Goal: Task Accomplishment & Management: Manage account settings

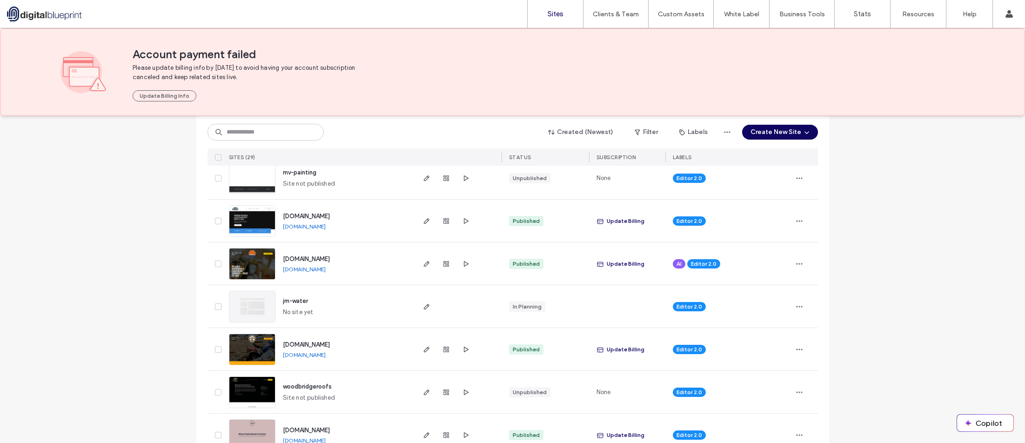
scroll to position [140, 0]
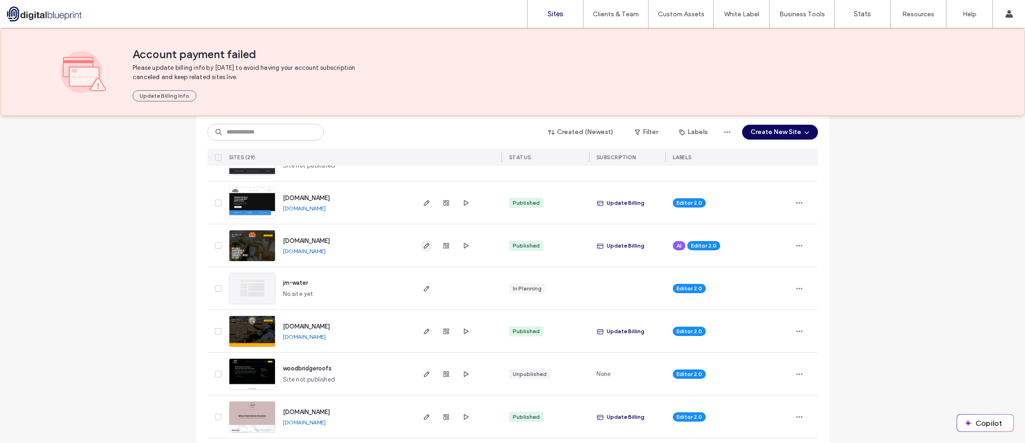
click at [423, 246] on icon "button" at bounding box center [426, 245] width 7 height 7
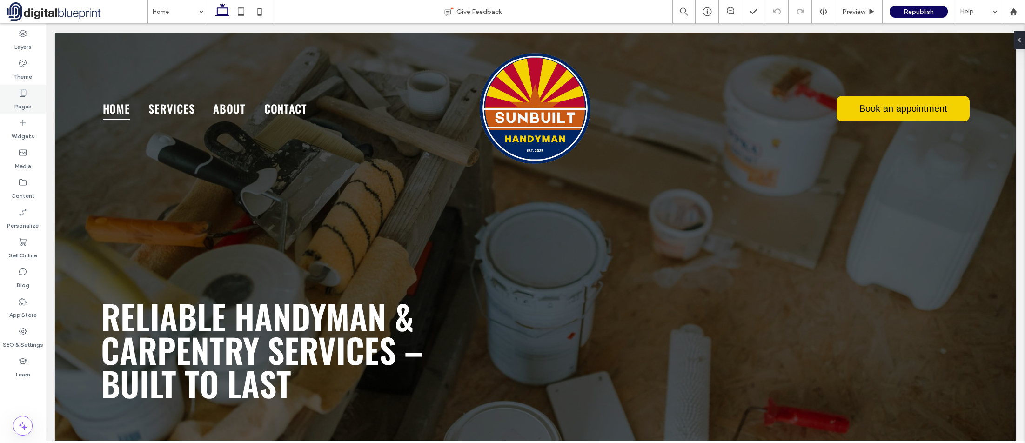
click at [30, 104] on label "Pages" at bounding box center [22, 104] width 17 height 13
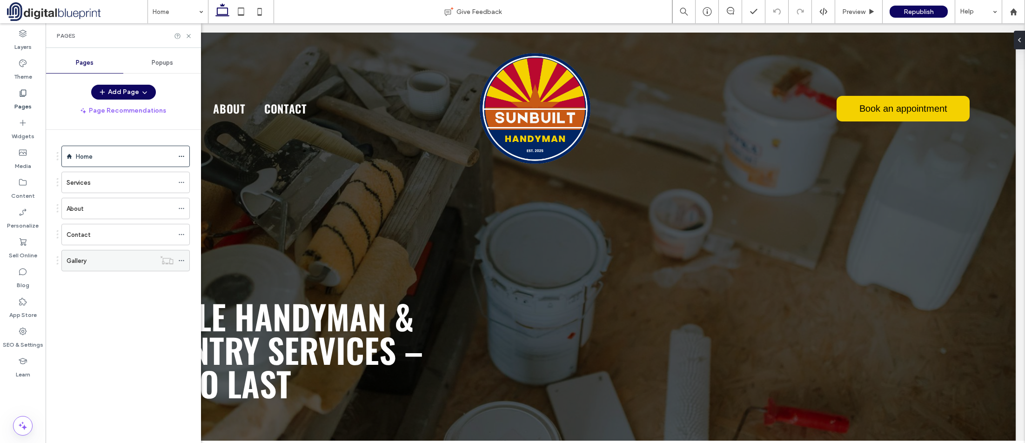
click at [118, 258] on div "Gallery" at bounding box center [111, 261] width 89 height 10
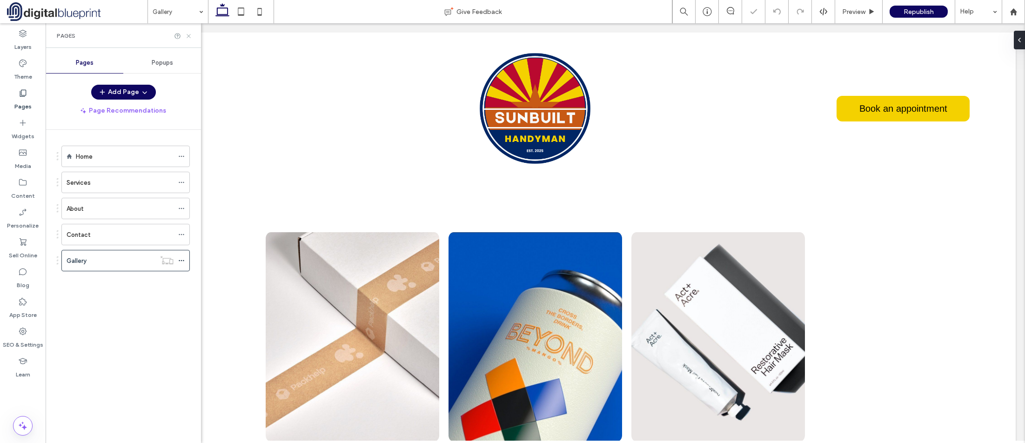
click at [187, 34] on use at bounding box center [189, 36] width 4 height 4
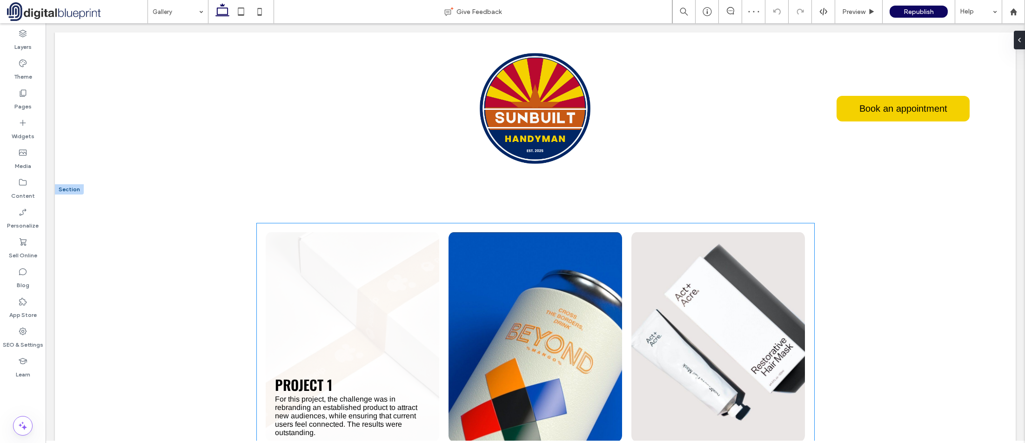
click at [439, 293] on li "Project 1 For this project, the challenge was in rebranding an established prod…" at bounding box center [352, 337] width 183 height 219
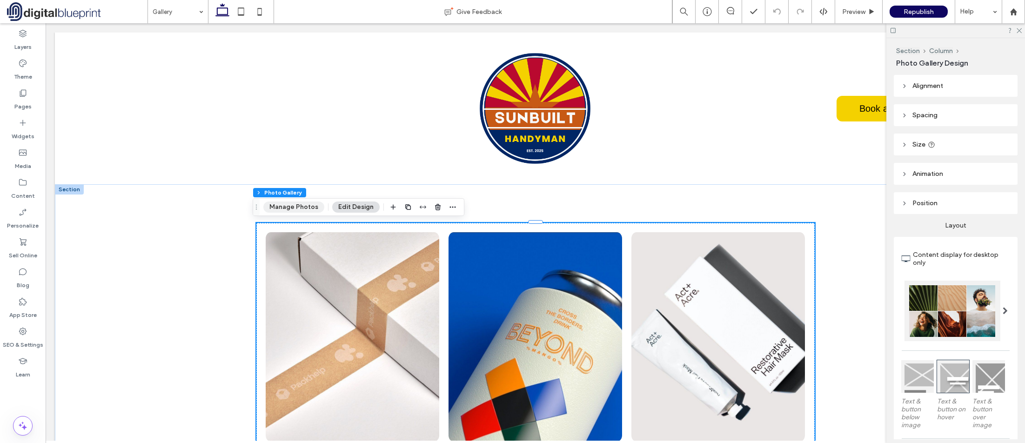
click at [321, 208] on button "Manage Photos" at bounding box center [293, 207] width 61 height 11
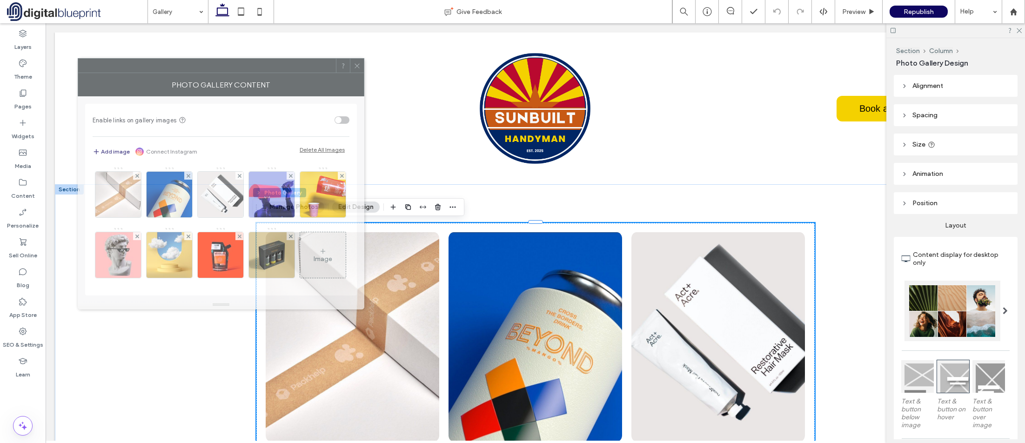
drag, startPoint x: 702, startPoint y: 104, endPoint x: 303, endPoint y: 67, distance: 401.5
click at [303, 67] on div at bounding box center [207, 66] width 258 height 14
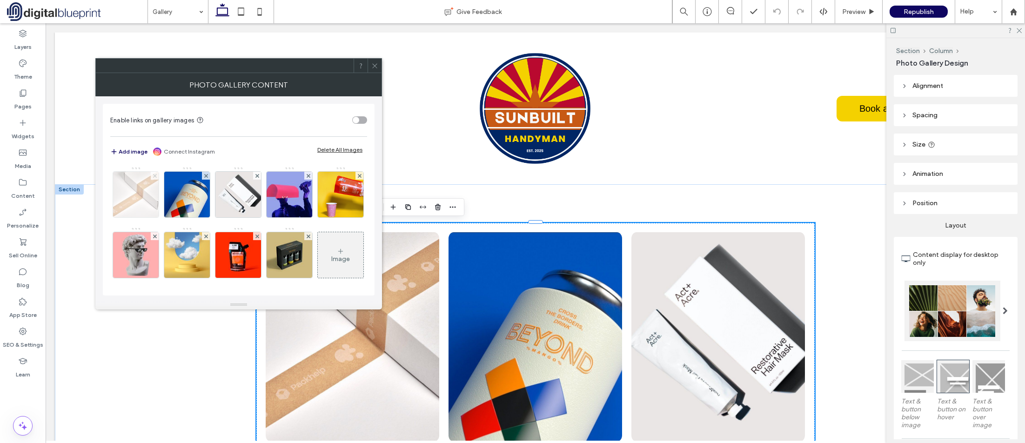
click at [153, 176] on icon at bounding box center [155, 176] width 4 height 4
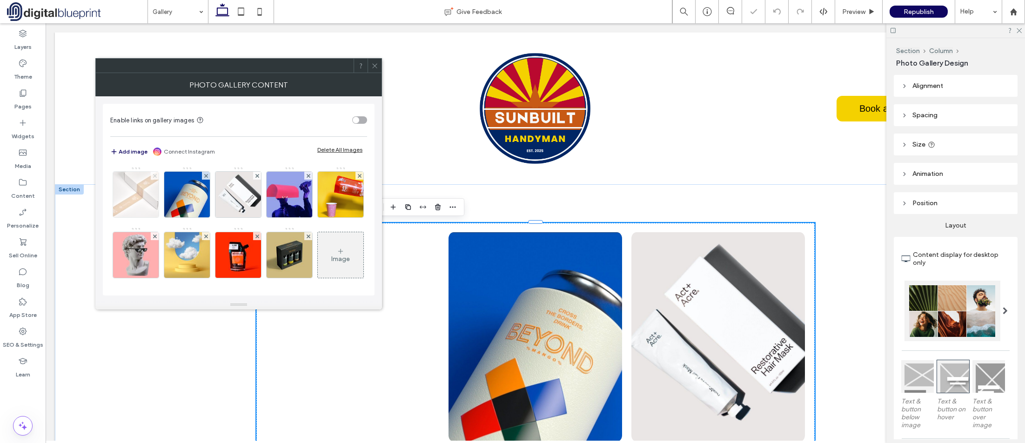
click at [153, 176] on icon at bounding box center [155, 176] width 4 height 4
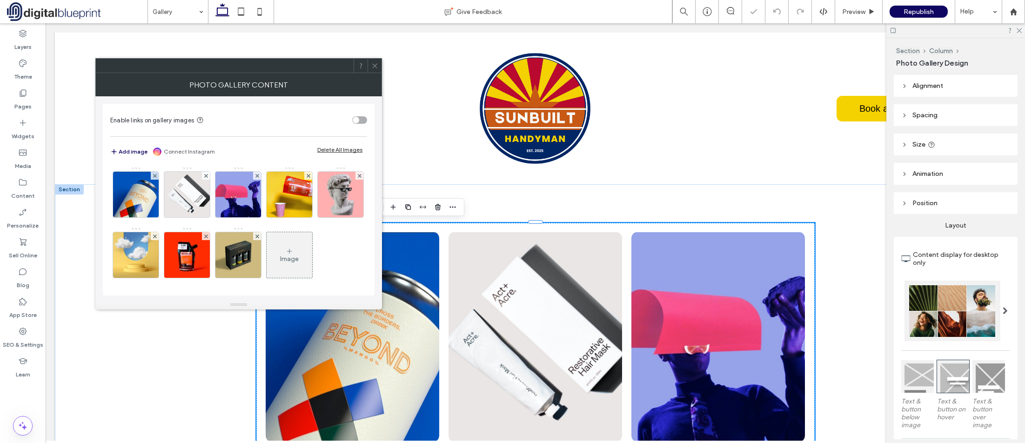
click at [153, 176] on icon at bounding box center [155, 176] width 4 height 4
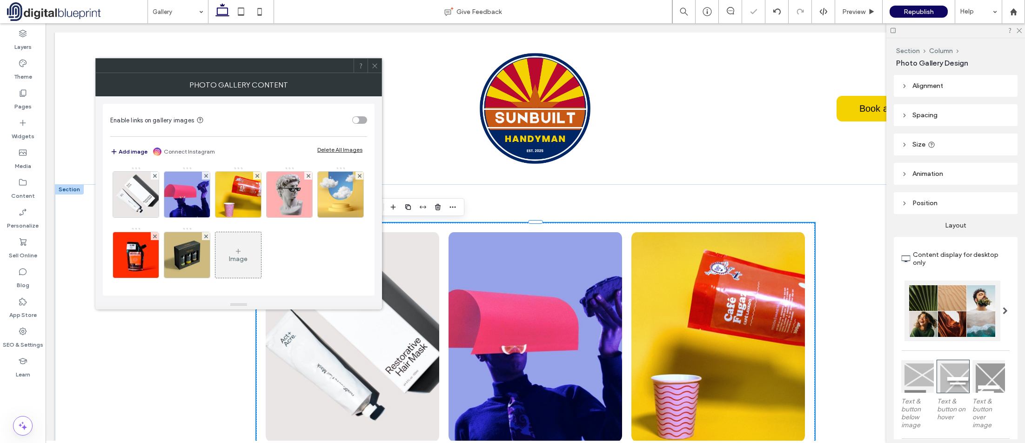
click at [153, 176] on icon at bounding box center [155, 176] width 4 height 4
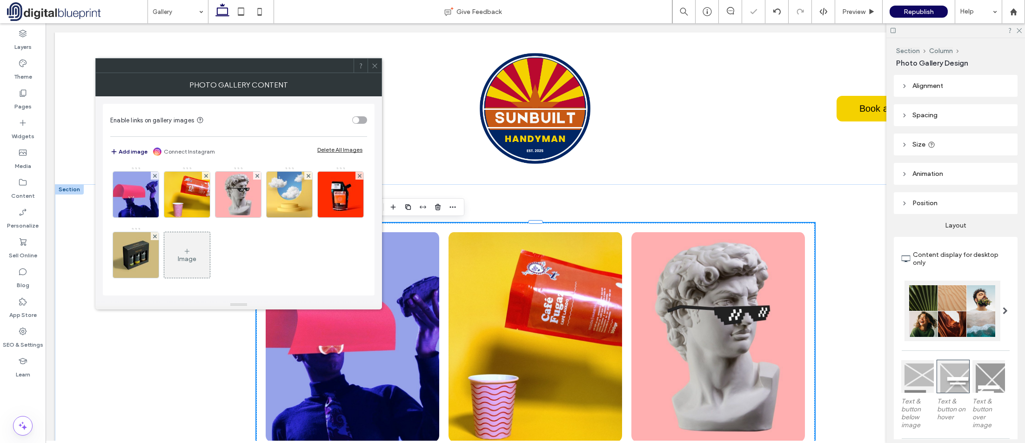
click at [153, 176] on icon at bounding box center [155, 176] width 4 height 4
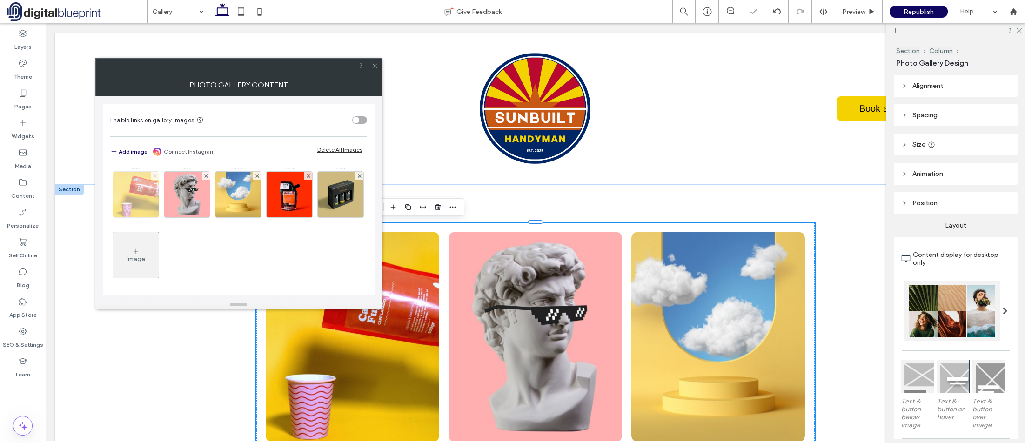
click at [155, 177] on icon at bounding box center [155, 176] width 4 height 4
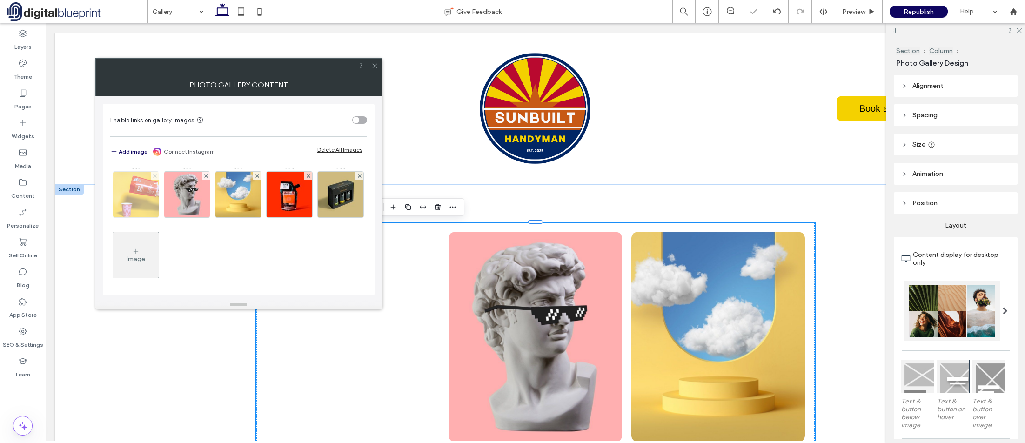
click at [155, 177] on icon at bounding box center [155, 176] width 4 height 4
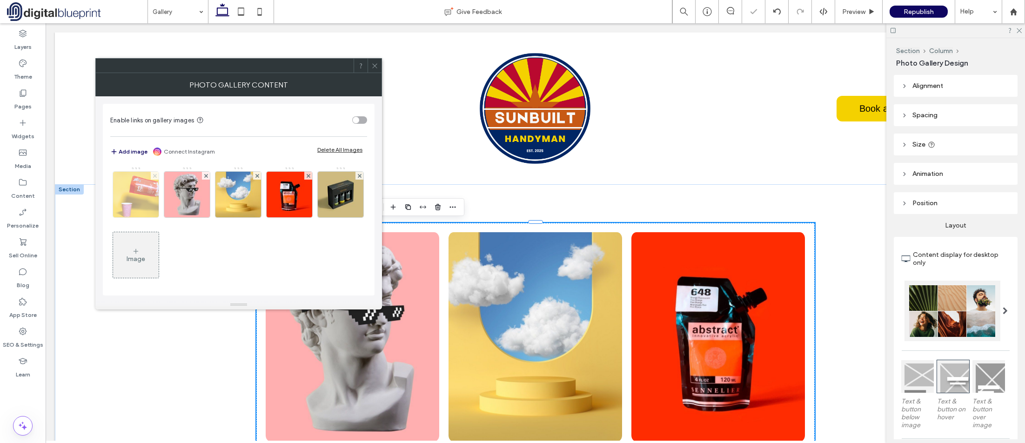
click at [204, 177] on icon at bounding box center [206, 176] width 4 height 4
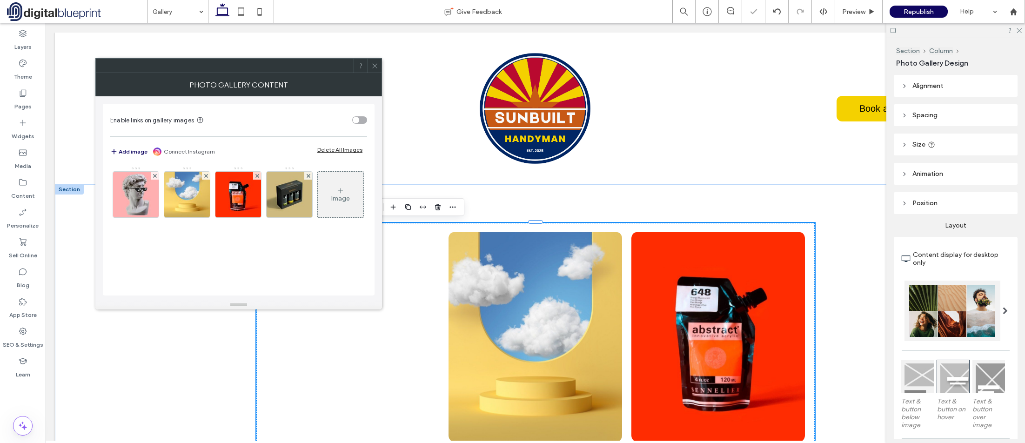
click at [155, 177] on icon at bounding box center [155, 176] width 4 height 4
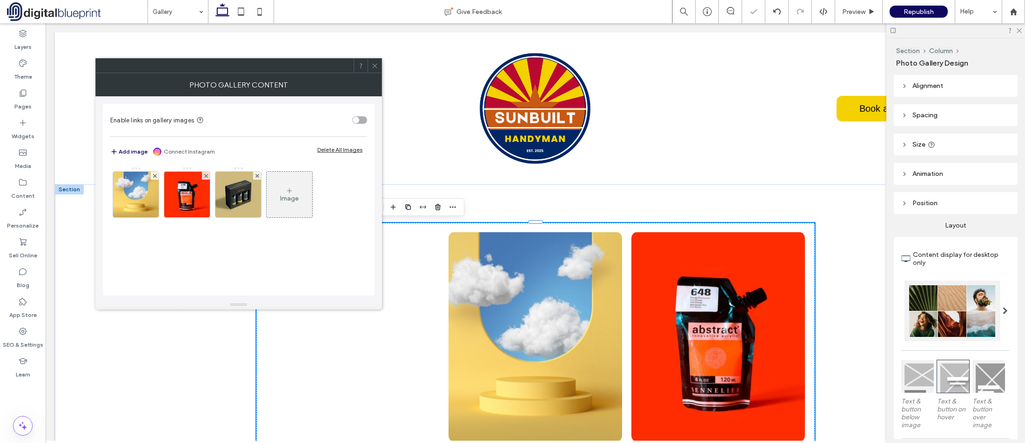
click at [155, 177] on icon at bounding box center [155, 176] width 4 height 4
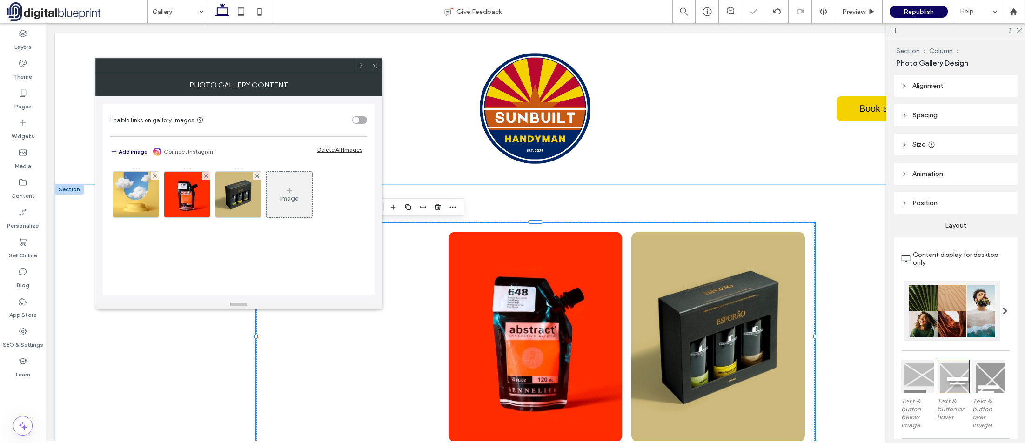
click at [155, 177] on icon at bounding box center [155, 176] width 4 height 4
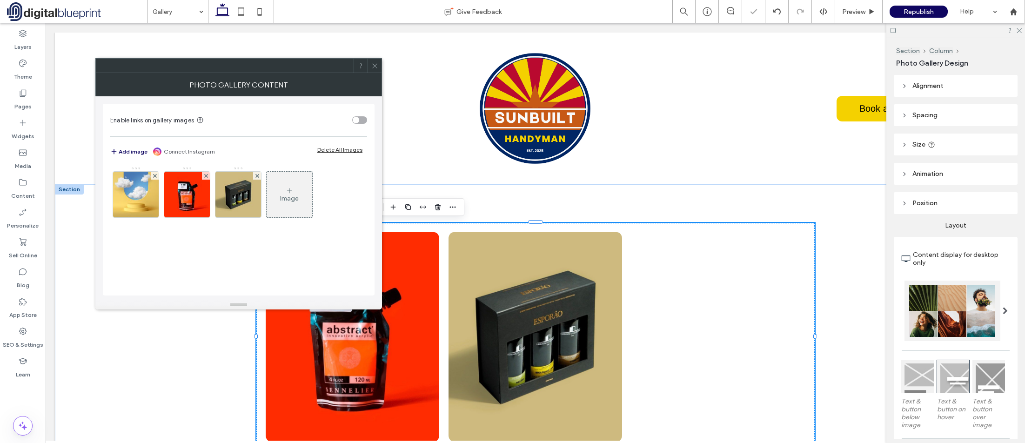
click at [204, 177] on icon at bounding box center [206, 176] width 4 height 4
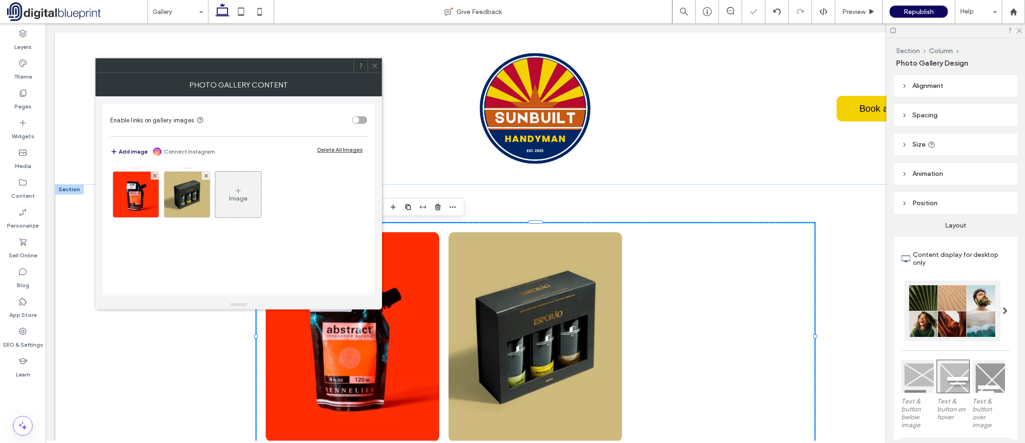
click at [155, 177] on icon at bounding box center [155, 176] width 4 height 4
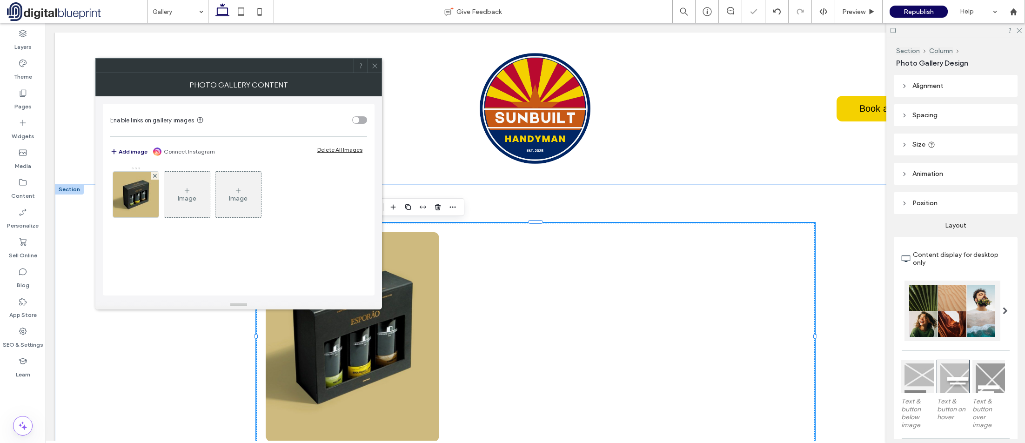
click at [155, 177] on icon at bounding box center [155, 176] width 4 height 4
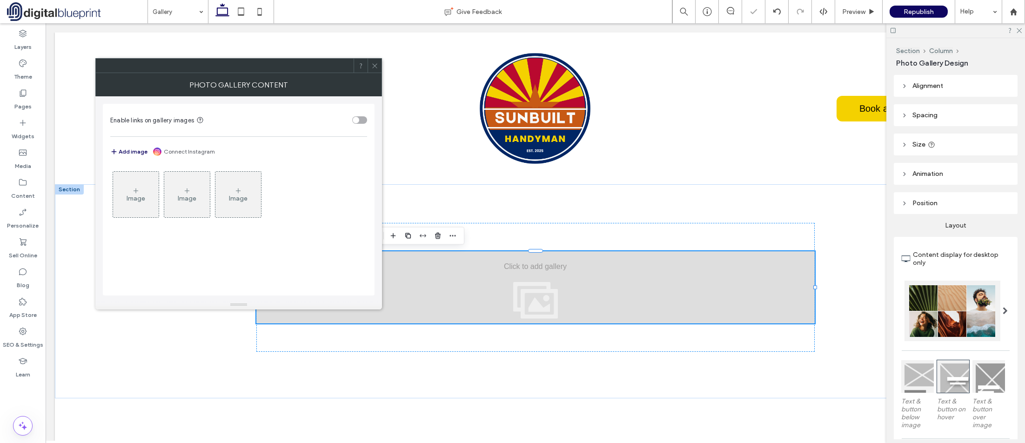
click at [143, 189] on div "Image" at bounding box center [136, 195] width 46 height 44
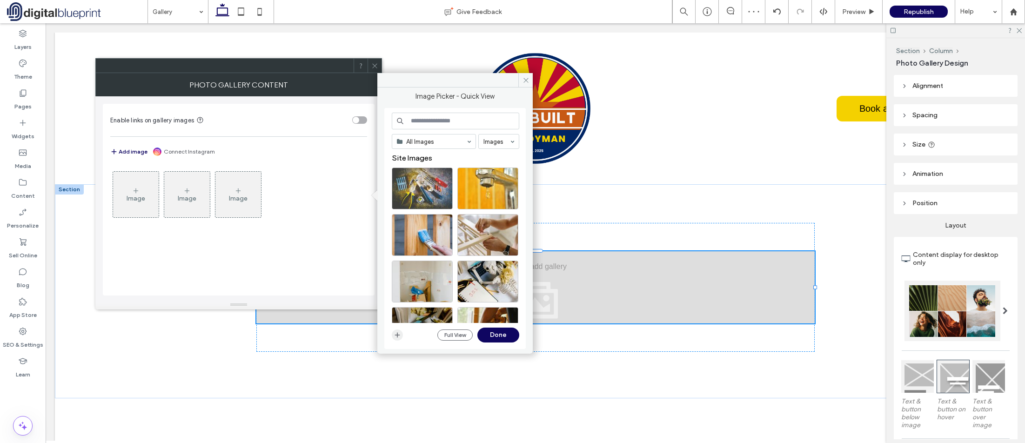
click at [396, 332] on icon "button" at bounding box center [397, 334] width 7 height 7
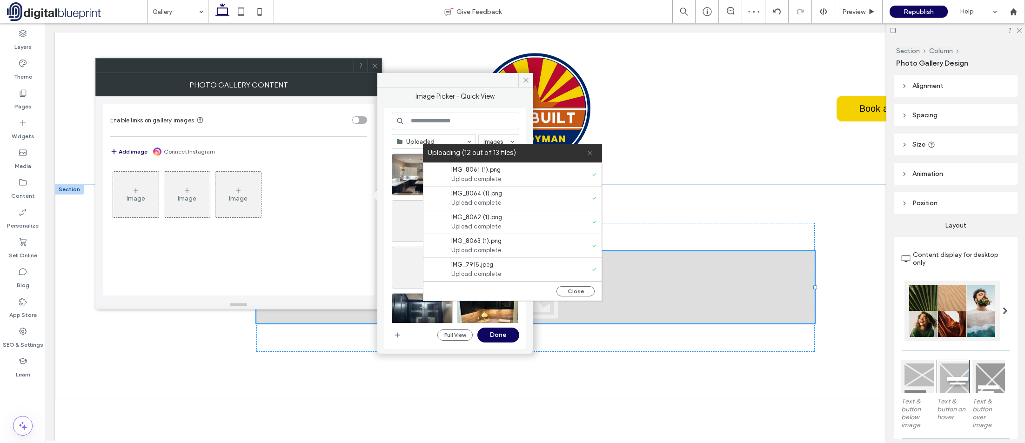
click at [587, 151] on icon at bounding box center [590, 153] width 6 height 6
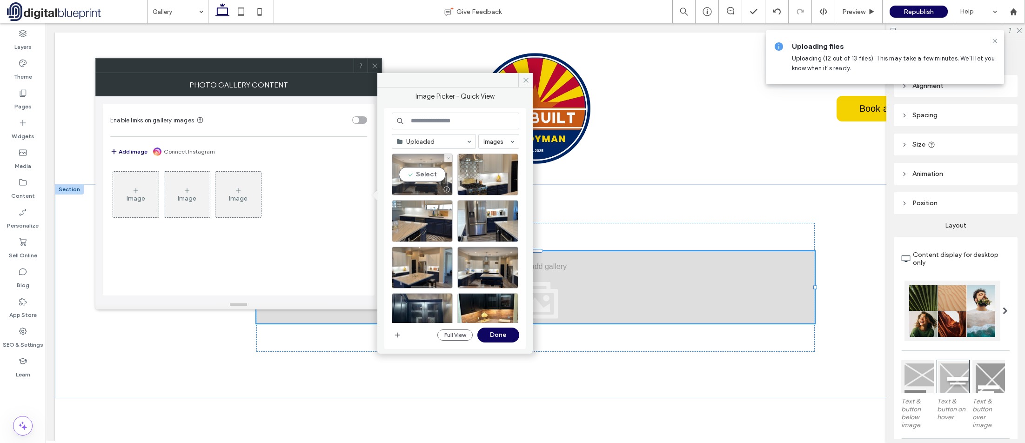
click at [426, 174] on div "Select" at bounding box center [422, 175] width 61 height 42
click at [494, 173] on div "Select" at bounding box center [487, 175] width 61 height 42
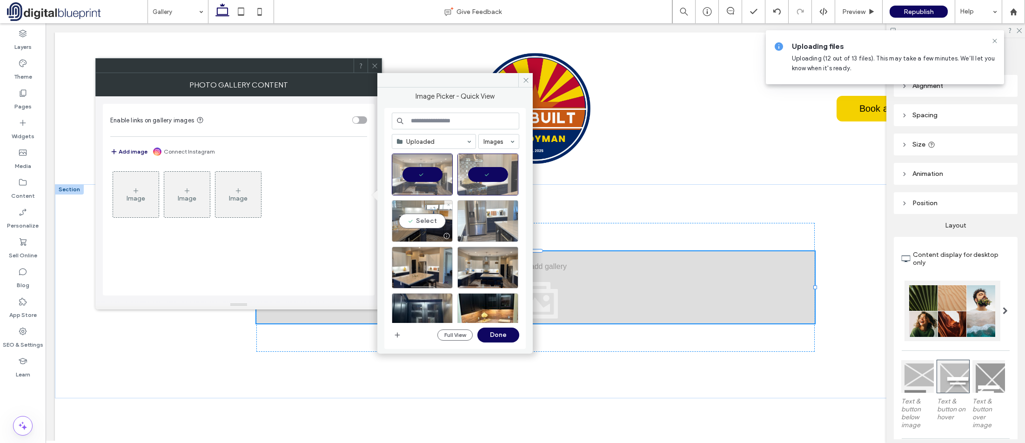
drag, startPoint x: 428, startPoint y: 224, endPoint x: 464, endPoint y: 223, distance: 35.4
click at [430, 224] on div "Select" at bounding box center [422, 221] width 61 height 42
click at [492, 225] on div "Select" at bounding box center [487, 221] width 61 height 42
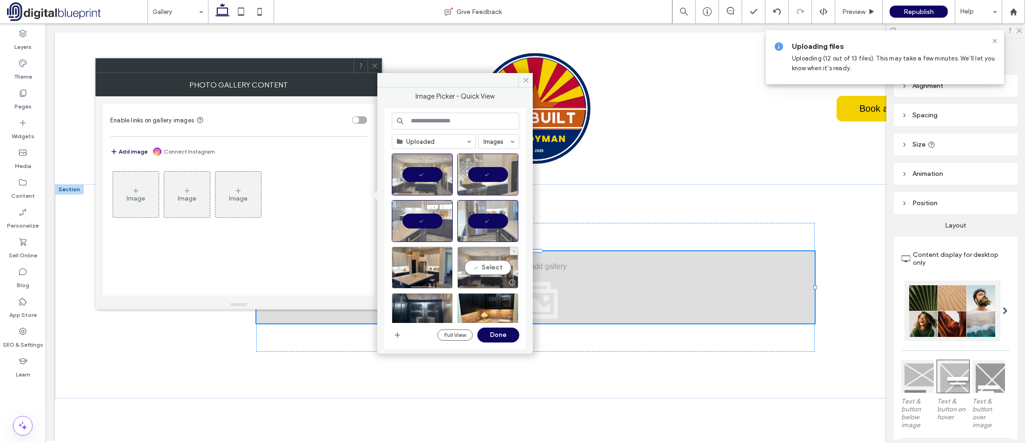
click at [482, 266] on div "Select" at bounding box center [487, 268] width 61 height 42
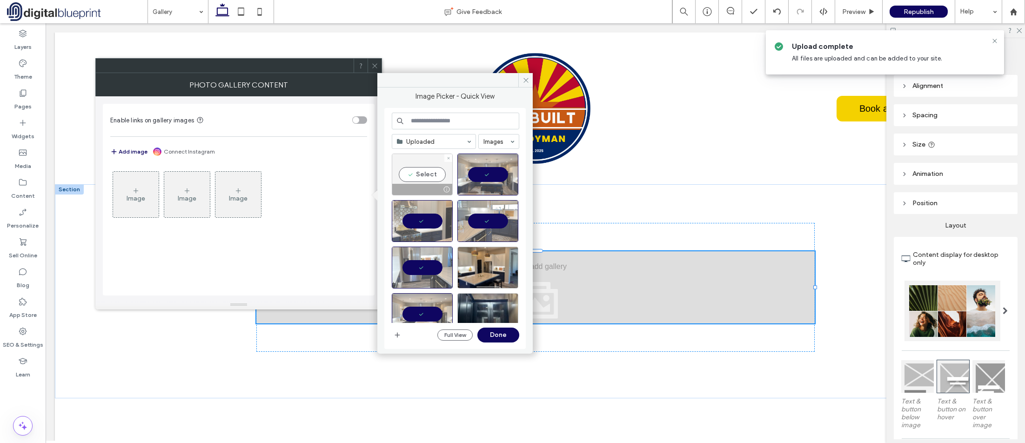
click at [428, 173] on div "Select" at bounding box center [422, 175] width 61 height 42
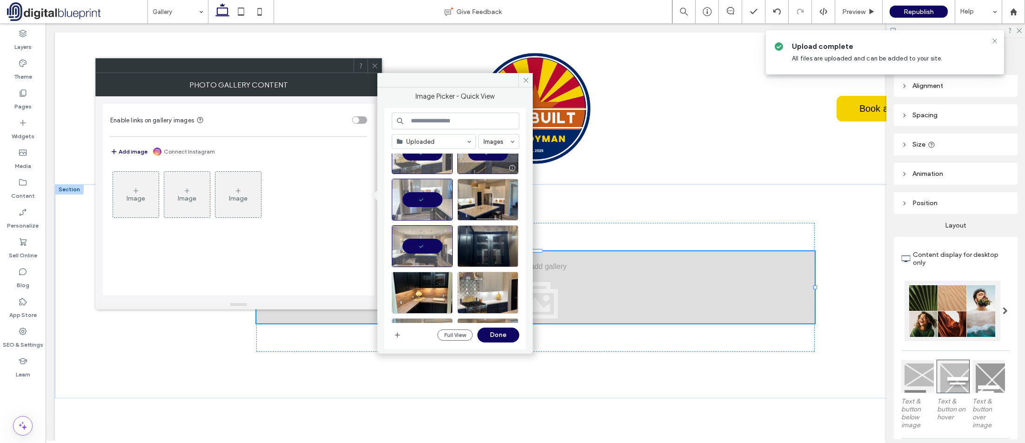
scroll to position [93, 0]
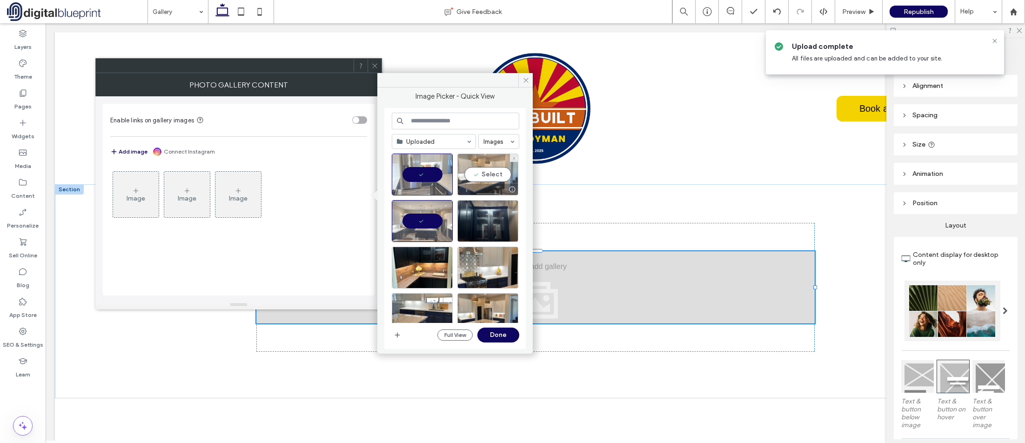
click at [494, 180] on div "Select" at bounding box center [487, 175] width 61 height 42
click at [491, 221] on div "Select" at bounding box center [487, 221] width 61 height 42
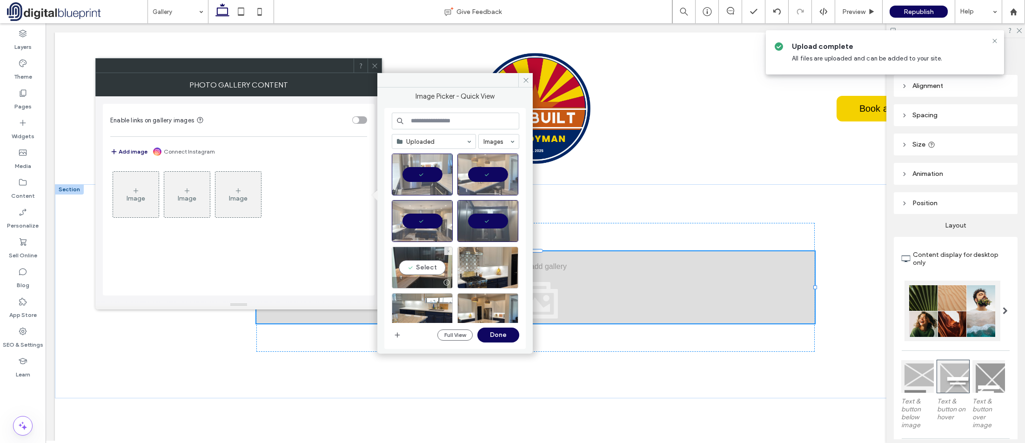
click at [440, 262] on div "Select" at bounding box center [422, 268] width 61 height 42
click at [489, 269] on div "Select" at bounding box center [487, 268] width 61 height 42
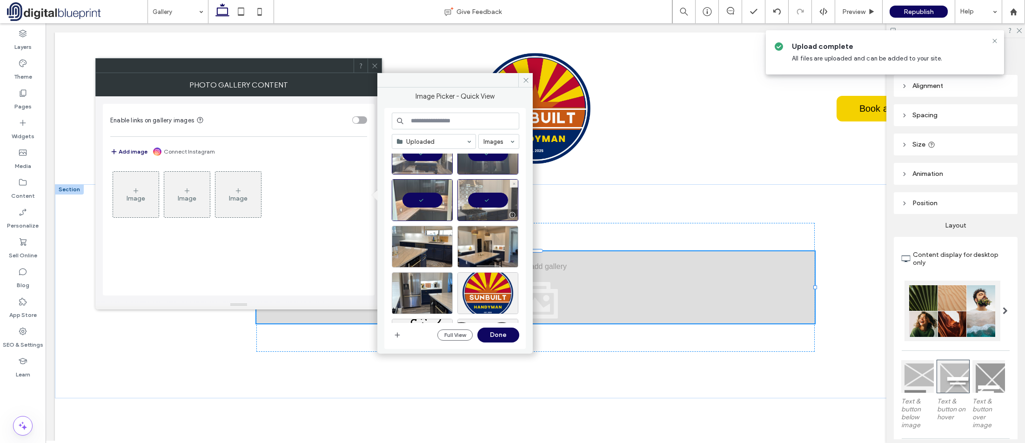
scroll to position [186, 0]
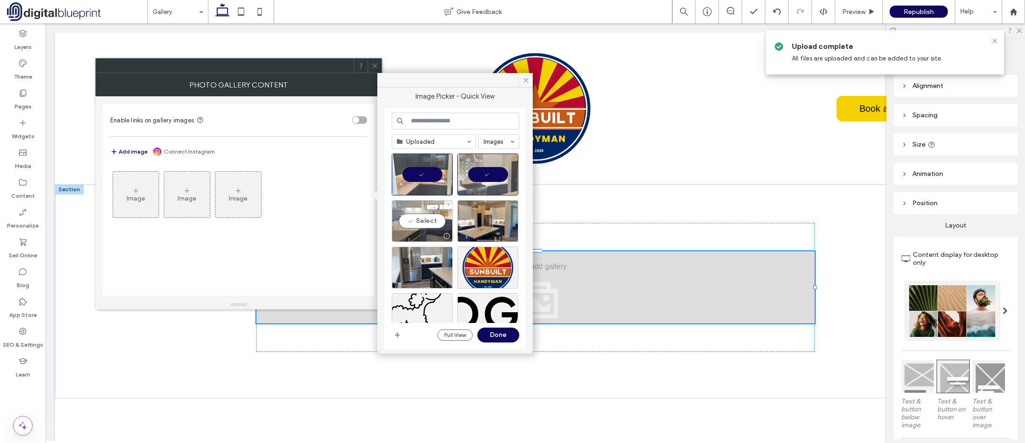
click at [426, 225] on div "Select" at bounding box center [422, 221] width 61 height 42
click at [487, 222] on div "Select" at bounding box center [487, 221] width 61 height 42
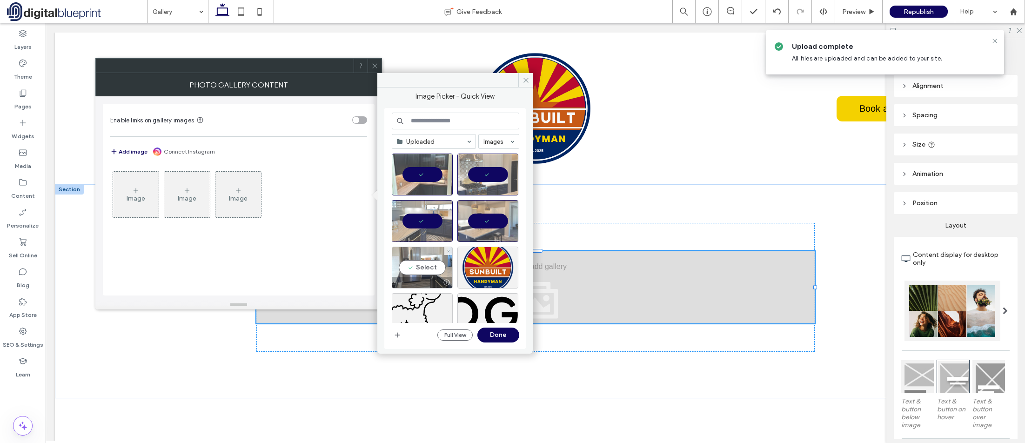
click at [435, 262] on div "Select" at bounding box center [422, 268] width 61 height 42
click at [492, 336] on button "Done" at bounding box center [498, 335] width 42 height 15
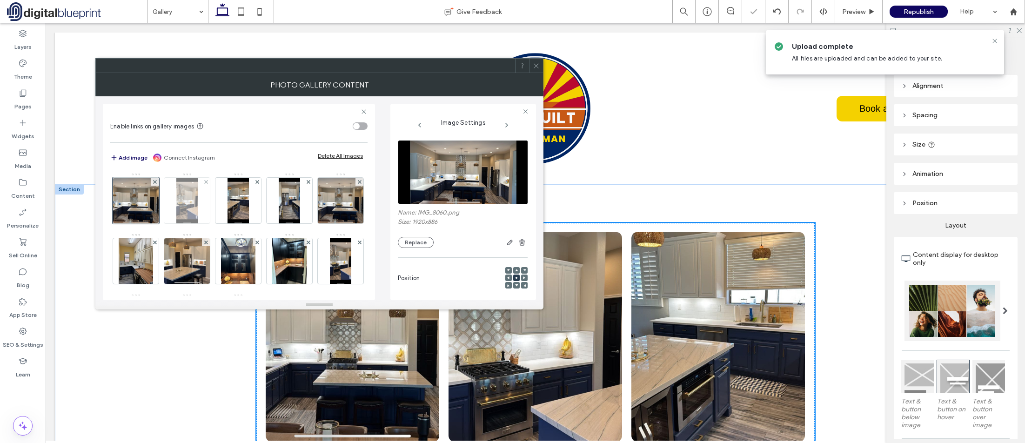
click at [188, 196] on img at bounding box center [186, 201] width 21 height 46
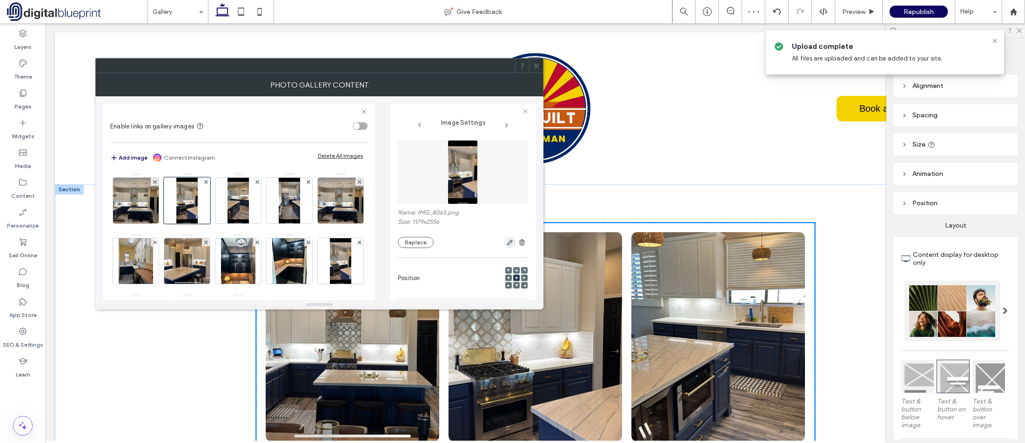
click at [506, 242] on icon "button" at bounding box center [509, 242] width 7 height 7
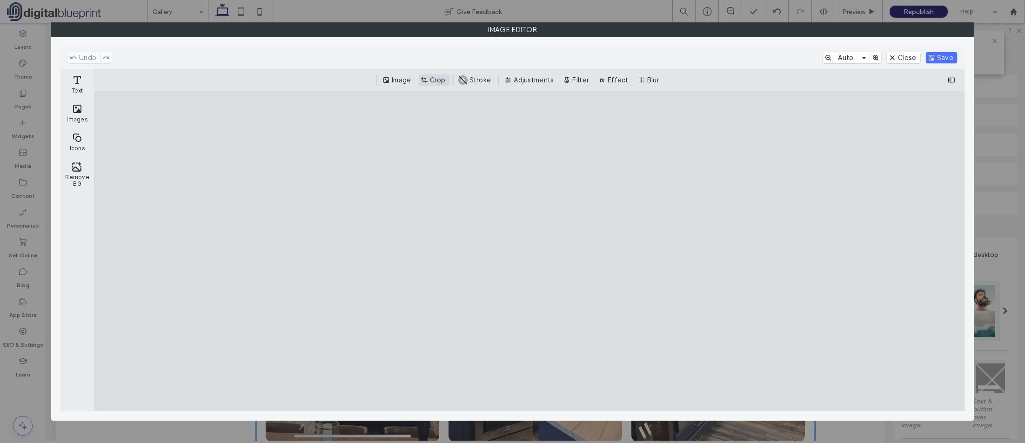
click at [448, 82] on button "Crop" at bounding box center [434, 79] width 31 height 11
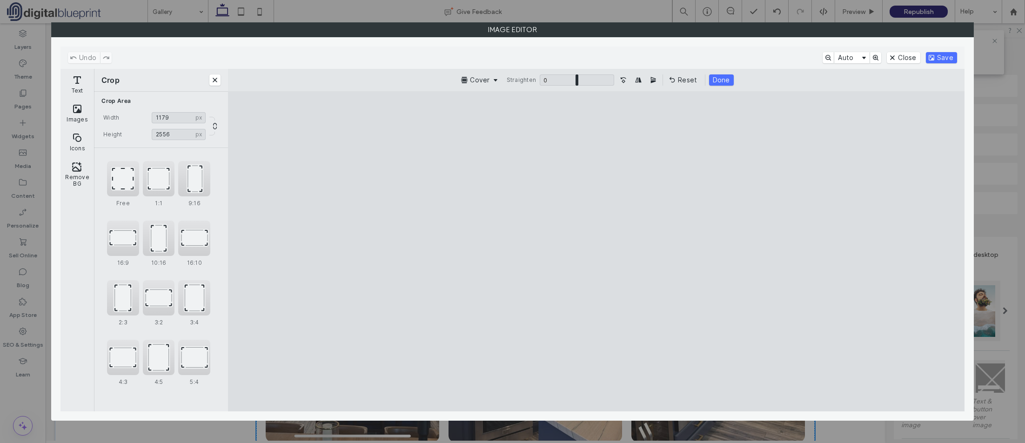
type input "****"
drag, startPoint x: 538, startPoint y: 122, endPoint x: 529, endPoint y: 146, distance: 25.5
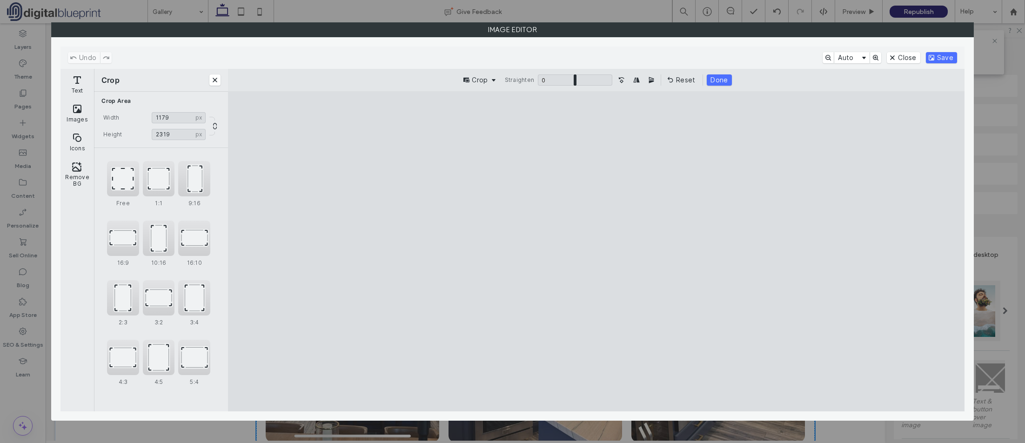
click at [597, 251] on cesdk-canvas "Editor canvas" at bounding box center [597, 251] width 0 height 0
drag, startPoint x: 664, startPoint y: 383, endPoint x: 726, endPoint y: 286, distance: 115.4
click at [597, 251] on cesdk-canvas "Editor canvas" at bounding box center [597, 251] width 0 height 0
type input "****"
click at [722, 81] on button "Done" at bounding box center [719, 79] width 25 height 11
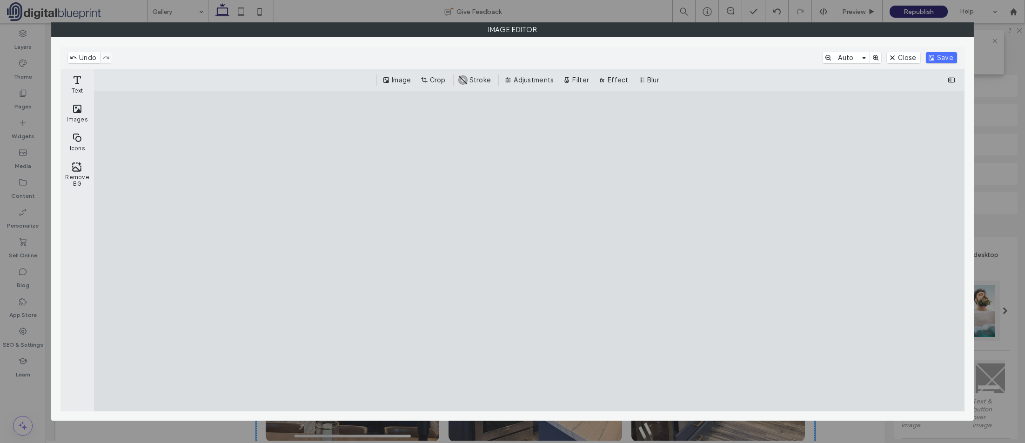
drag, startPoint x: 955, startPoint y: 58, endPoint x: 536, endPoint y: 189, distance: 439.4
click at [955, 58] on button "Save" at bounding box center [941, 57] width 31 height 11
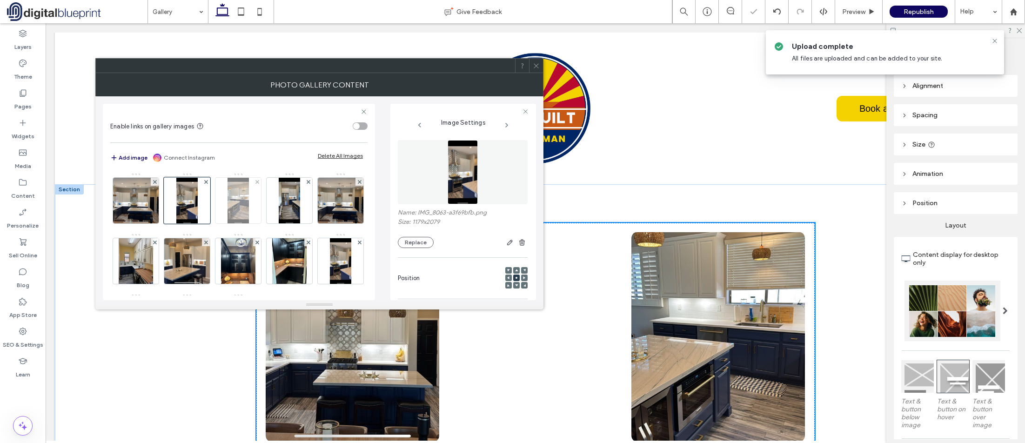
drag, startPoint x: 254, startPoint y: 209, endPoint x: 260, endPoint y: 208, distance: 6.1
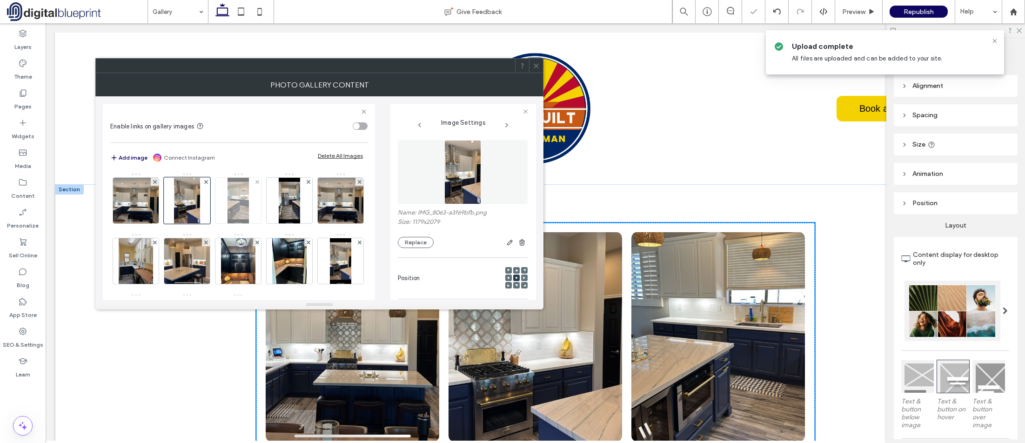
click at [253, 209] on div at bounding box center [238, 201] width 46 height 46
click at [506, 246] on icon "button" at bounding box center [509, 242] width 7 height 7
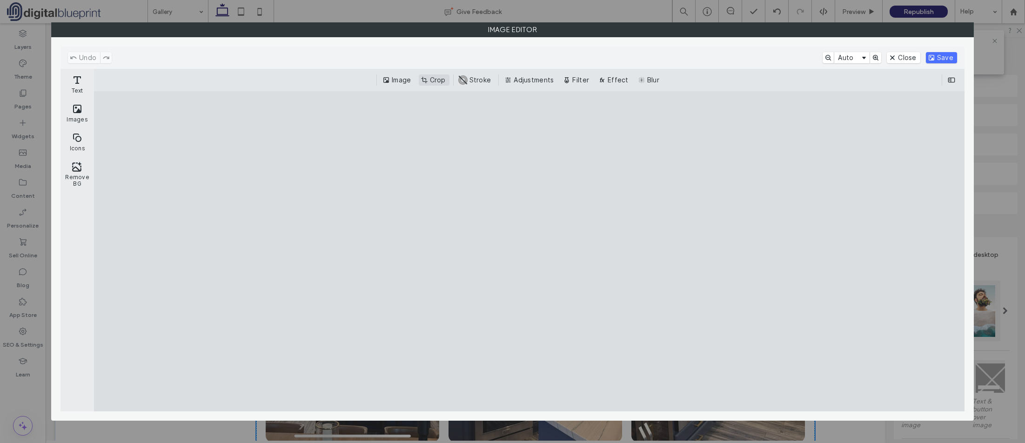
click at [440, 82] on button "Crop" at bounding box center [434, 79] width 31 height 11
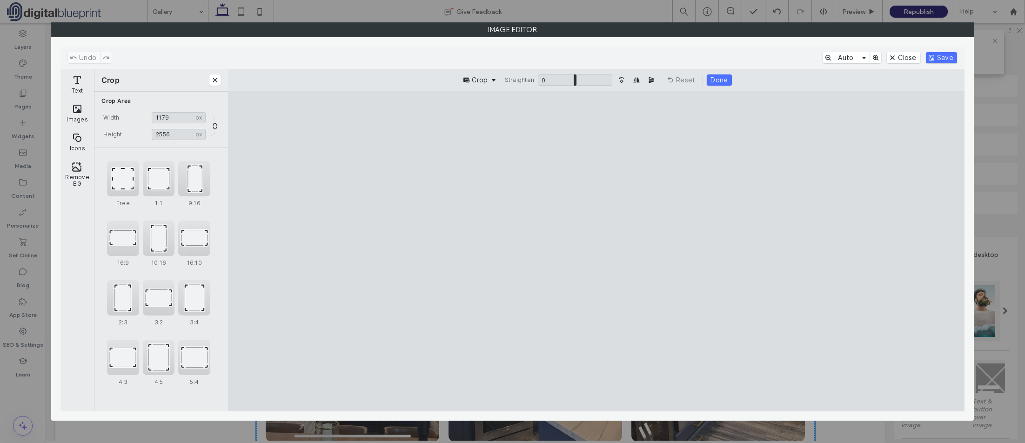
drag, startPoint x: 538, startPoint y: 127, endPoint x: 532, endPoint y: 152, distance: 26.2
click at [597, 251] on cesdk-canvas "Editor canvas" at bounding box center [597, 251] width 0 height 0
drag, startPoint x: 538, startPoint y: 128, endPoint x: 528, endPoint y: 151, distance: 25.7
click at [597, 251] on cesdk-canvas "Editor canvas" at bounding box center [597, 251] width 0 height 0
type input "****"
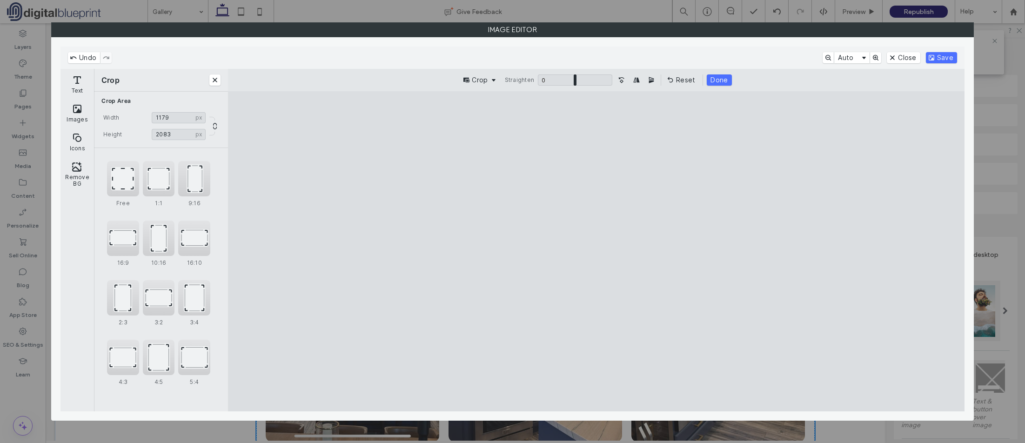
drag, startPoint x: 663, startPoint y: 392, endPoint x: 670, endPoint y: 366, distance: 27.0
click at [597, 251] on cesdk-canvas "Editor canvas" at bounding box center [597, 251] width 0 height 0
click at [950, 59] on button "Save" at bounding box center [941, 57] width 31 height 11
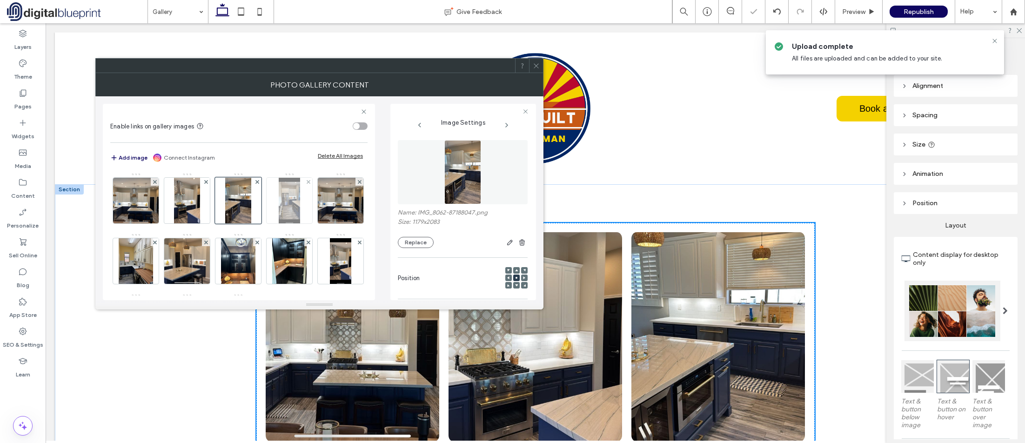
click at [294, 201] on img at bounding box center [289, 201] width 21 height 46
click at [420, 242] on button "Replace" at bounding box center [416, 242] width 36 height 11
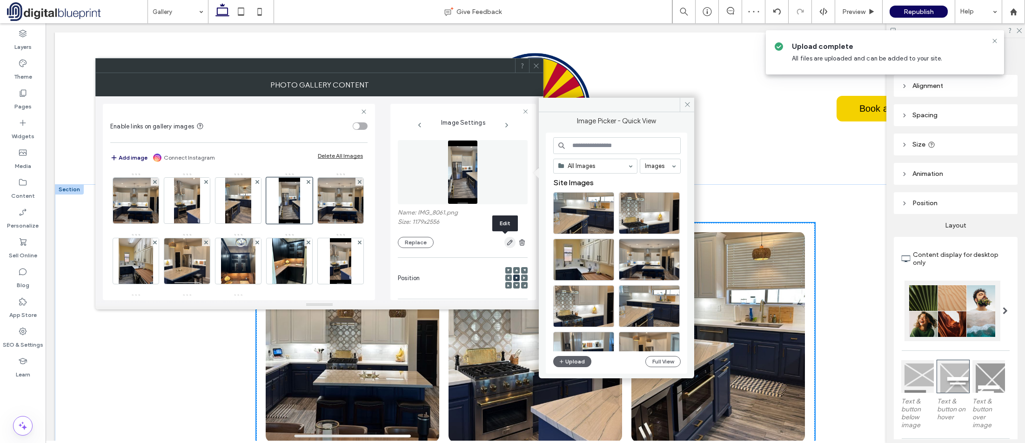
click at [506, 244] on icon "button" at bounding box center [509, 242] width 7 height 7
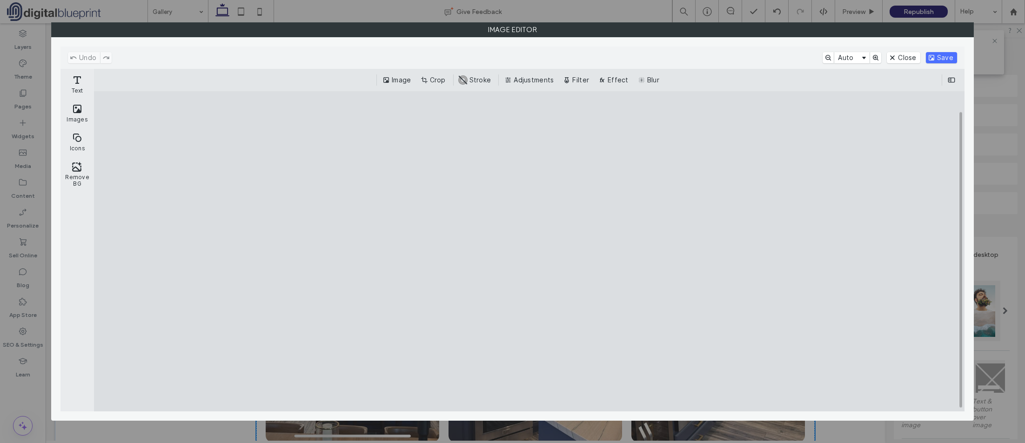
click at [442, 86] on div "Image Crop #ABABAB Stroke Adjustments Filter Effect Blur" at bounding box center [529, 80] width 871 height 22
click at [442, 85] on div "Image Crop #ABABAB Stroke Adjustments Filter Effect Blur" at bounding box center [529, 80] width 871 height 22
click at [437, 83] on button "Crop" at bounding box center [434, 79] width 31 height 11
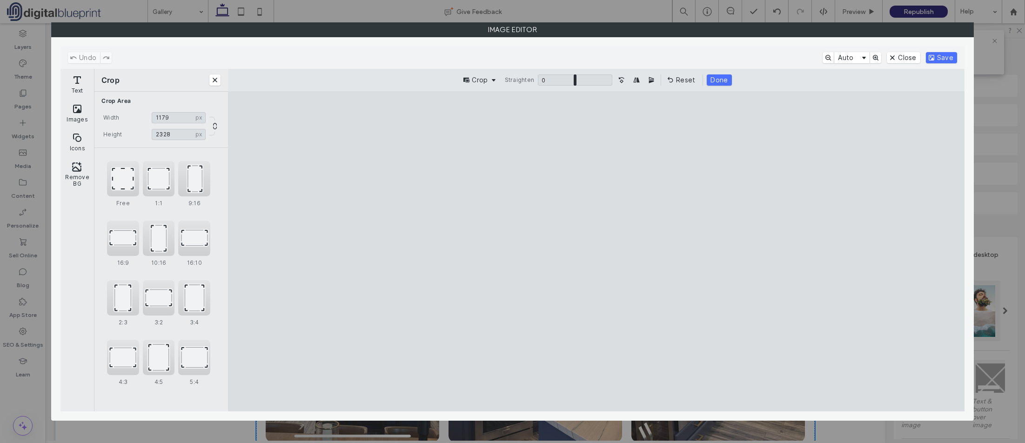
drag, startPoint x: 536, startPoint y: 124, endPoint x: 535, endPoint y: 147, distance: 22.8
click at [597, 251] on cesdk-canvas "Editor canvas" at bounding box center [597, 251] width 0 height 0
drag, startPoint x: 663, startPoint y: 388, endPoint x: 658, endPoint y: 392, distance: 7.0
click at [597, 251] on cesdk-canvas "Editor canvas" at bounding box center [597, 251] width 0 height 0
type input "****"
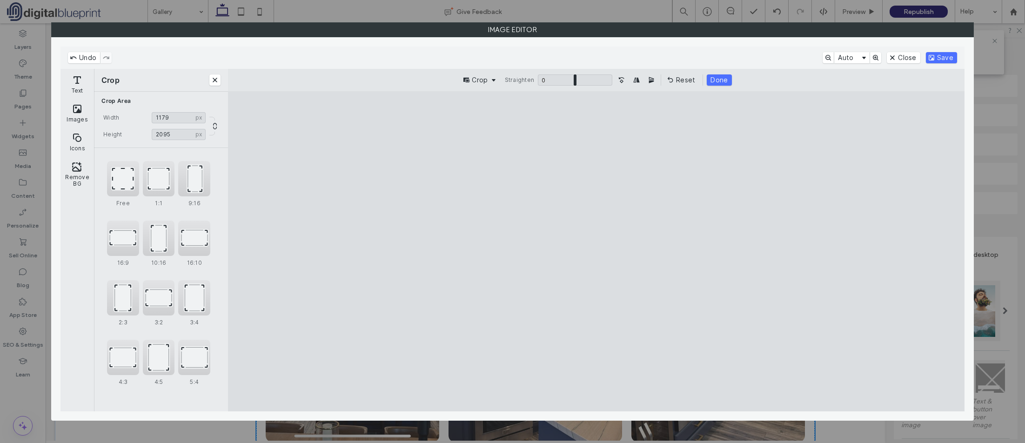
drag, startPoint x: 657, startPoint y: 394, endPoint x: 672, endPoint y: 368, distance: 29.6
click at [597, 251] on cesdk-canvas "Editor canvas" at bounding box center [597, 251] width 0 height 0
click at [947, 56] on button "Save" at bounding box center [941, 57] width 31 height 11
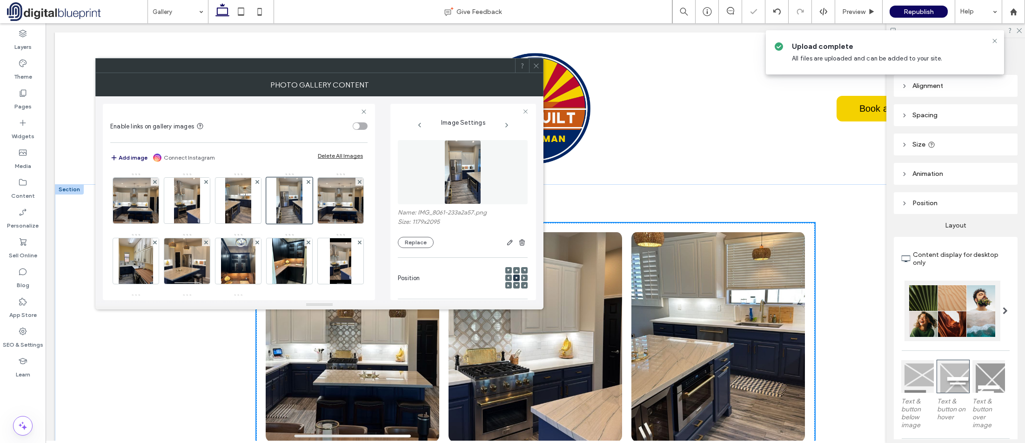
click at [536, 70] on span at bounding box center [536, 66] width 7 height 14
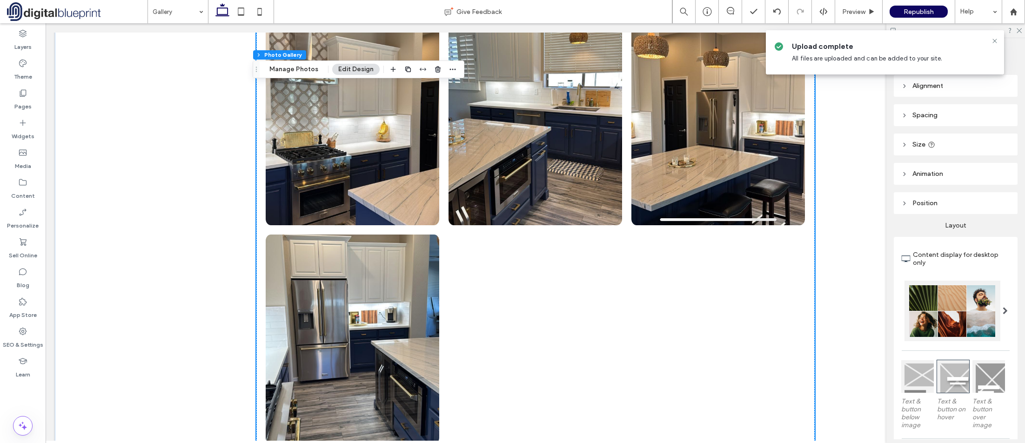
scroll to position [931, 0]
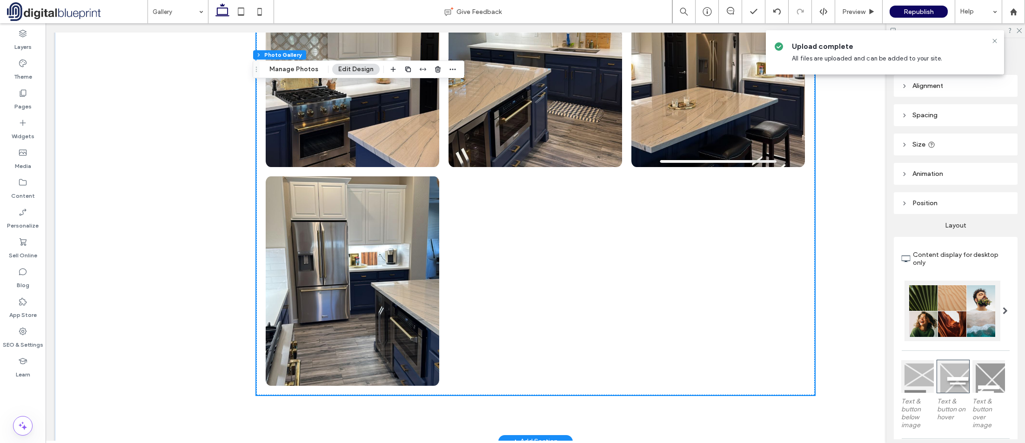
click at [287, 76] on div "Section Column Photo Gallery Manage Photos Edit Design" at bounding box center [359, 70] width 212 height 18
click at [294, 72] on button "Manage Photos" at bounding box center [293, 69] width 61 height 11
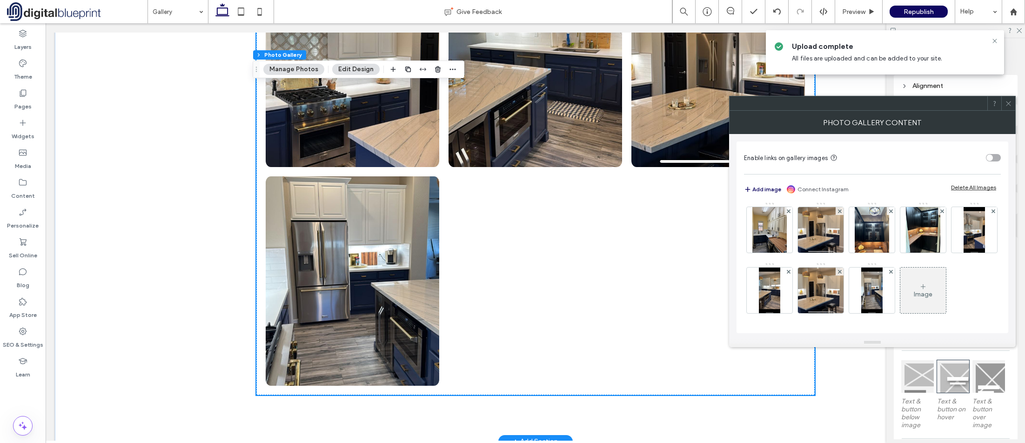
scroll to position [123, 0]
click at [889, 271] on use at bounding box center [891, 271] width 4 height 4
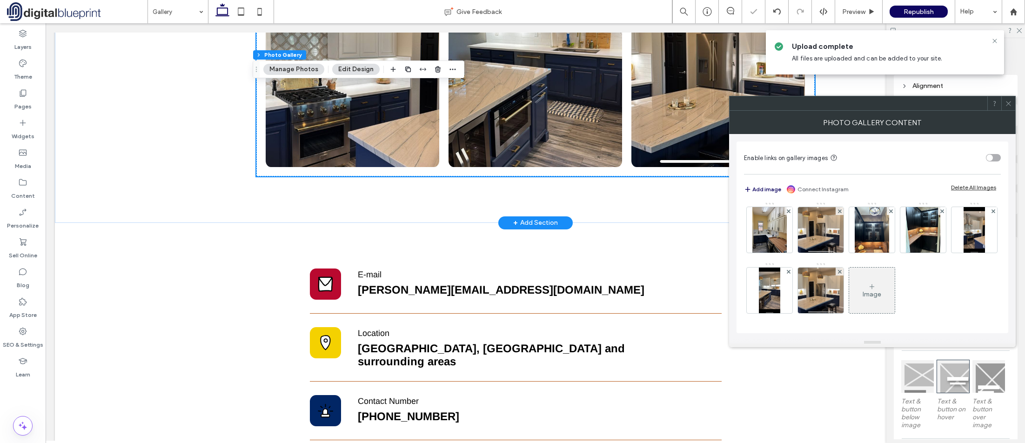
click at [1014, 105] on div at bounding box center [1009, 103] width 14 height 14
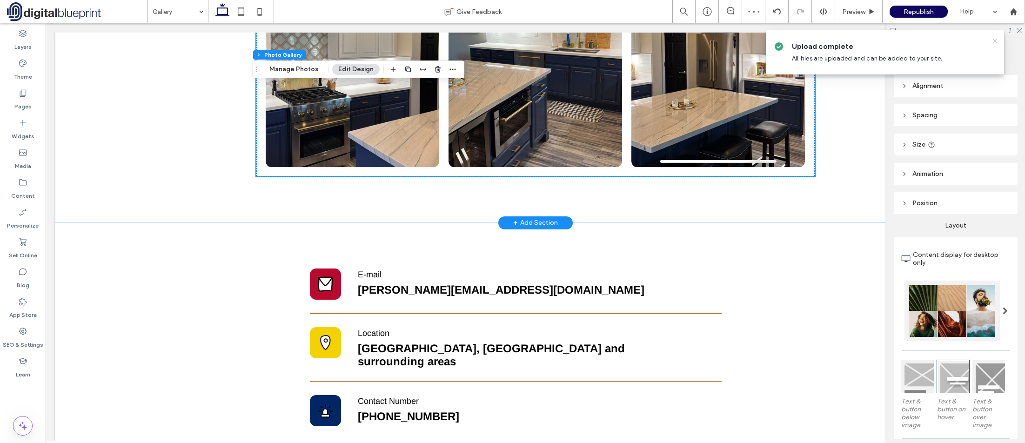
drag, startPoint x: 991, startPoint y: 40, endPoint x: 998, endPoint y: 38, distance: 7.7
click at [996, 38] on div at bounding box center [994, 40] width 11 height 7
click at [998, 38] on icon at bounding box center [994, 40] width 7 height 7
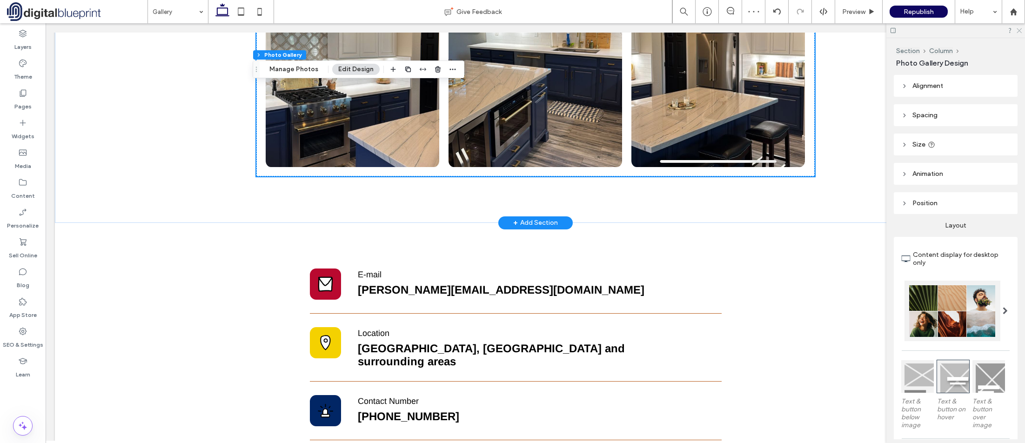
click at [1019, 30] on use at bounding box center [1019, 30] width 5 height 5
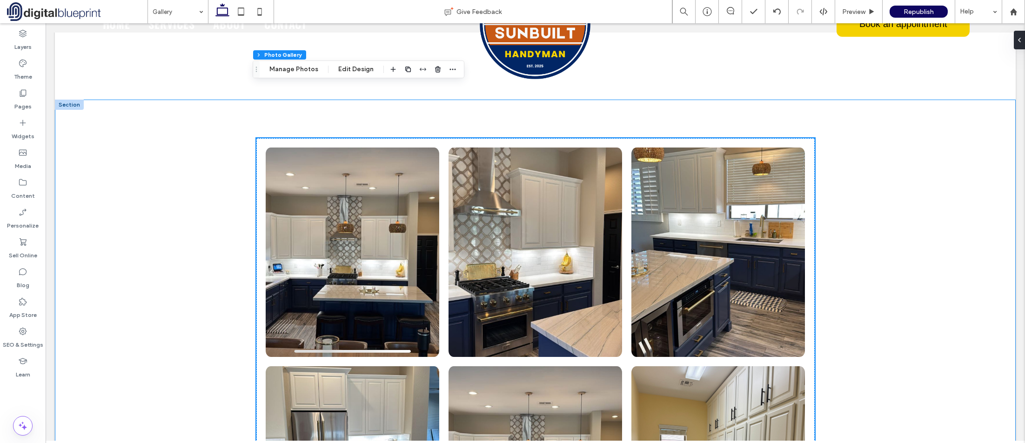
scroll to position [0, 0]
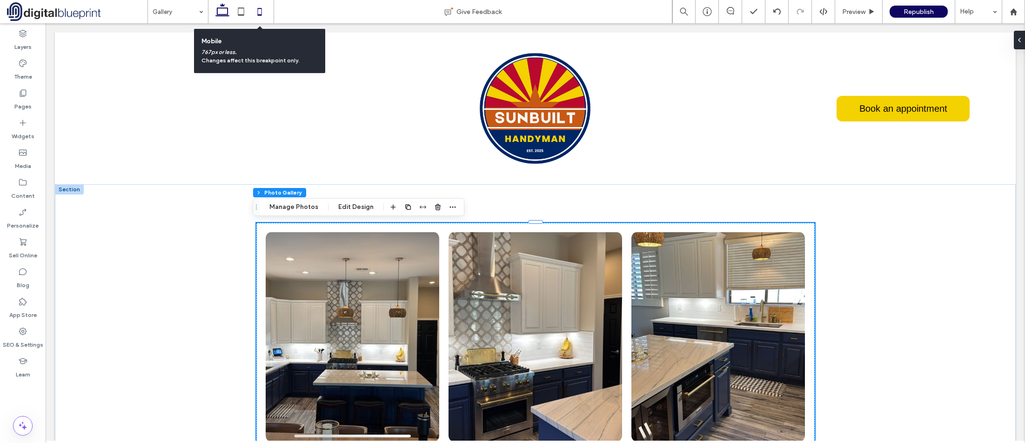
click at [259, 13] on icon at bounding box center [259, 11] width 19 height 19
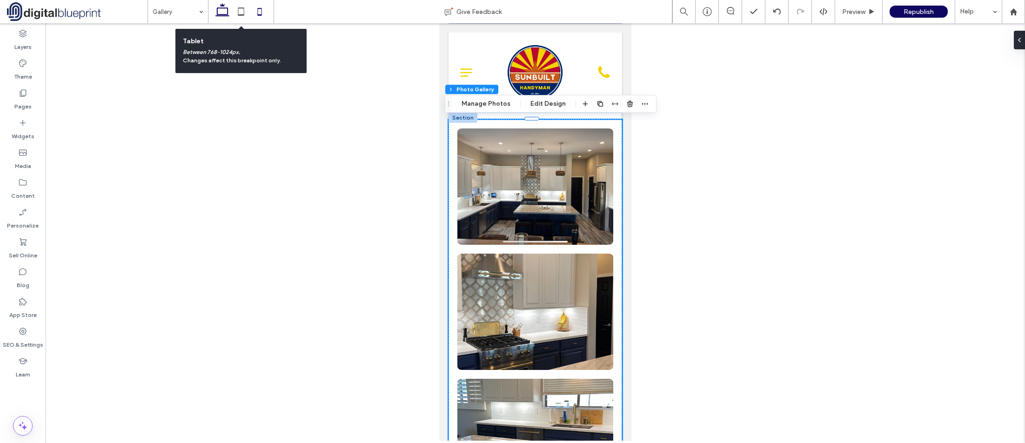
click at [227, 14] on use at bounding box center [222, 9] width 14 height 13
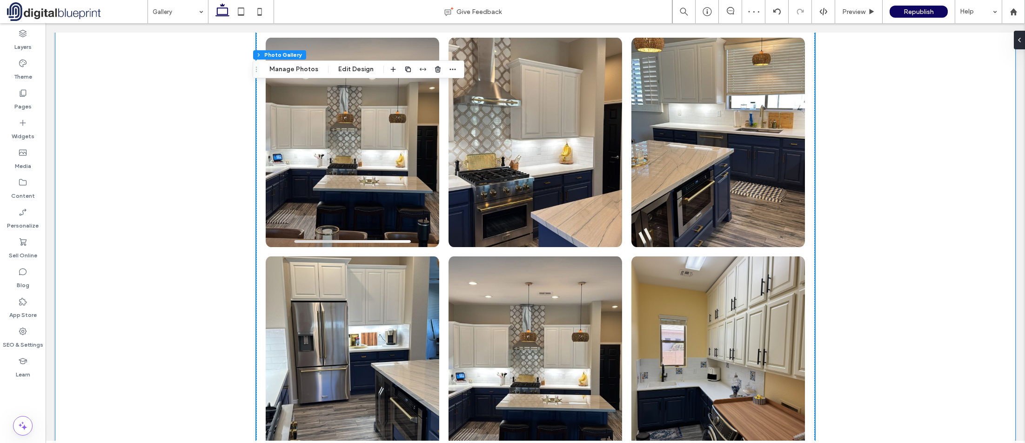
drag, startPoint x: 101, startPoint y: 168, endPoint x: 112, endPoint y: 163, distance: 12.1
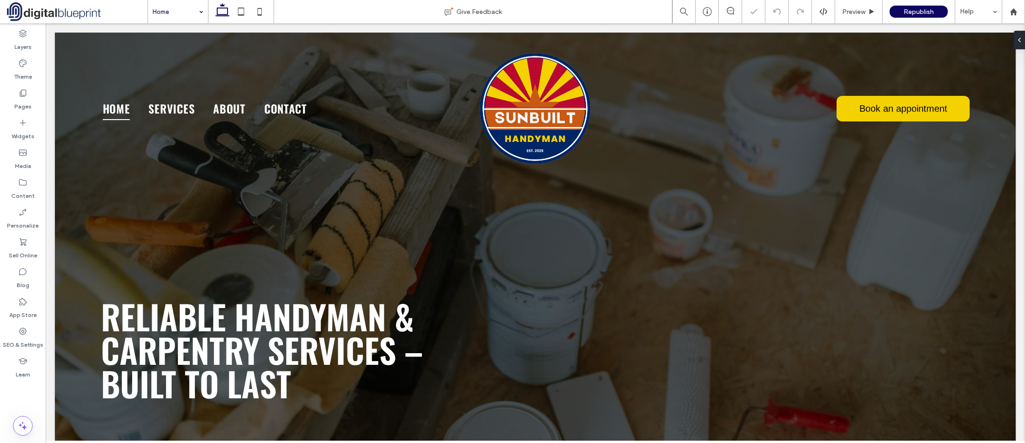
click at [197, 16] on div "Home" at bounding box center [178, 11] width 60 height 23
click at [195, 14] on input at bounding box center [176, 11] width 46 height 23
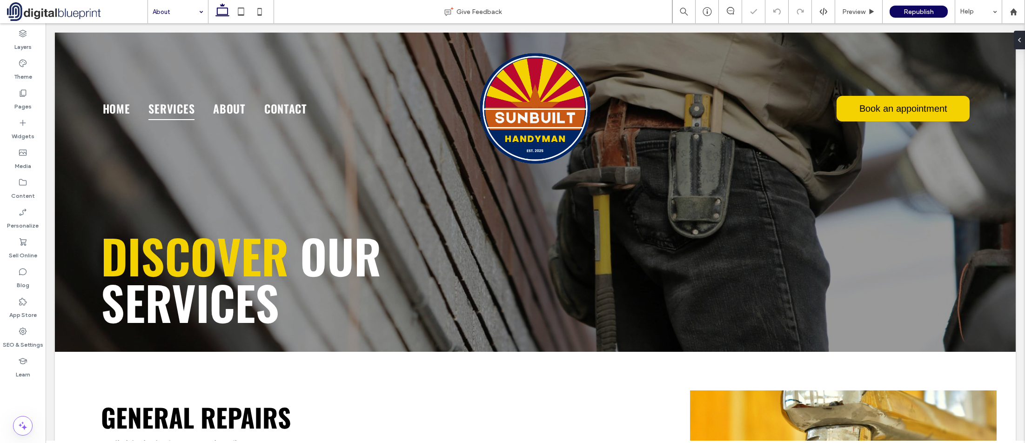
click at [201, 12] on div "About" at bounding box center [178, 11] width 60 height 23
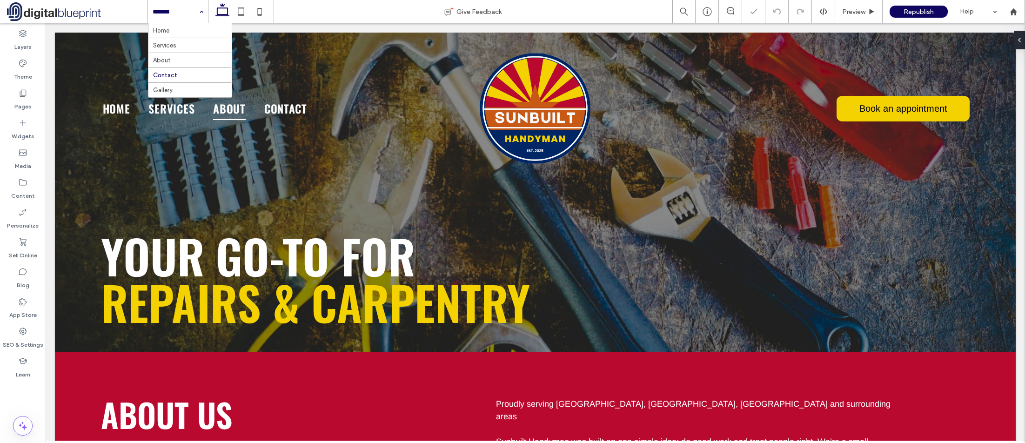
click at [200, 14] on div "Home Services About Contact Gallery" at bounding box center [178, 11] width 60 height 23
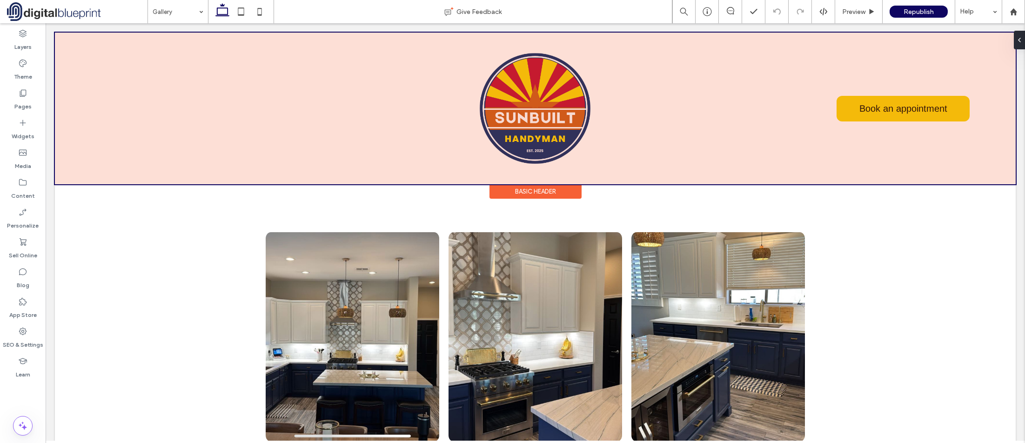
click at [561, 194] on div "Basic Header" at bounding box center [536, 191] width 92 height 14
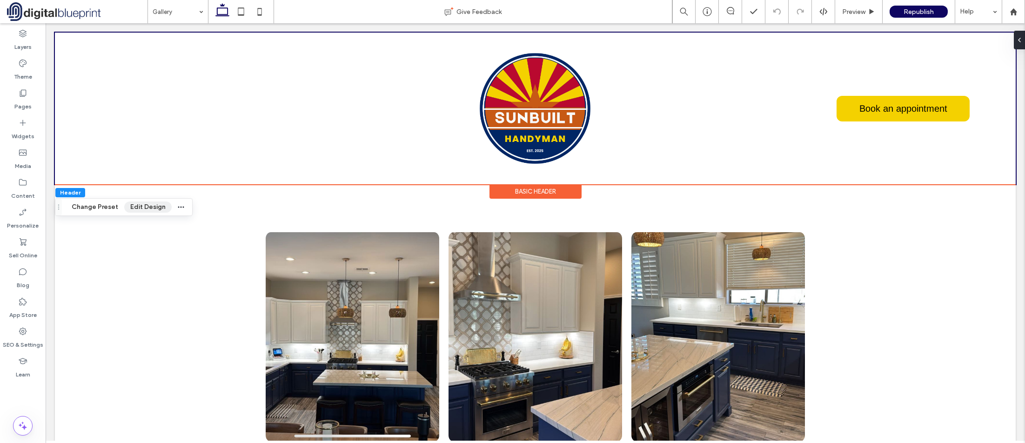
click at [141, 203] on button "Edit Design" at bounding box center [147, 207] width 47 height 11
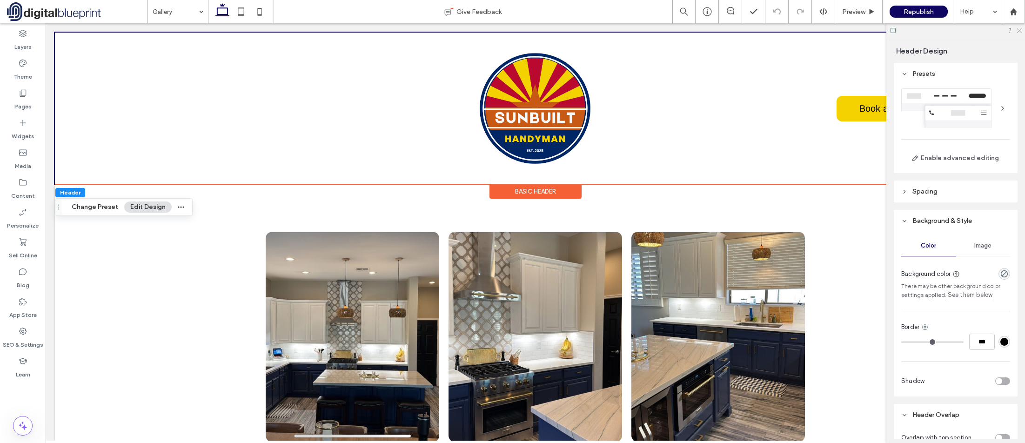
click at [1019, 31] on use at bounding box center [1019, 30] width 5 height 5
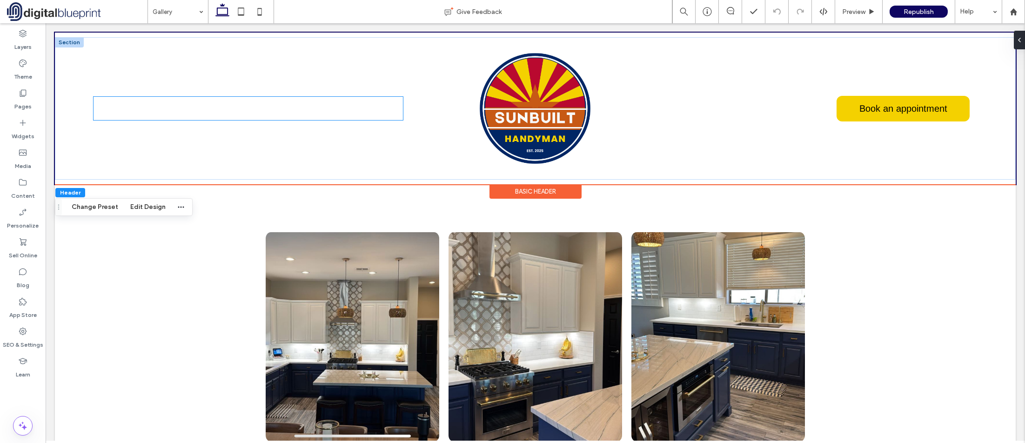
click at [188, 108] on span "Services" at bounding box center [171, 108] width 46 height 23
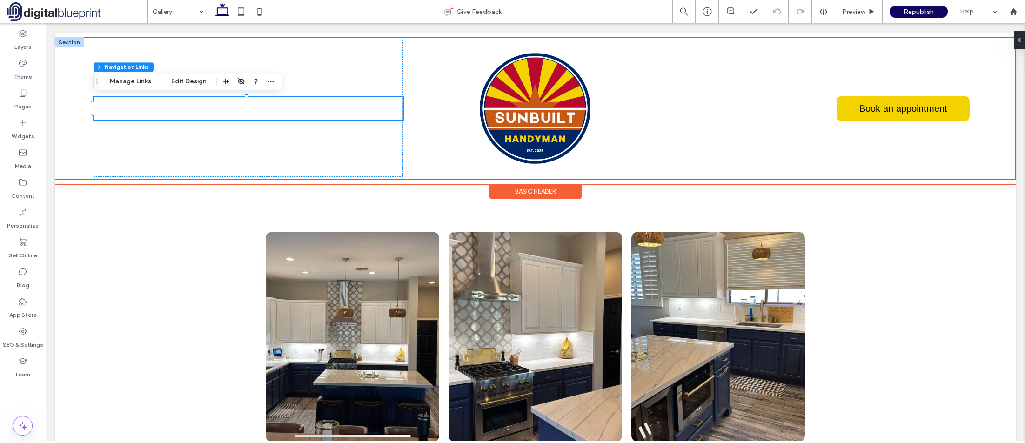
click at [67, 155] on div "Home Services About Contact Book an appointment" at bounding box center [535, 108] width 961 height 142
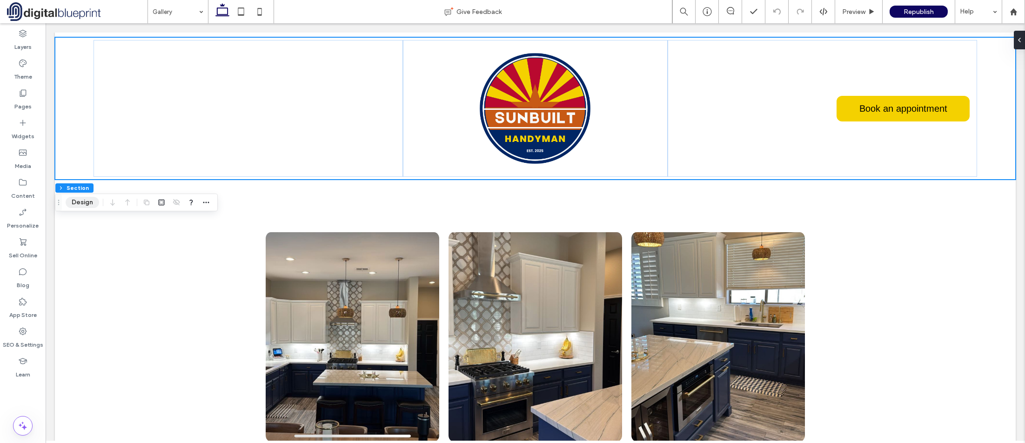
click at [83, 201] on button "Design" at bounding box center [83, 202] width 34 height 11
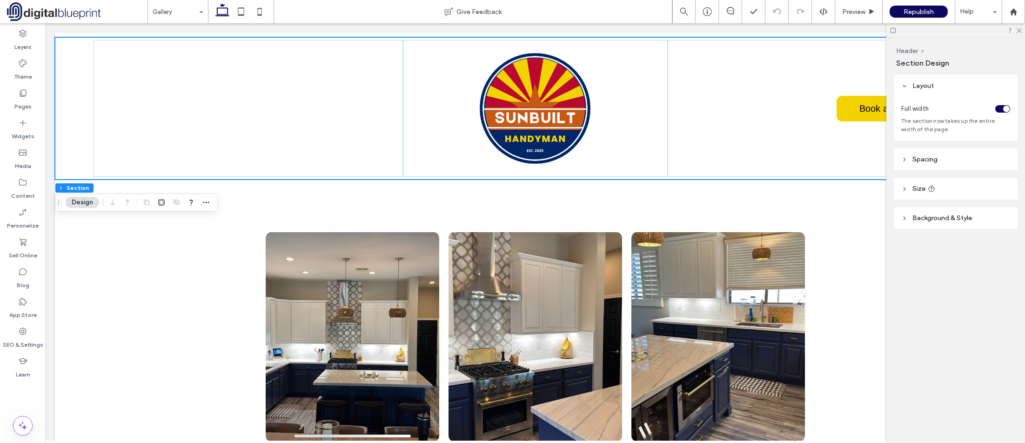
click at [950, 222] on span "Background & Style" at bounding box center [943, 218] width 60 height 8
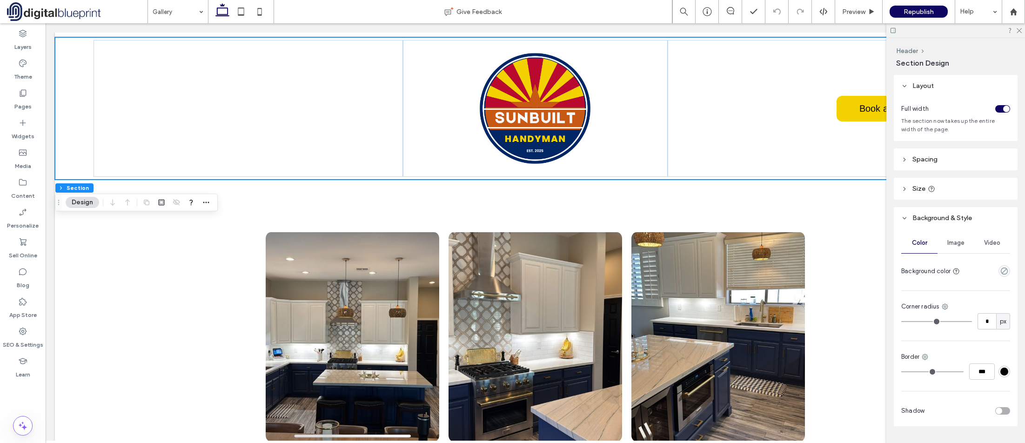
click at [962, 245] on span "Image" at bounding box center [956, 242] width 17 height 7
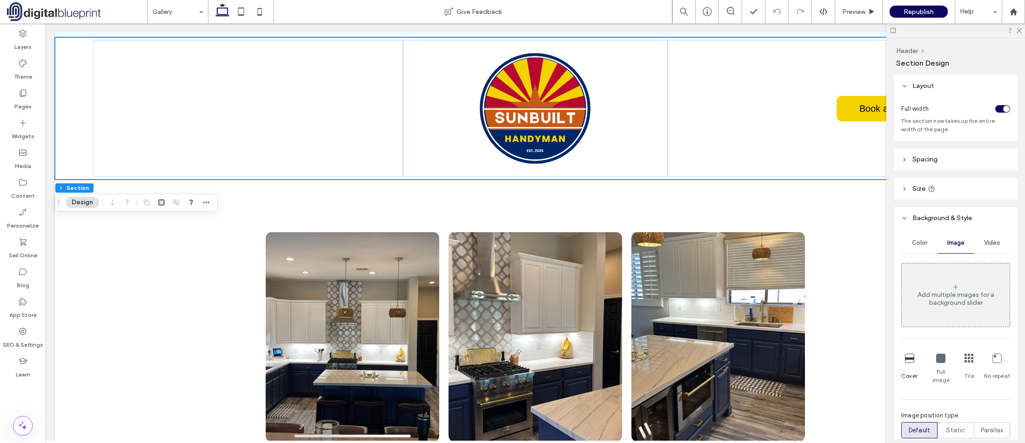
click at [962, 309] on div "Add multiple images for a background slider" at bounding box center [956, 294] width 108 height 61
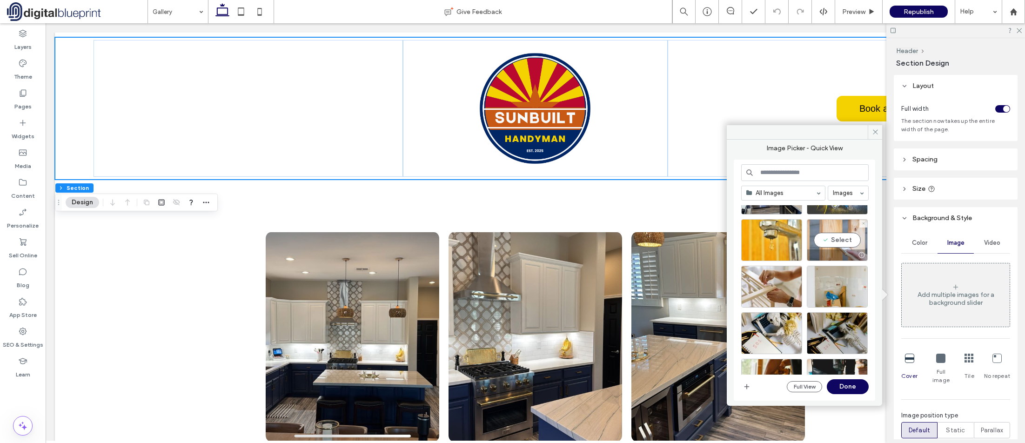
scroll to position [403, 0]
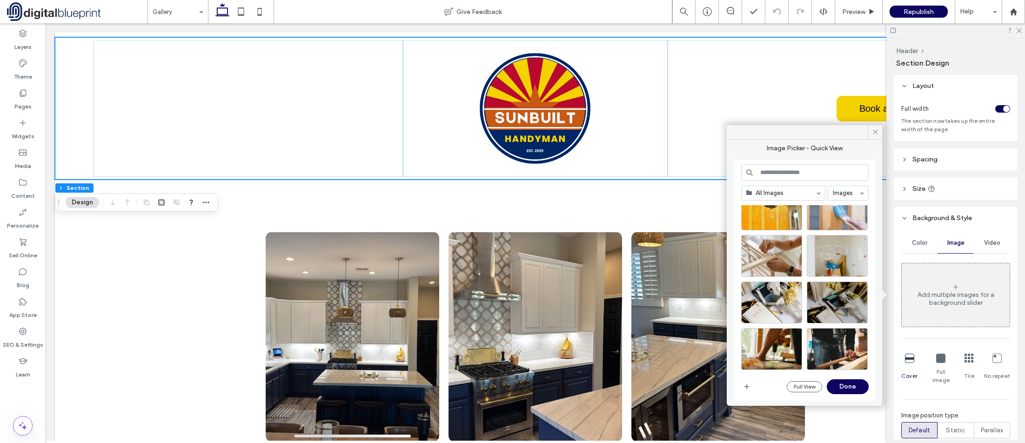
click at [815, 169] on input at bounding box center [805, 172] width 128 height 17
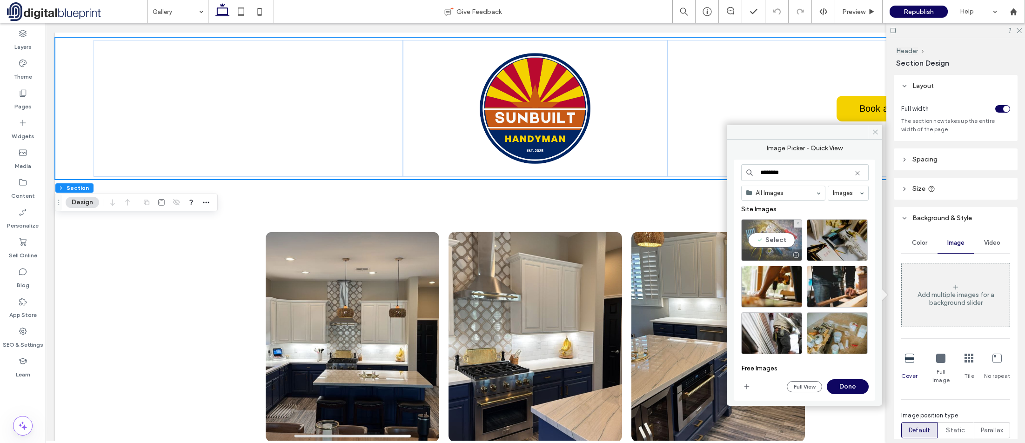
type input "********"
click at [784, 245] on div "Select" at bounding box center [771, 240] width 61 height 42
click at [855, 384] on button "Done" at bounding box center [848, 386] width 42 height 15
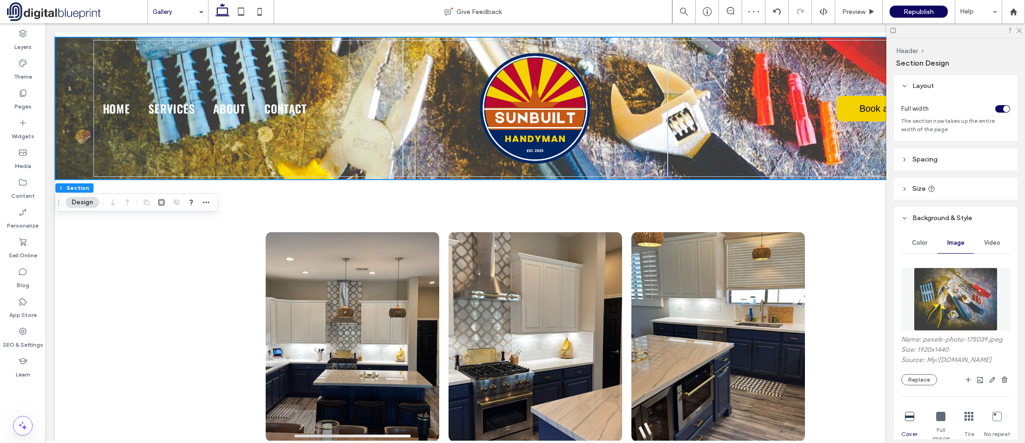
drag, startPoint x: 185, startPoint y: 16, endPoint x: 183, endPoint y: 22, distance: 6.9
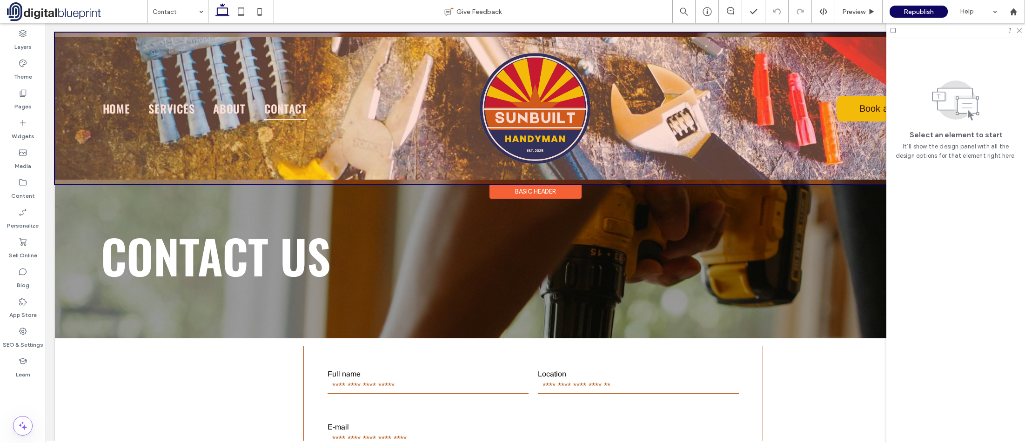
click at [128, 160] on div at bounding box center [535, 109] width 961 height 152
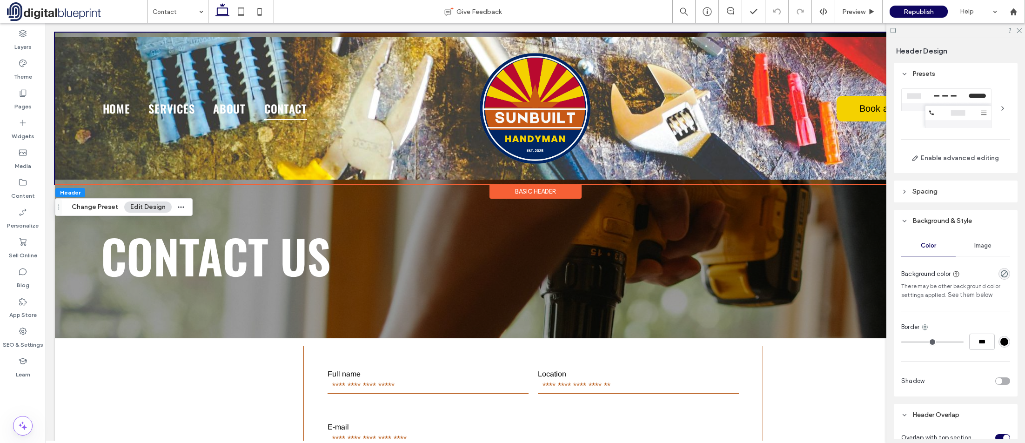
click at [979, 249] on div "Image" at bounding box center [983, 245] width 54 height 20
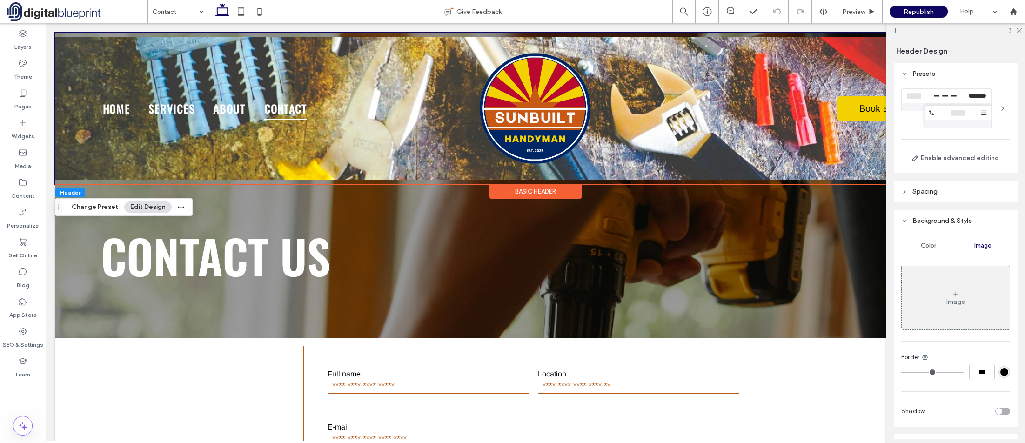
click at [1023, 32] on div at bounding box center [956, 30] width 139 height 14
click at [530, 189] on div "Basic Header" at bounding box center [536, 191] width 92 height 14
click at [1021, 33] on icon at bounding box center [1019, 30] width 6 height 6
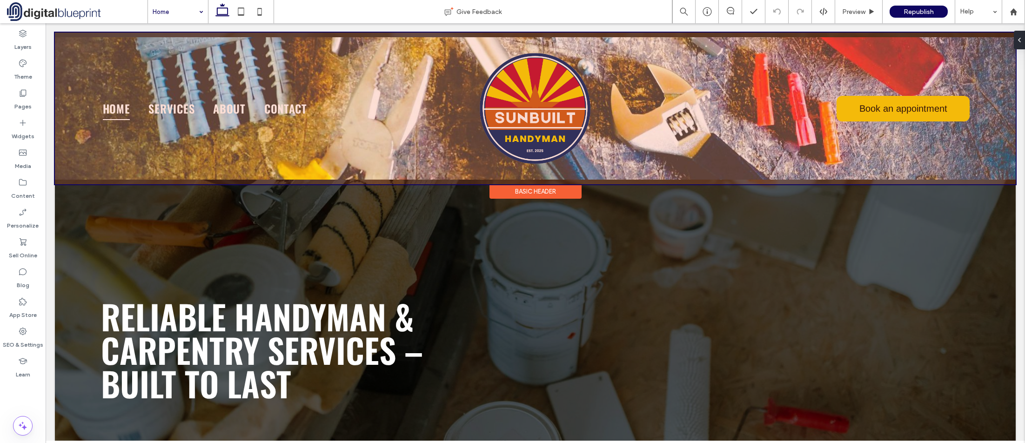
click at [530, 193] on div "Basic Header" at bounding box center [536, 191] width 92 height 14
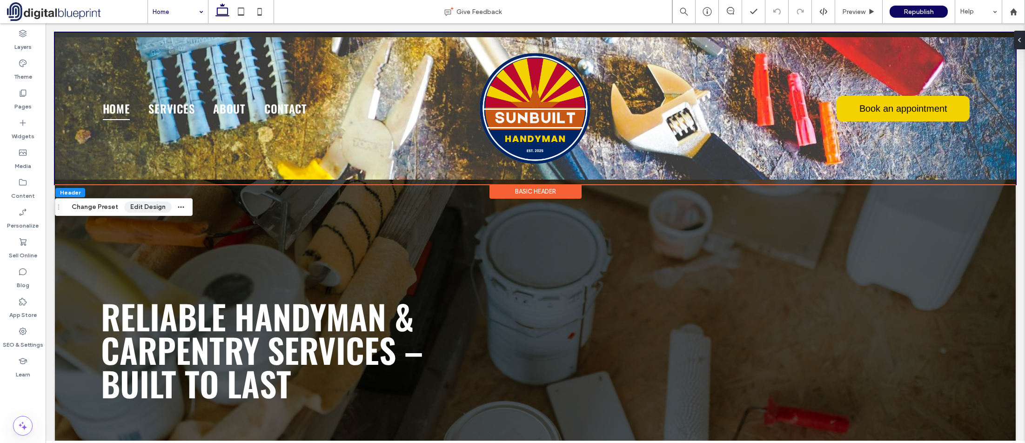
click at [144, 208] on button "Edit Design" at bounding box center [147, 207] width 47 height 11
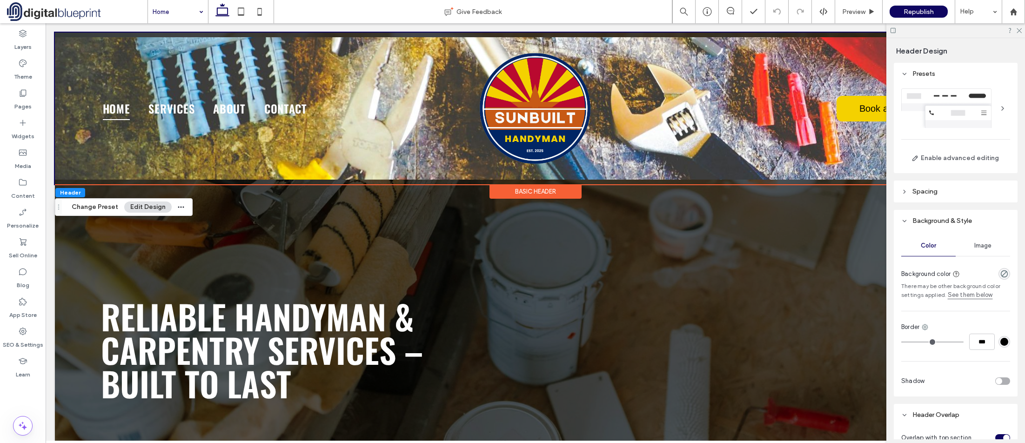
click at [982, 245] on span "Image" at bounding box center [983, 245] width 17 height 7
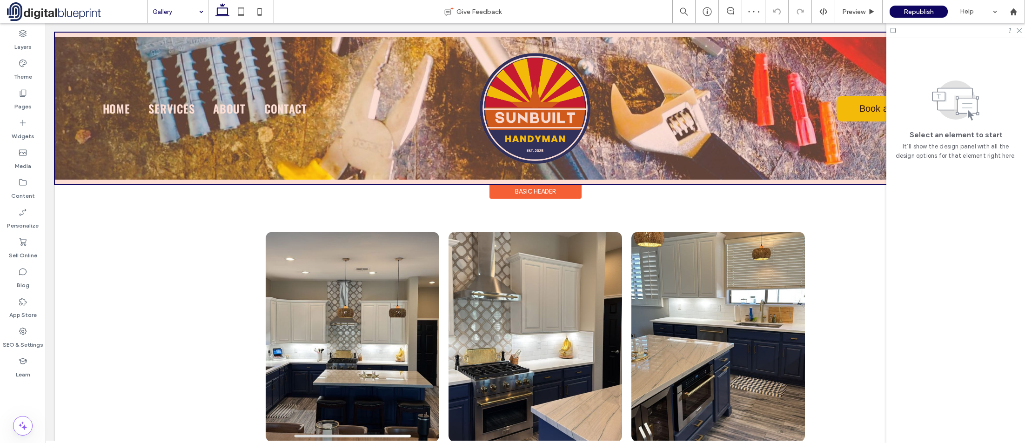
click at [525, 189] on div "Basic Header" at bounding box center [536, 191] width 92 height 14
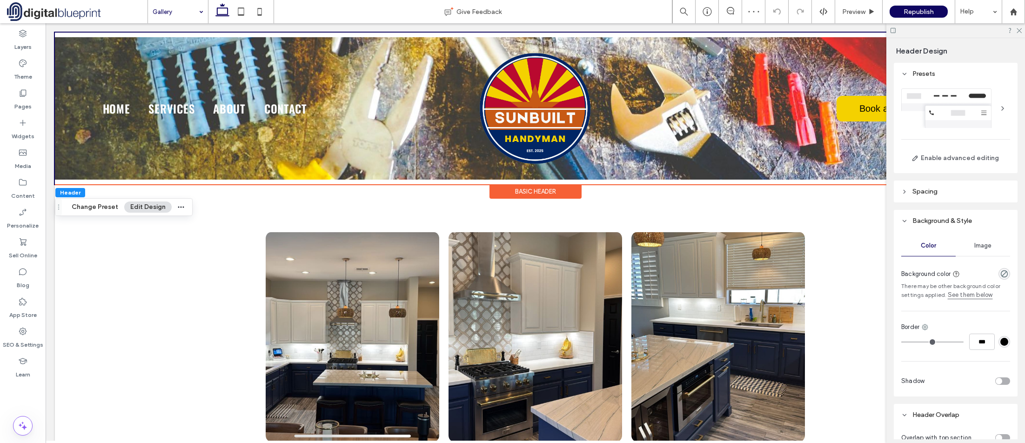
click at [982, 248] on span "Image" at bounding box center [983, 245] width 17 height 7
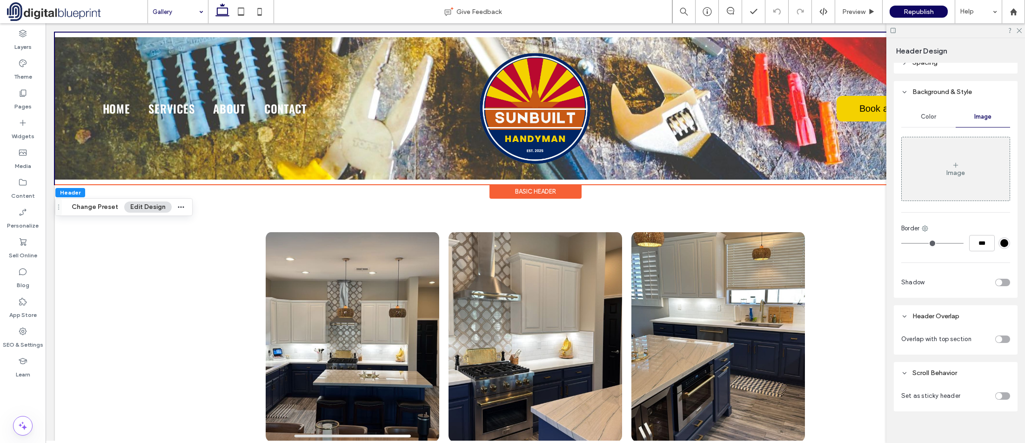
scroll to position [138, 0]
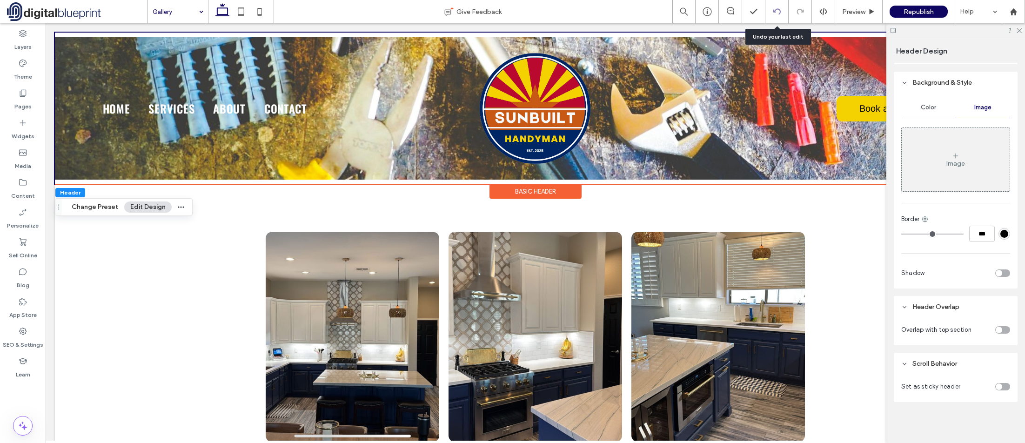
click at [780, 13] on use at bounding box center [776, 11] width 7 height 6
click at [779, 14] on use at bounding box center [776, 11] width 7 height 6
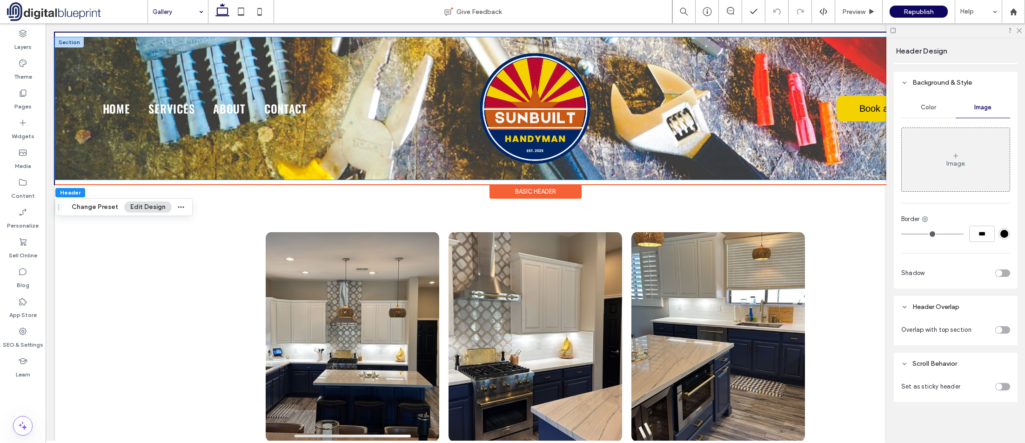
click at [77, 163] on div "Home Services About Contact Book an appointment" at bounding box center [535, 108] width 961 height 142
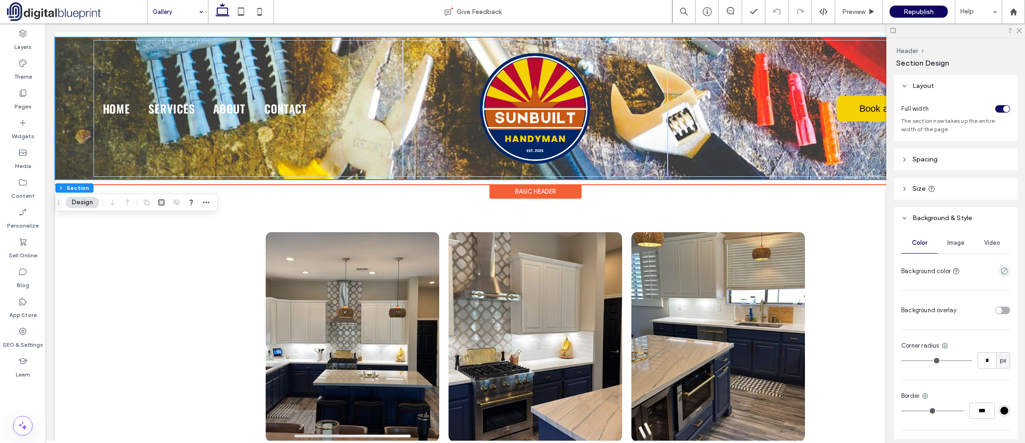
click at [79, 120] on div "Home Services About Contact Book an appointment" at bounding box center [535, 108] width 961 height 142
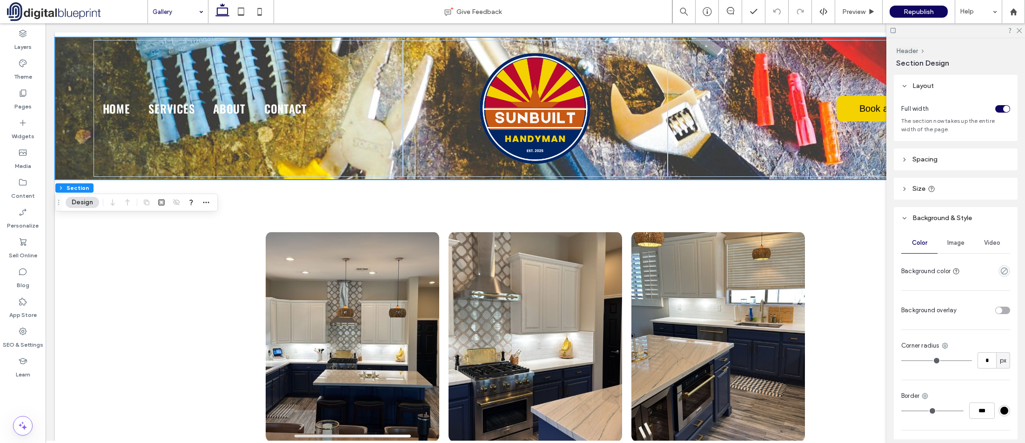
click at [84, 203] on button "Design" at bounding box center [83, 202] width 34 height 11
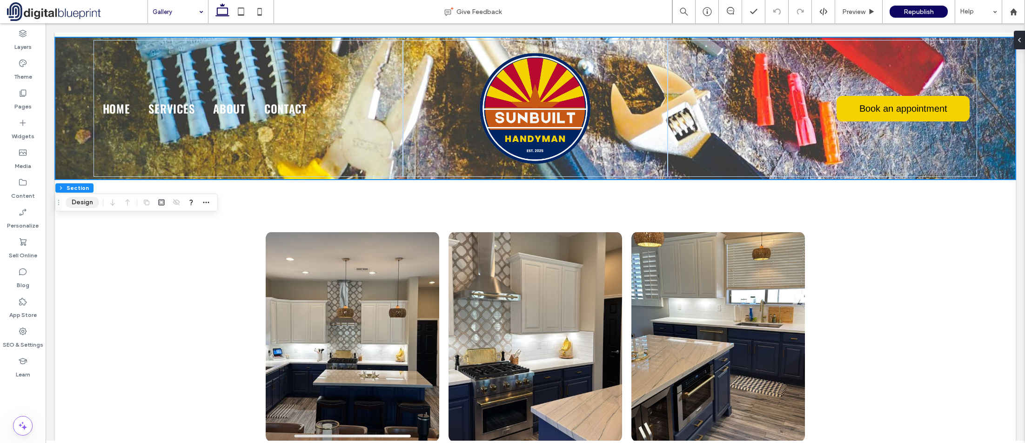
click at [84, 203] on button "Design" at bounding box center [83, 202] width 34 height 11
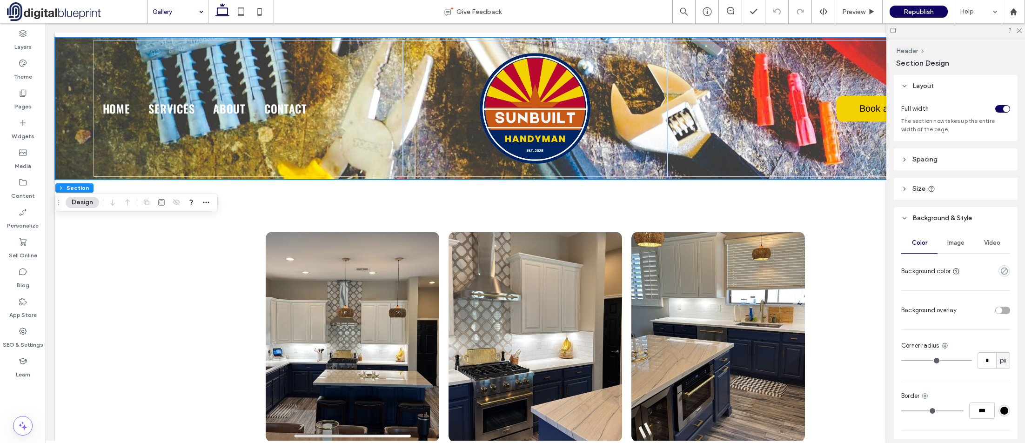
click at [939, 241] on div "Image" at bounding box center [956, 243] width 36 height 20
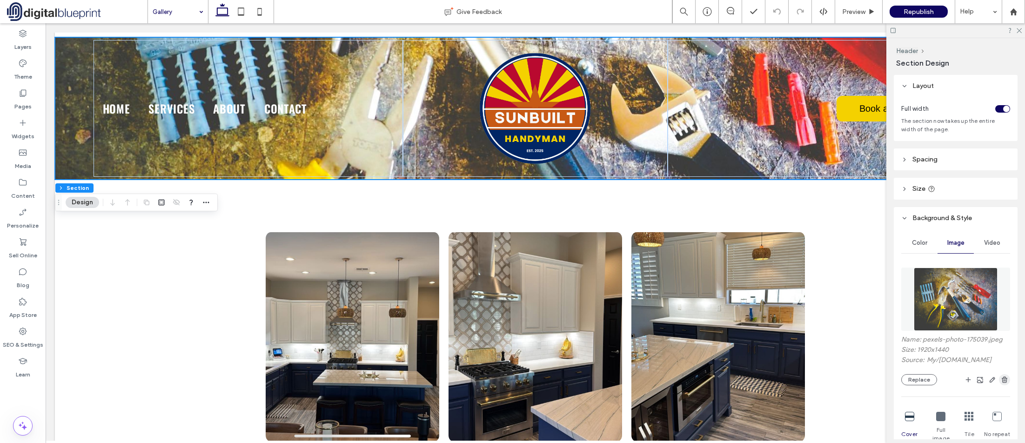
click at [1002, 379] on use "button" at bounding box center [1005, 380] width 6 height 6
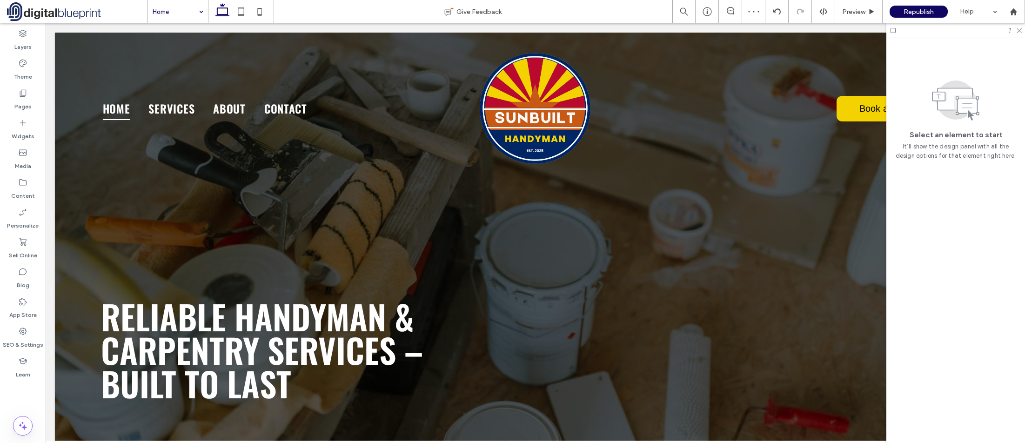
scroll to position [0, 0]
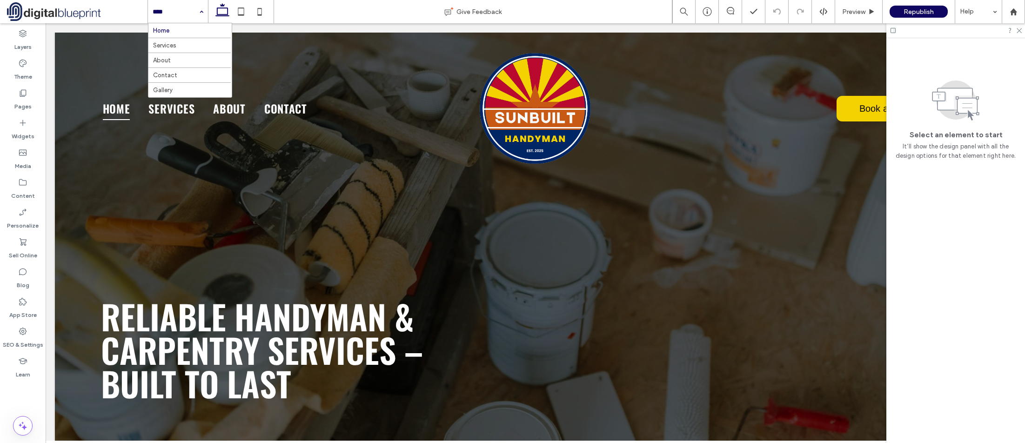
click at [186, 13] on input at bounding box center [176, 11] width 46 height 23
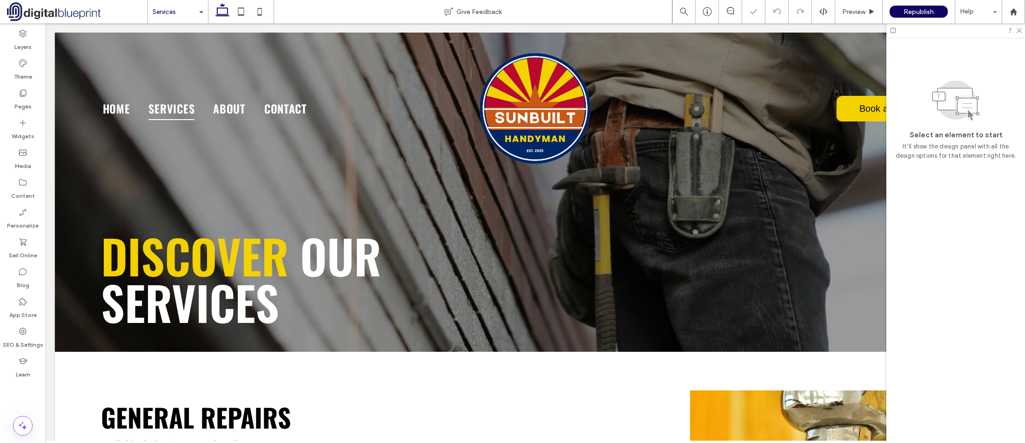
click at [195, 18] on input at bounding box center [176, 11] width 46 height 23
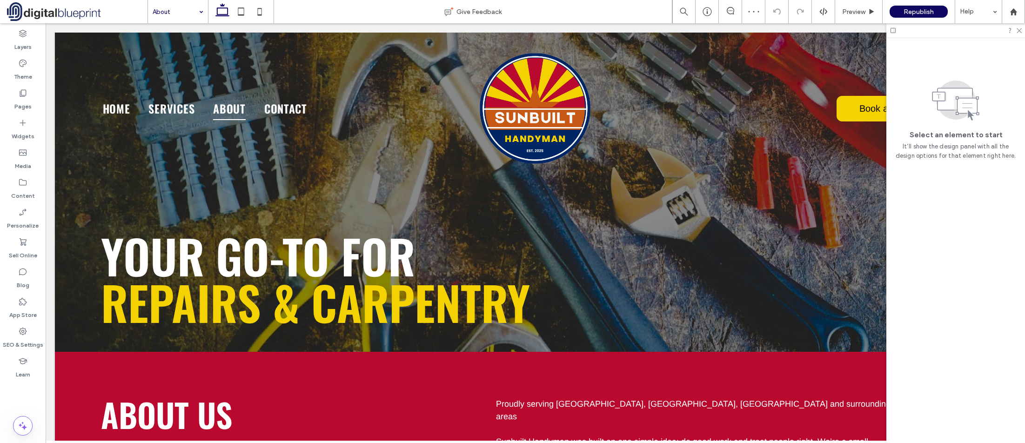
click at [189, 13] on input at bounding box center [176, 11] width 46 height 23
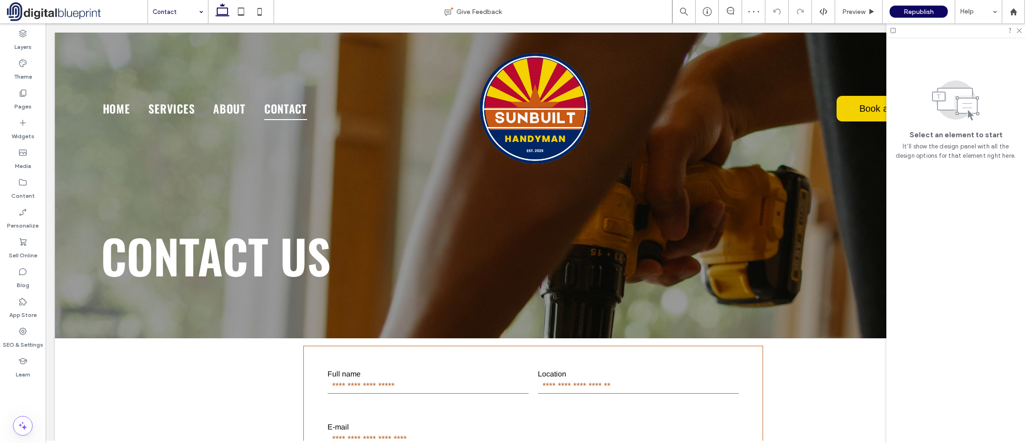
click at [195, 13] on div "Contact" at bounding box center [178, 11] width 60 height 23
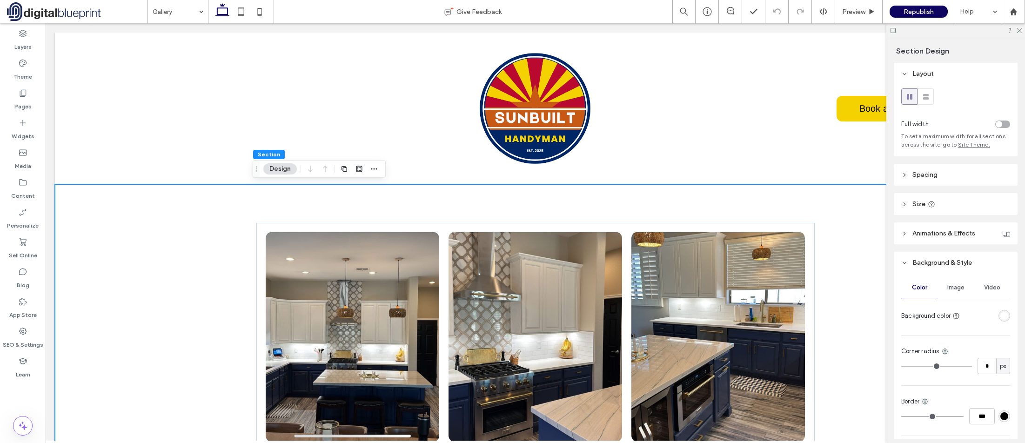
click at [1001, 315] on div "rgba(255, 255, 255, 1)" at bounding box center [1005, 316] width 8 height 8
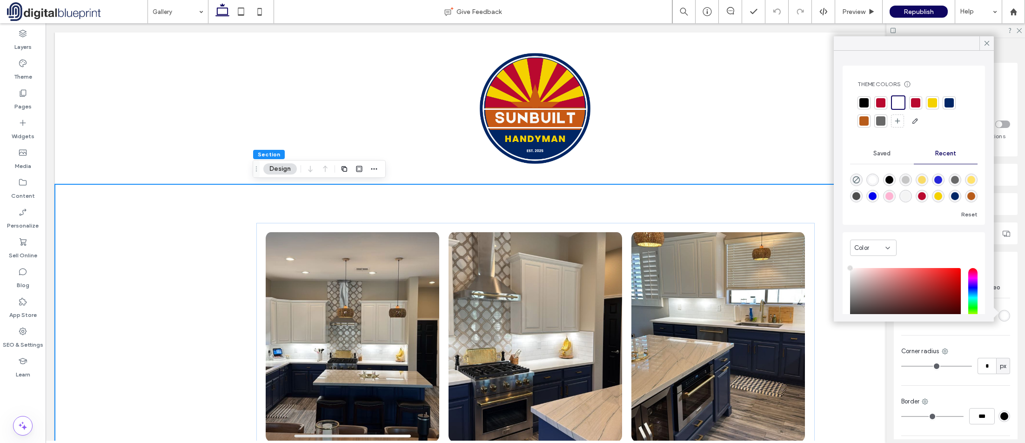
click at [947, 102] on div at bounding box center [949, 102] width 9 height 9
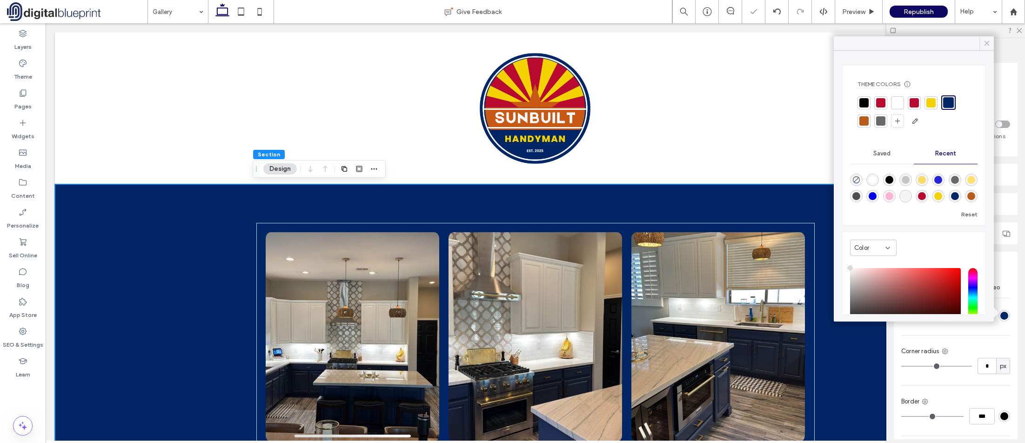
click at [990, 45] on icon at bounding box center [987, 43] width 8 height 8
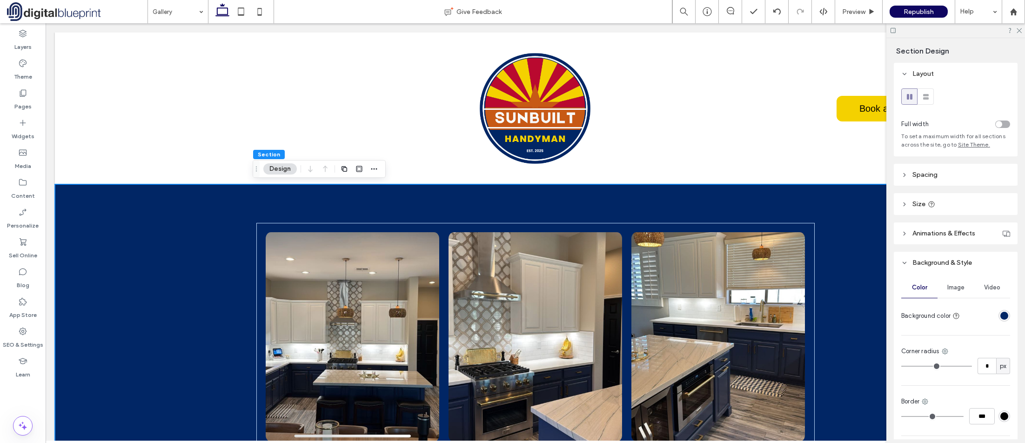
click at [1002, 120] on div at bounding box center [972, 124] width 78 height 16
click at [1002, 126] on div "toggle" at bounding box center [1002, 124] width 15 height 7
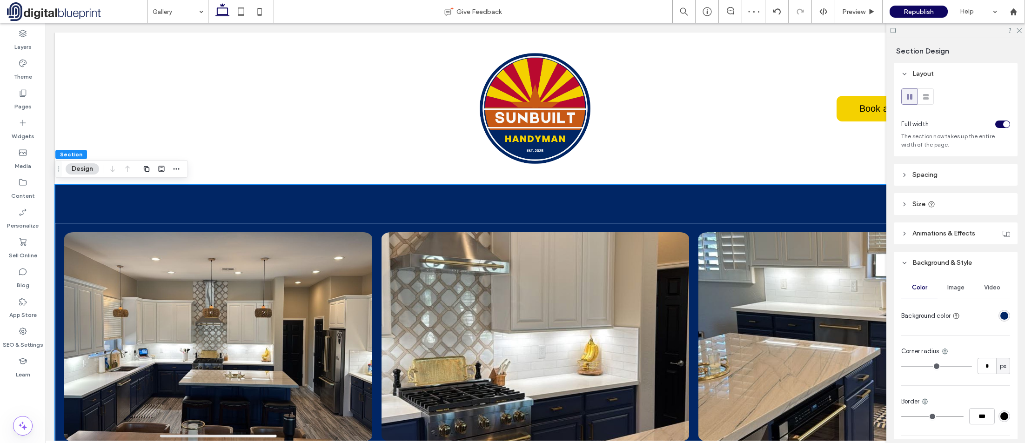
click at [1003, 121] on div "toggle" at bounding box center [1006, 124] width 7 height 7
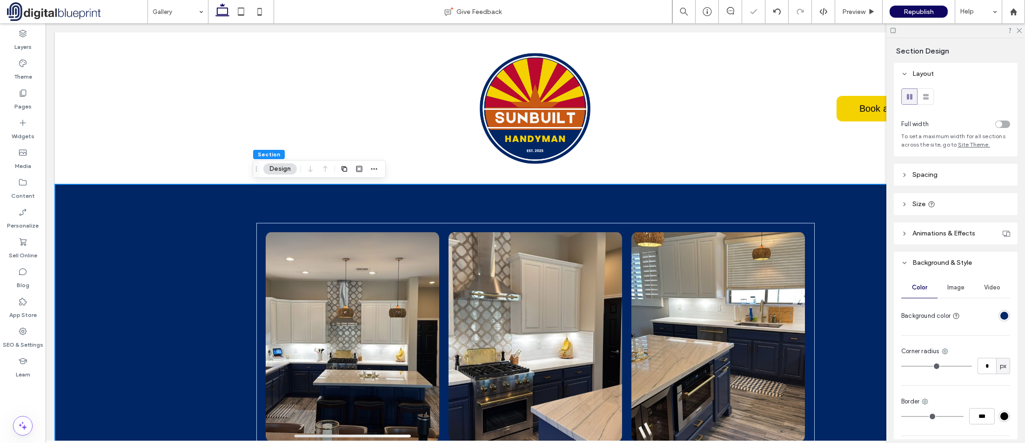
click at [922, 91] on span at bounding box center [925, 96] width 9 height 15
click at [996, 125] on div "toggle" at bounding box center [999, 124] width 7 height 7
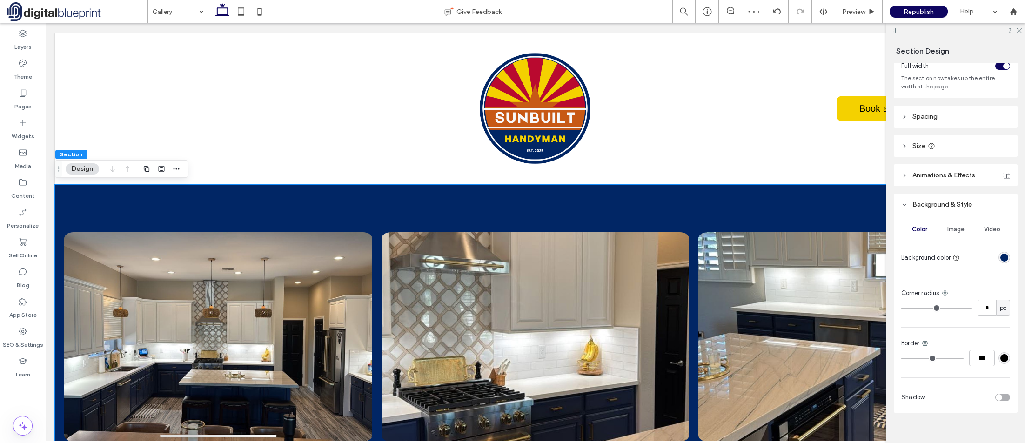
scroll to position [69, 0]
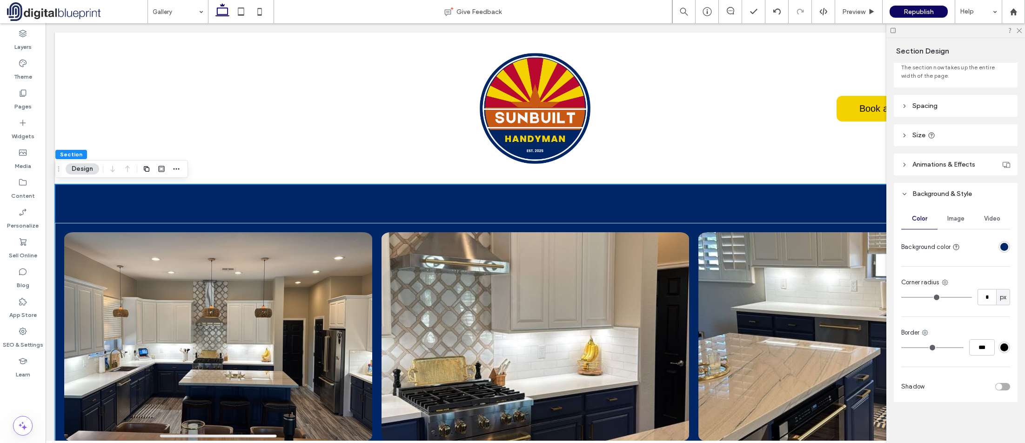
click at [1020, 23] on div at bounding box center [956, 30] width 139 height 14
click at [1021, 32] on icon at bounding box center [1019, 30] width 6 height 6
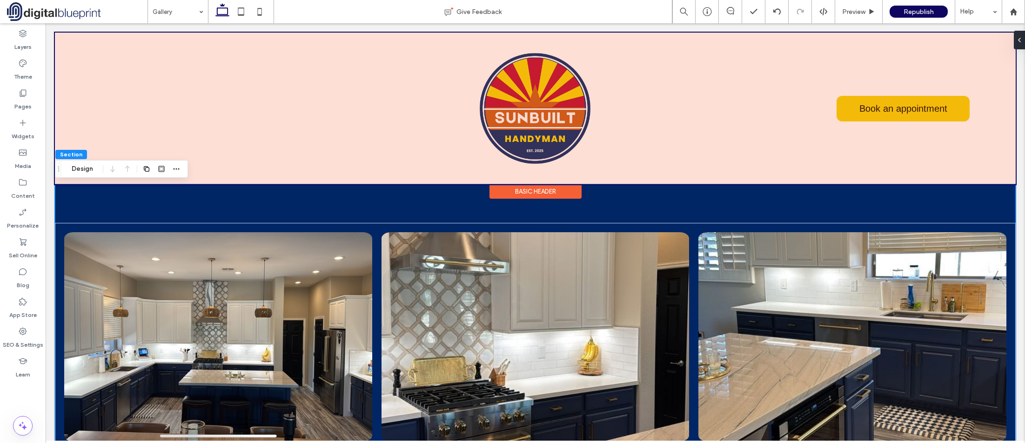
click at [134, 106] on div at bounding box center [535, 109] width 961 height 152
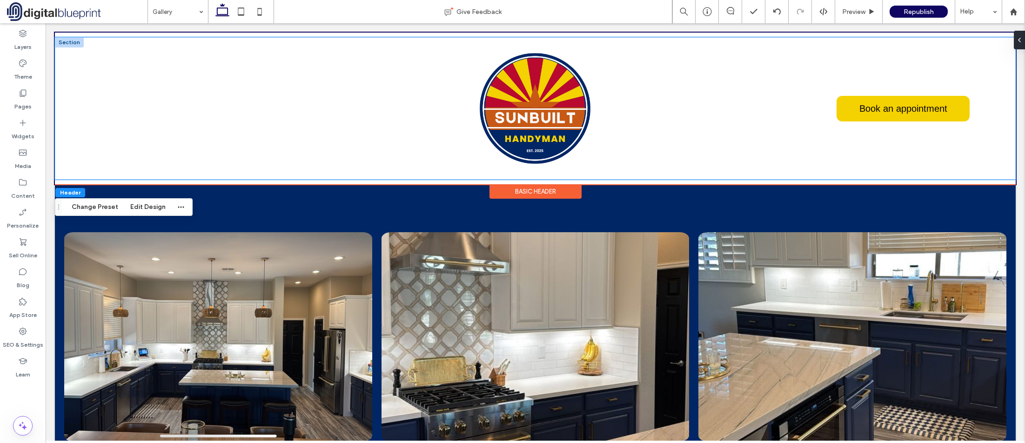
click at [79, 159] on div "Home Services About Contact Book an appointment" at bounding box center [535, 108] width 961 height 142
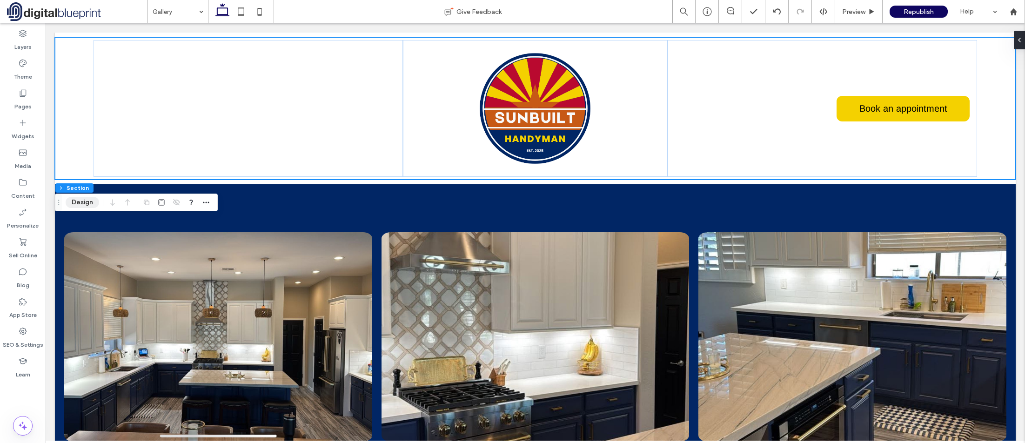
click at [81, 204] on button "Design" at bounding box center [83, 202] width 34 height 11
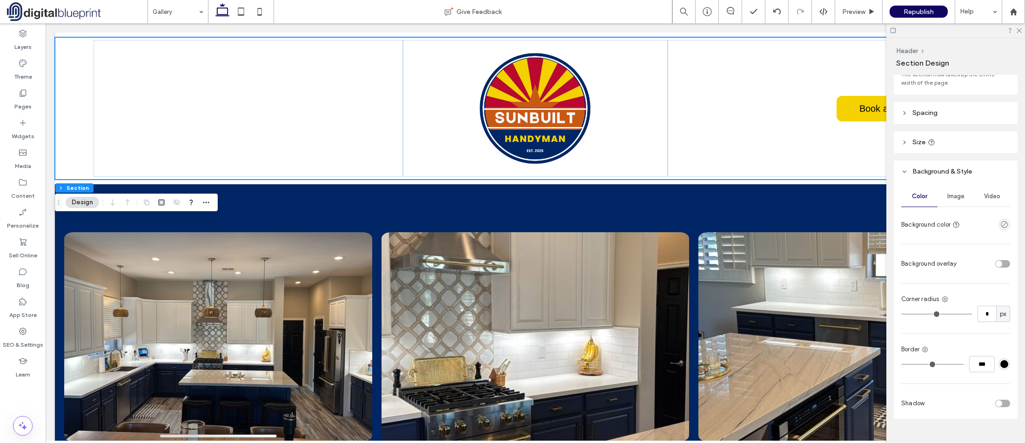
scroll to position [63, 0]
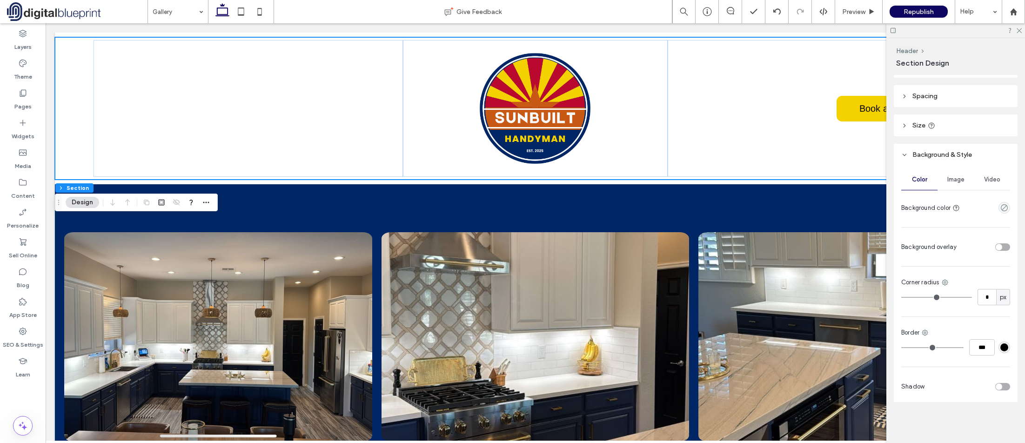
click at [994, 251] on div at bounding box center [985, 247] width 49 height 16
click at [1000, 249] on div "toggle" at bounding box center [1002, 246] width 15 height 7
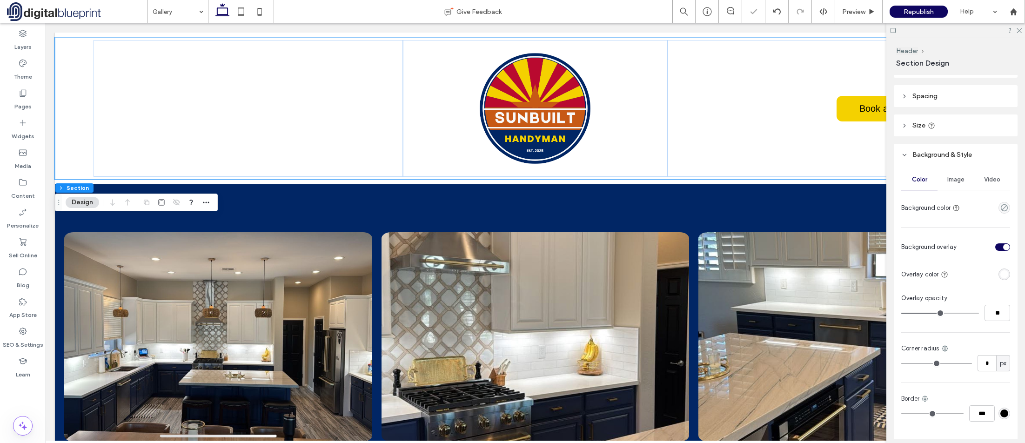
click at [1003, 249] on div "toggle" at bounding box center [1006, 247] width 7 height 7
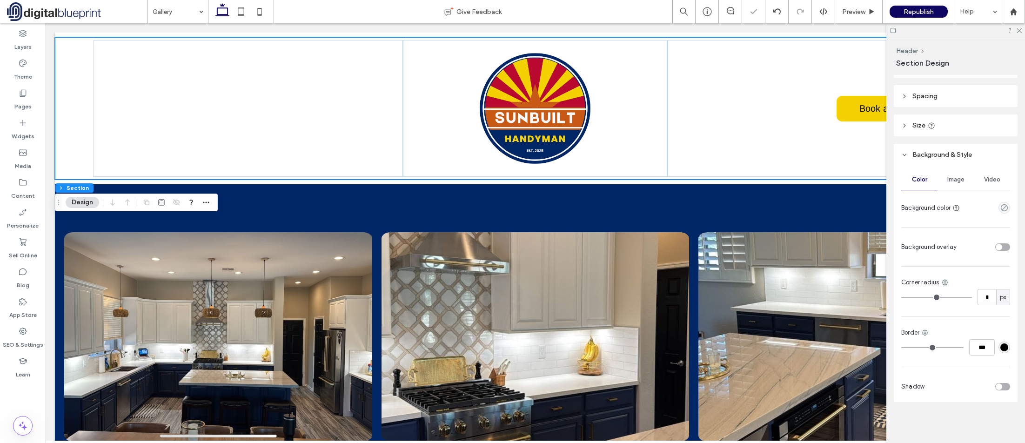
click at [914, 152] on span "Background & Style" at bounding box center [943, 155] width 60 height 8
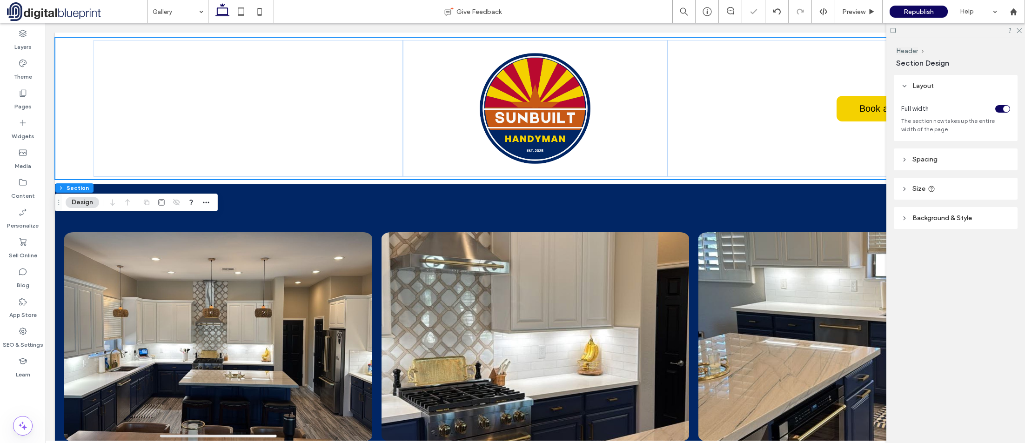
scroll to position [0, 0]
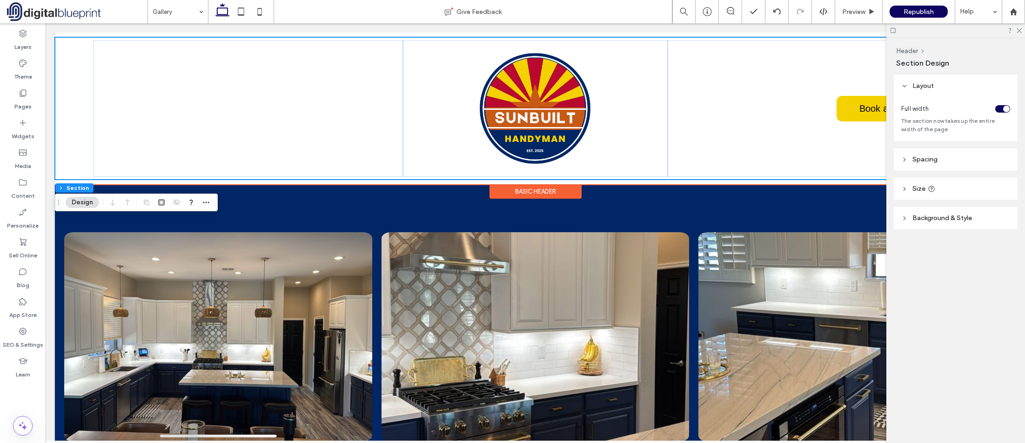
click at [518, 189] on div "Basic Header" at bounding box center [536, 191] width 92 height 14
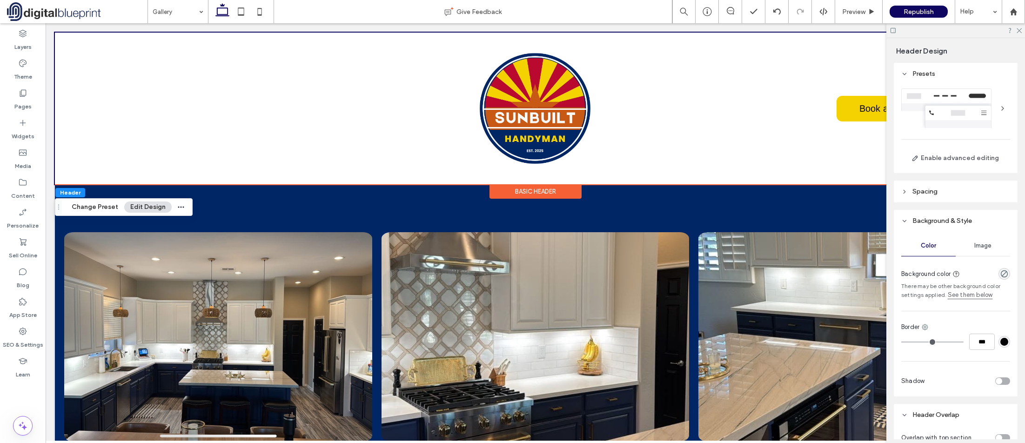
click at [983, 295] on link "See them below" at bounding box center [970, 294] width 45 height 9
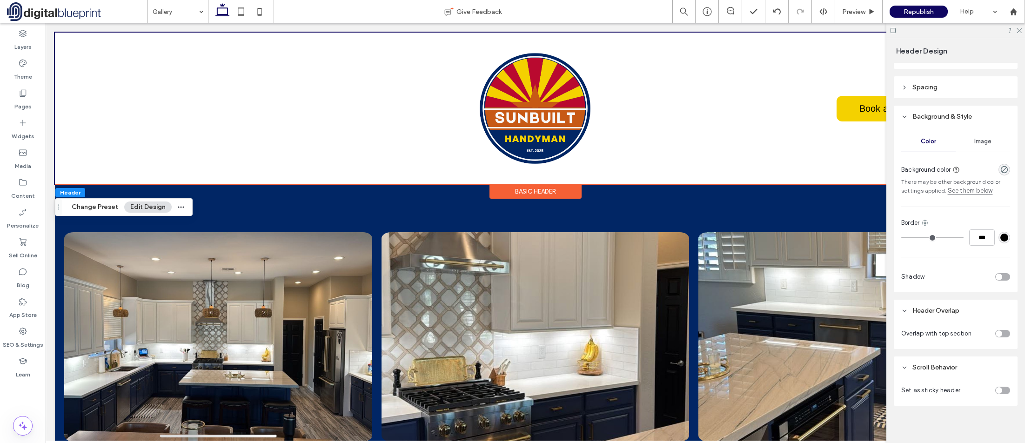
scroll to position [108, 0]
click at [996, 327] on div "toggle" at bounding box center [999, 330] width 7 height 7
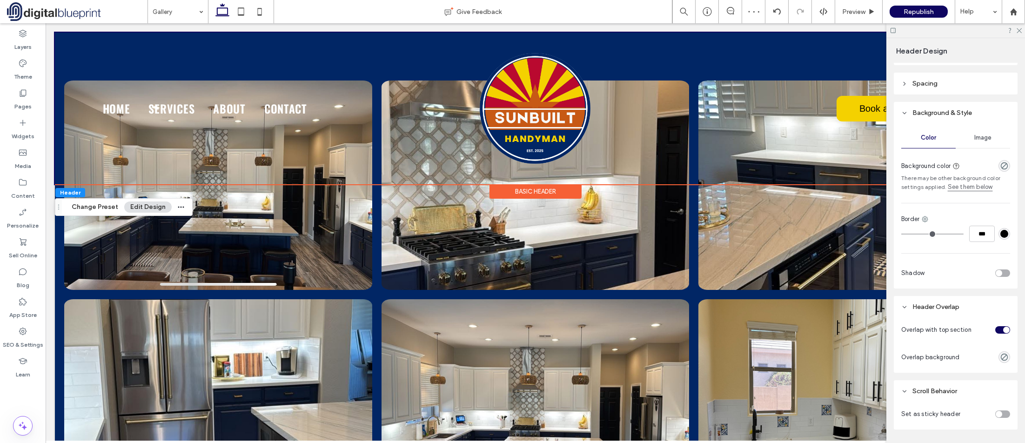
click at [1003, 328] on div "toggle" at bounding box center [1006, 330] width 7 height 7
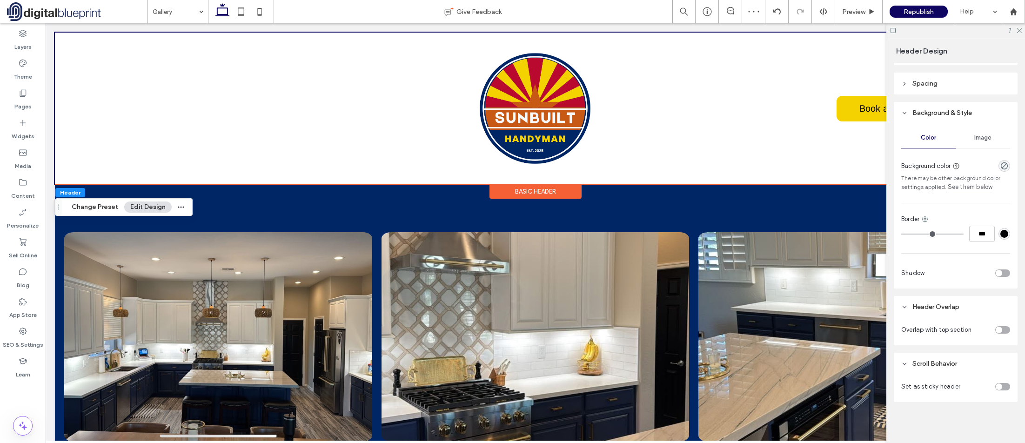
click at [1000, 331] on div "toggle" at bounding box center [1002, 329] width 15 height 7
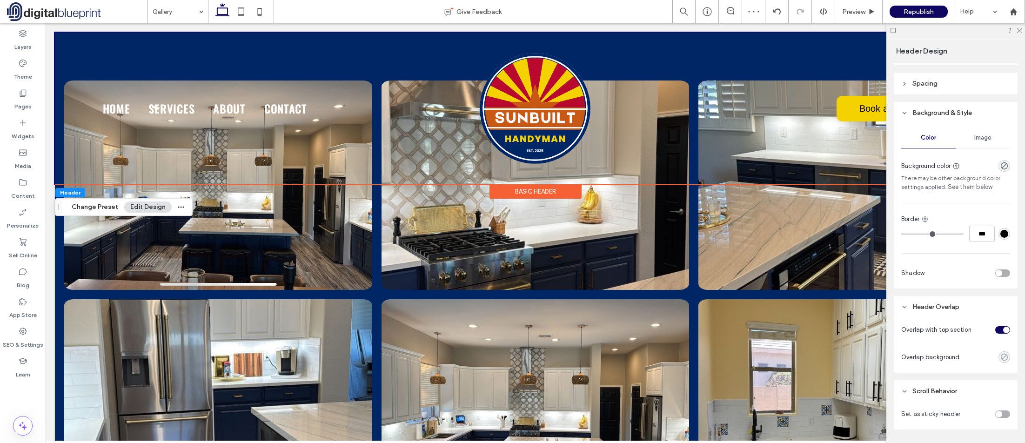
click at [1003, 358] on use "rgba(0, 0, 0, 0)" at bounding box center [1004, 357] width 7 height 7
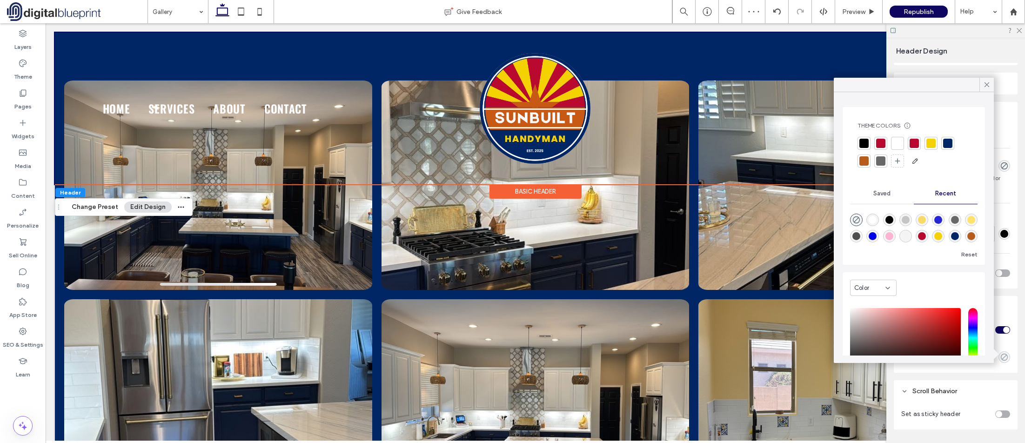
click at [1003, 358] on use "rgba(0, 0, 0, 0)" at bounding box center [1004, 357] width 7 height 7
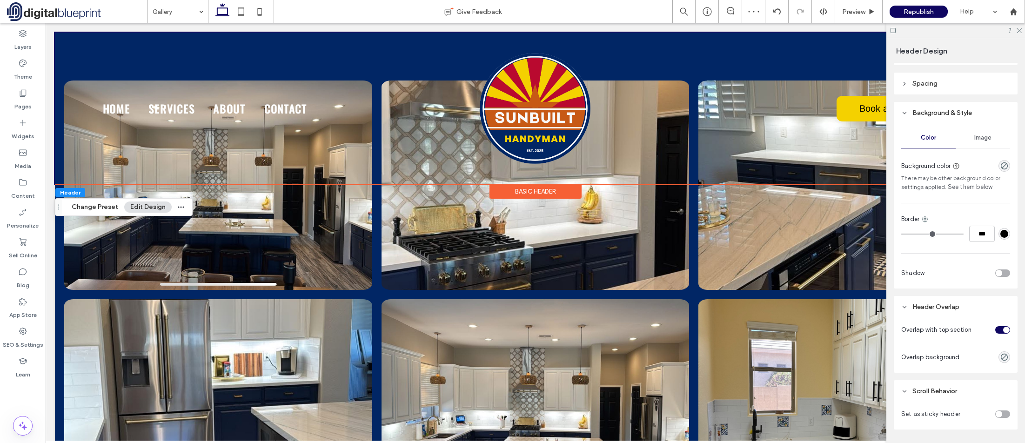
click at [997, 331] on div "toggle" at bounding box center [1002, 329] width 15 height 7
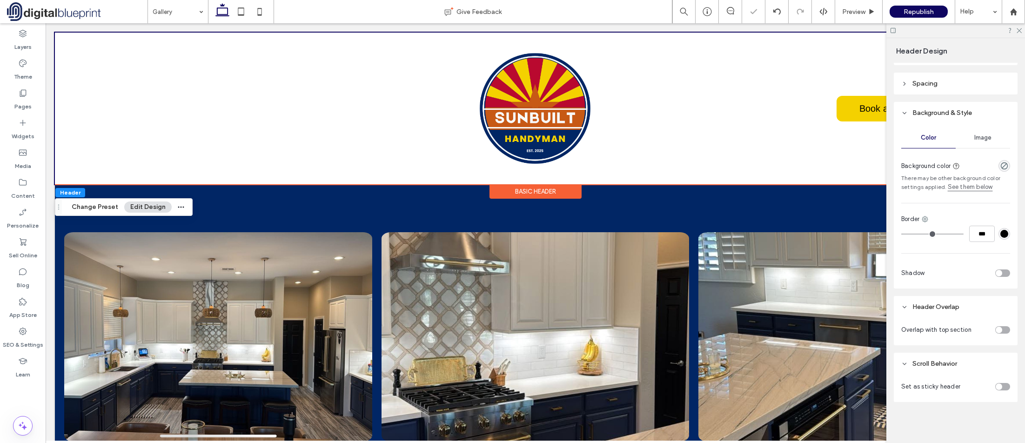
click at [995, 391] on div at bounding box center [987, 386] width 46 height 16
click at [996, 390] on div "toggle" at bounding box center [1002, 386] width 15 height 7
click at [998, 389] on div "toggle" at bounding box center [1002, 386] width 15 height 7
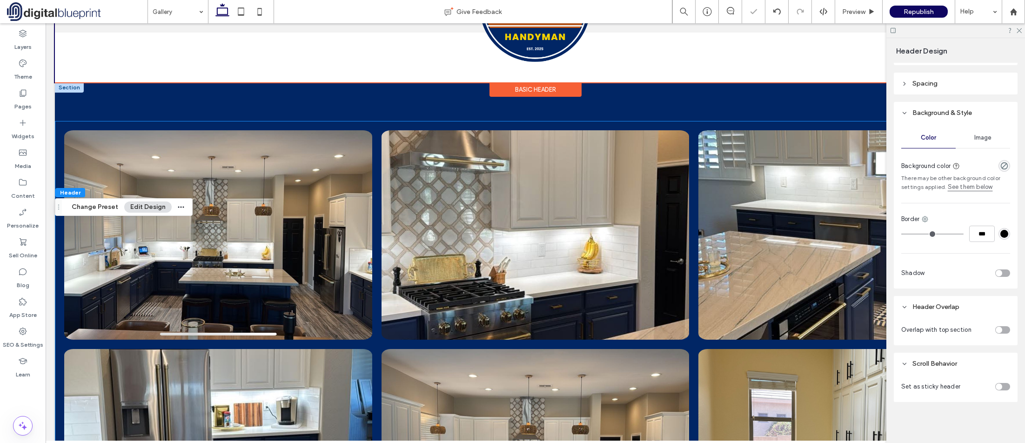
scroll to position [0, 0]
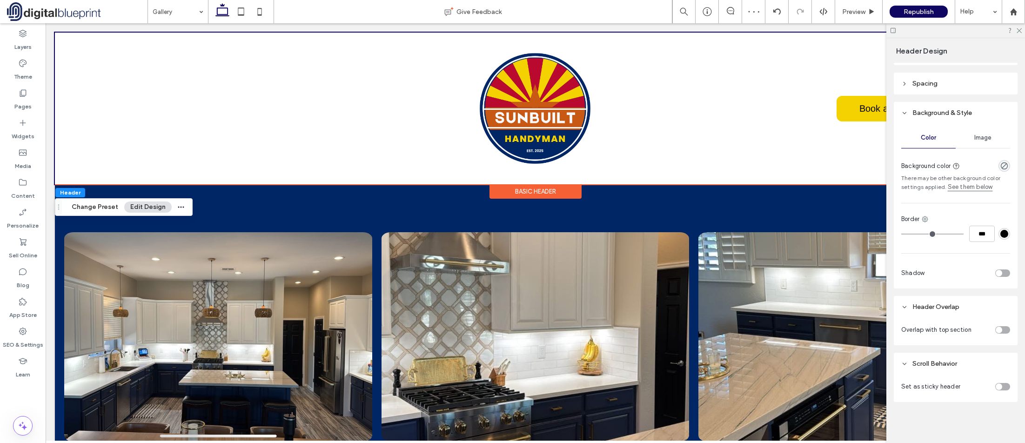
click at [1004, 329] on div "toggle" at bounding box center [1002, 329] width 15 height 7
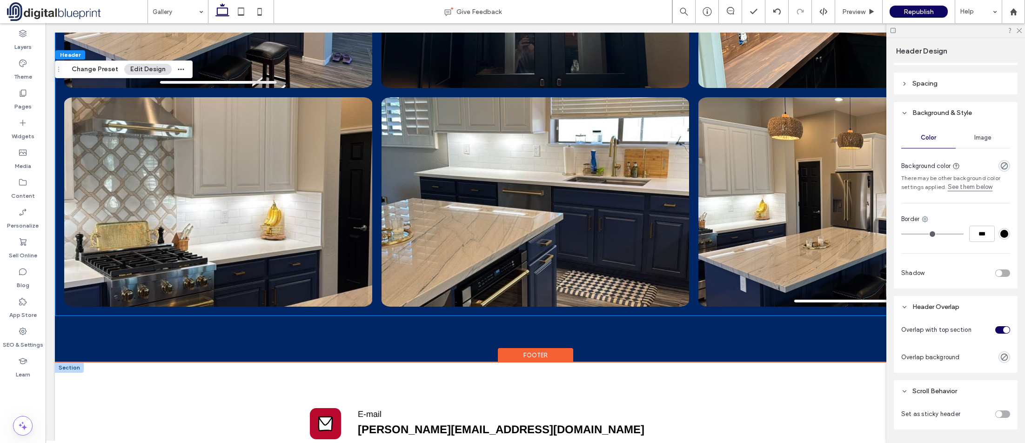
scroll to position [745, 0]
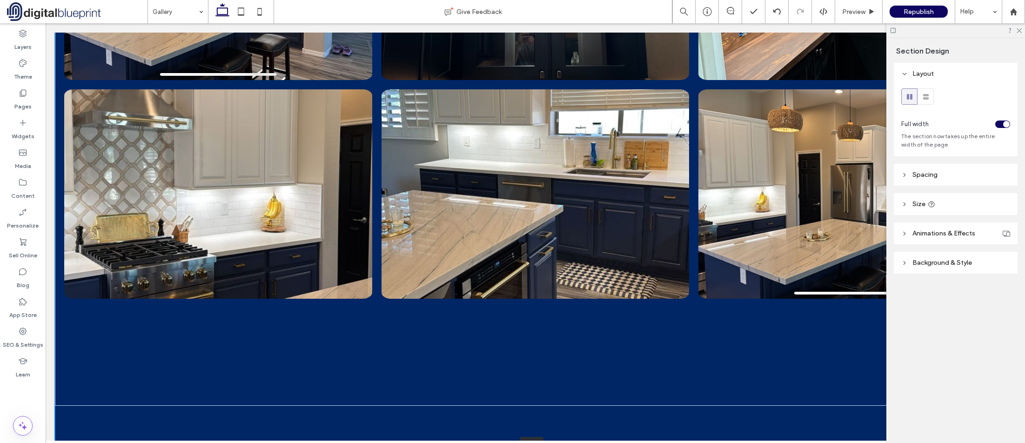
drag, startPoint x: 472, startPoint y: 295, endPoint x: 485, endPoint y: 419, distance: 124.5
click at [488, 443] on html "Home Services About Contact Book an appointment Section Basic Header Section Bo…" at bounding box center [536, 100] width 980 height 1643
type input "****"
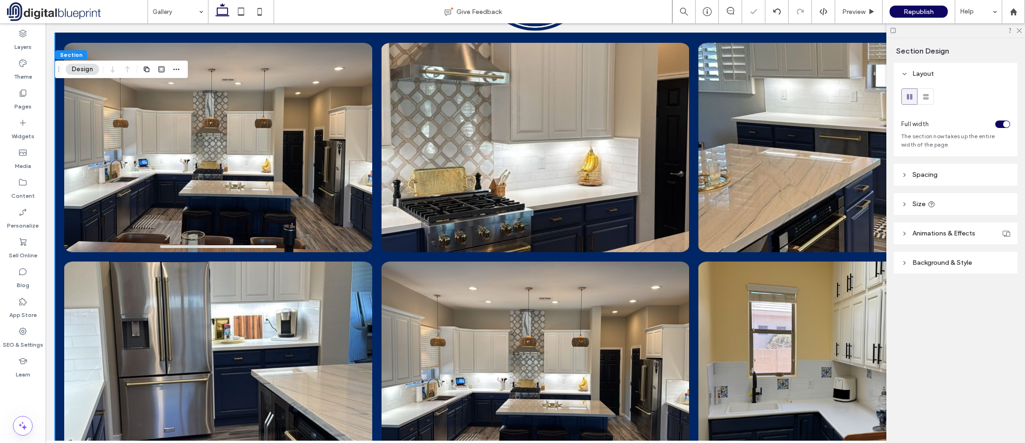
scroll to position [0, 0]
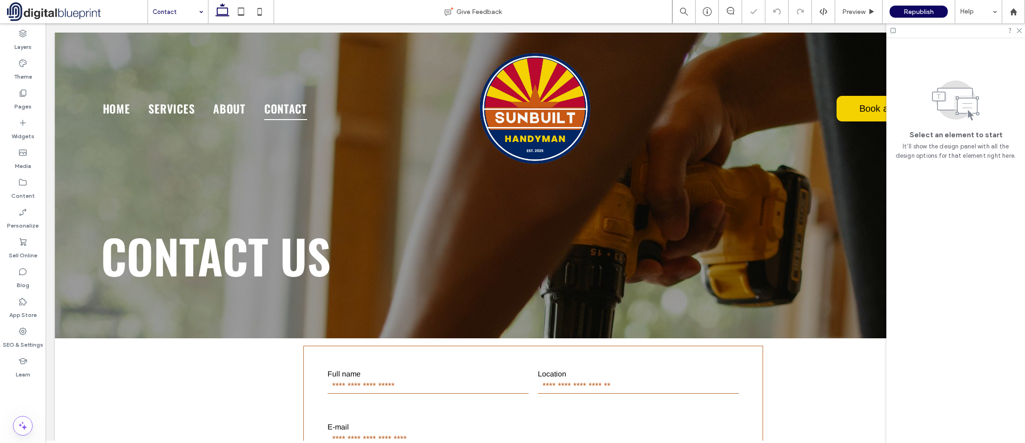
click at [189, 9] on input at bounding box center [176, 11] width 46 height 23
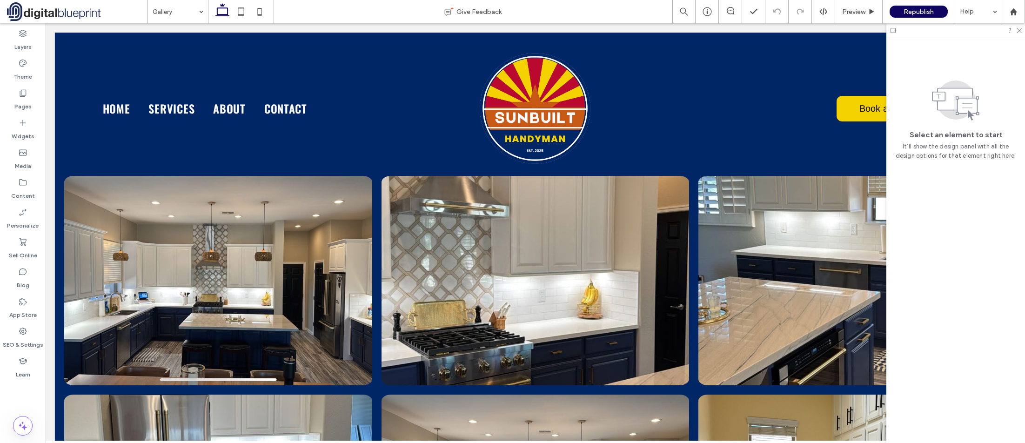
click at [1013, 35] on div at bounding box center [956, 30] width 139 height 14
click at [1019, 33] on icon at bounding box center [1019, 30] width 6 height 6
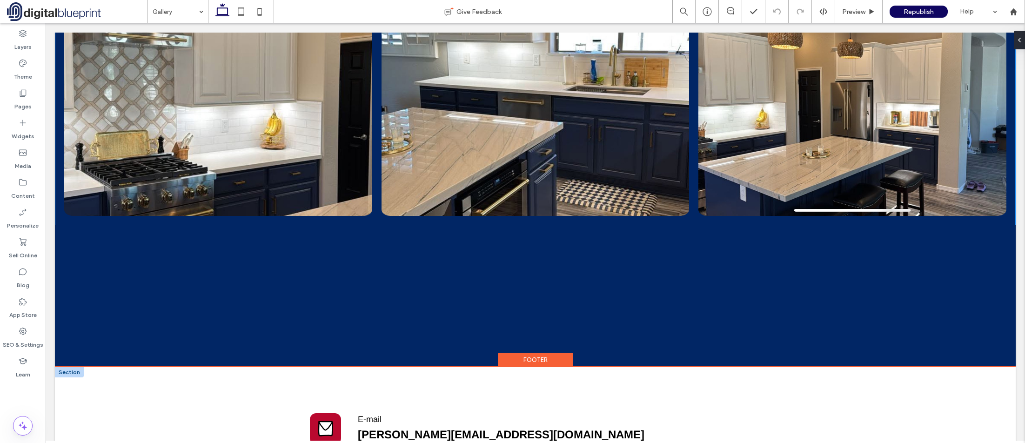
scroll to position [838, 0]
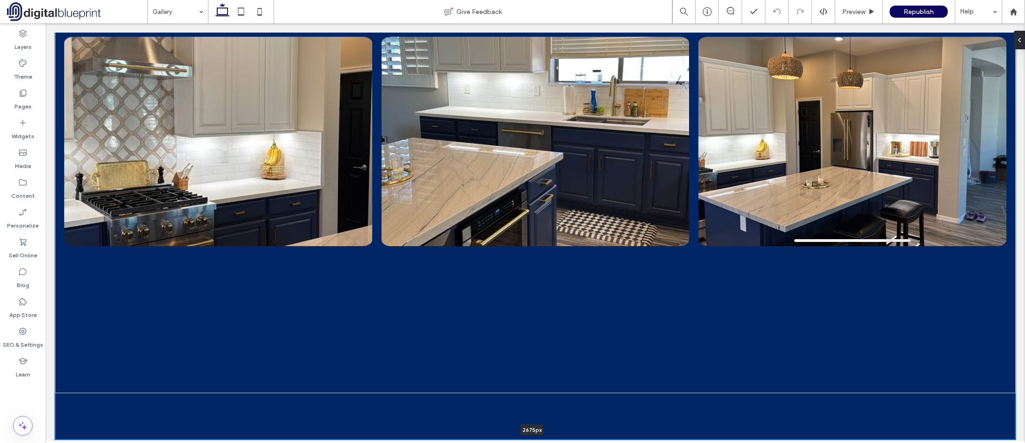
drag, startPoint x: 439, startPoint y: 356, endPoint x: 443, endPoint y: 371, distance: 15.8
click at [441, 437] on div at bounding box center [532, 439] width 954 height 5
type input "****"
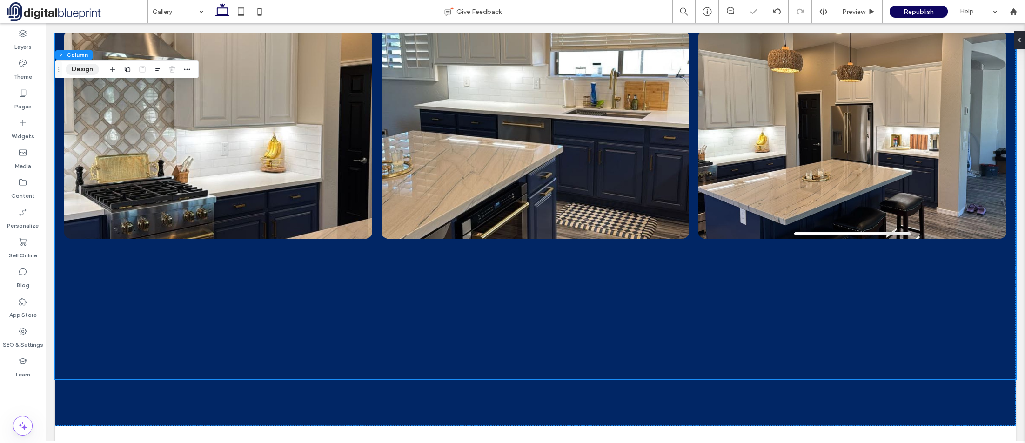
click at [87, 72] on button "Design" at bounding box center [83, 69] width 34 height 11
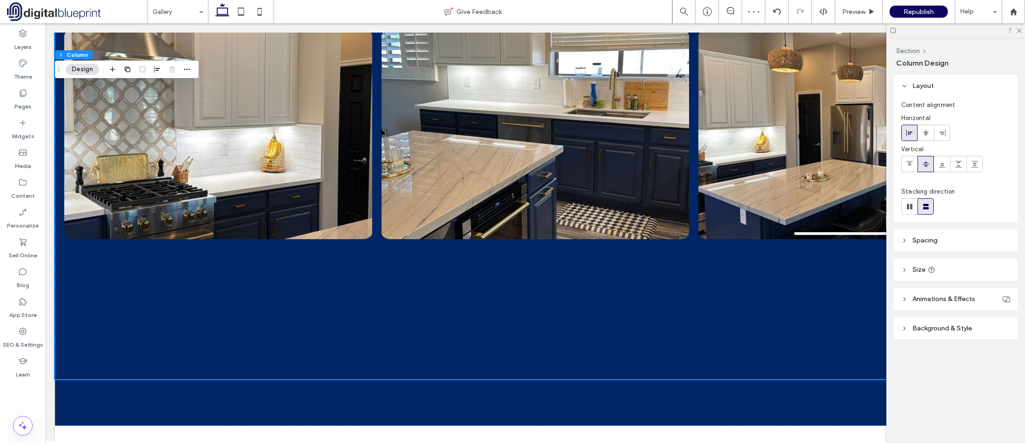
click at [925, 242] on span "Spacing" at bounding box center [925, 240] width 25 height 8
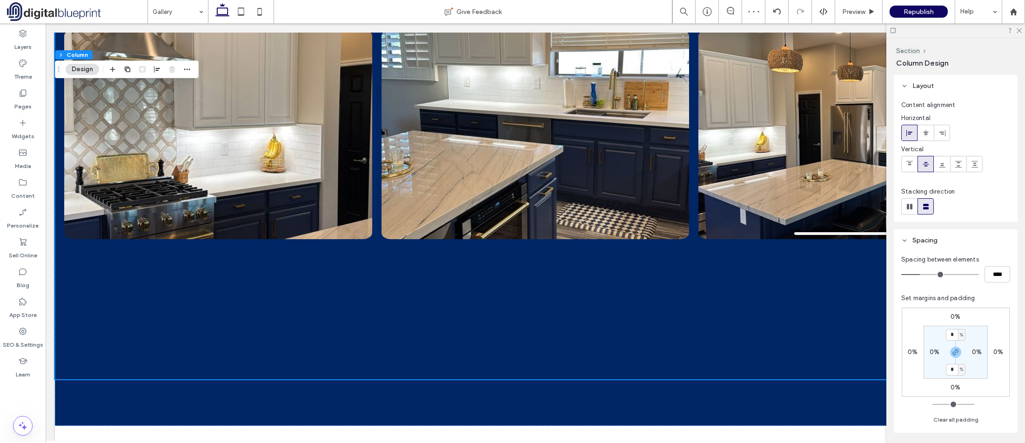
scroll to position [47, 0]
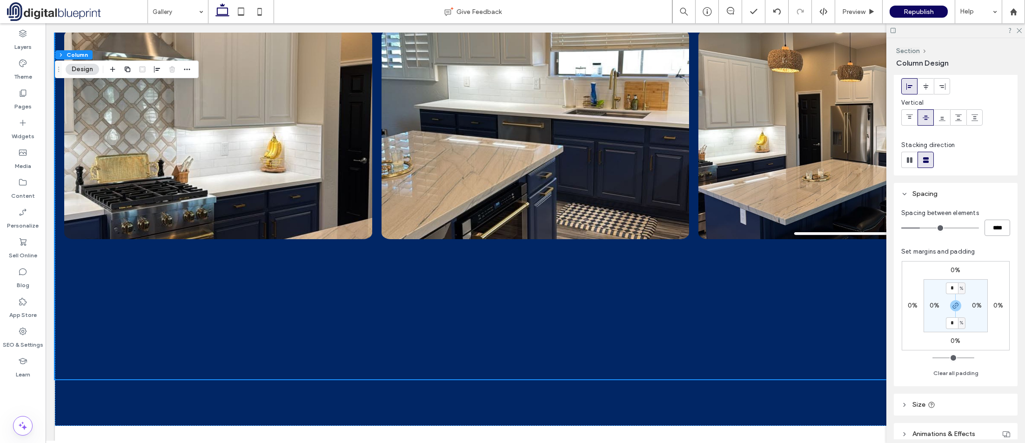
drag, startPoint x: 994, startPoint y: 225, endPoint x: 986, endPoint y: 228, distance: 8.4
click at [986, 228] on input "****" at bounding box center [998, 228] width 26 height 16
type input "**"
type input "****"
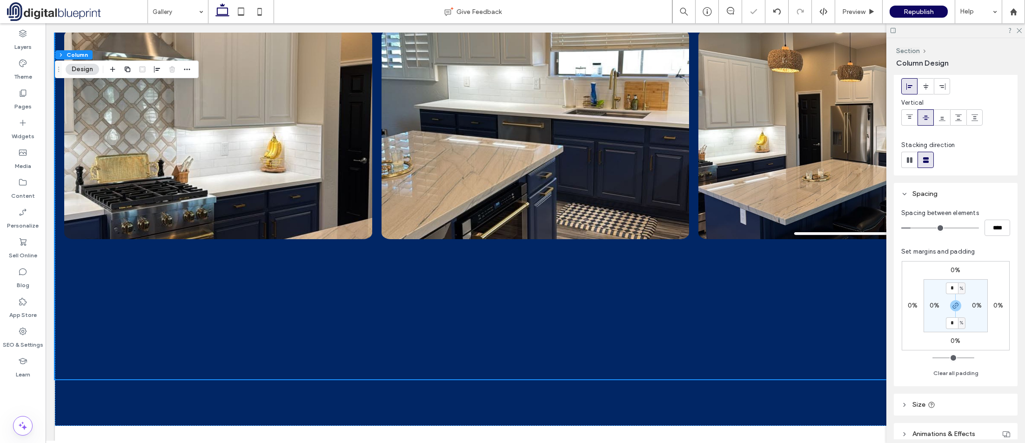
click at [993, 247] on div "Set margins and padding 0% 0% 0% 0% * % 0% * % 0% Clear all padding" at bounding box center [955, 313] width 109 height 132
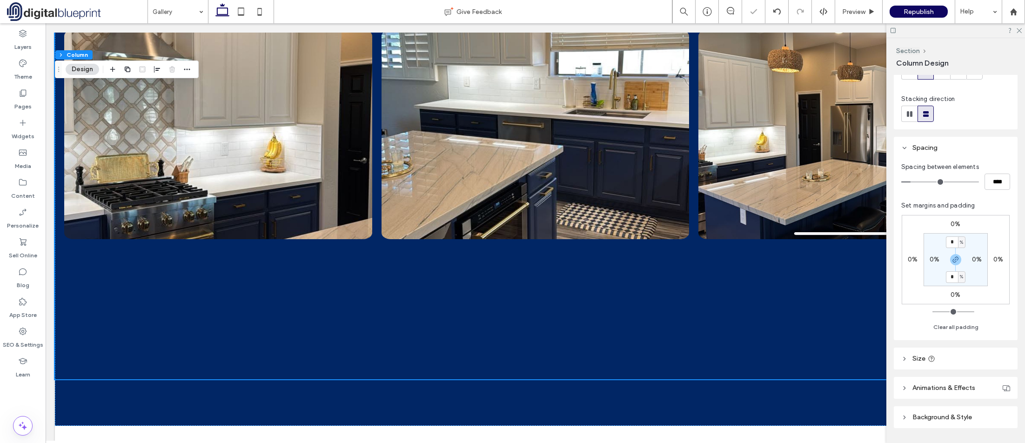
scroll to position [93, 0]
click at [953, 272] on input "*" at bounding box center [952, 277] width 12 height 12
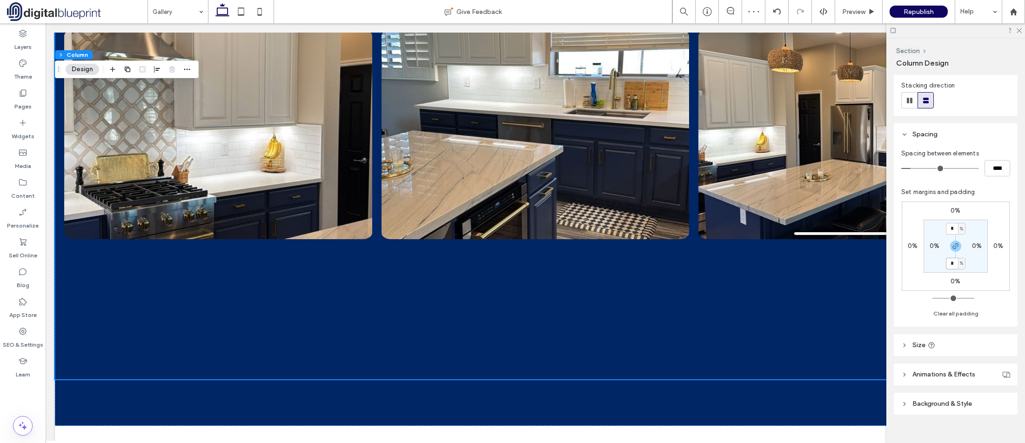
scroll to position [119, 0]
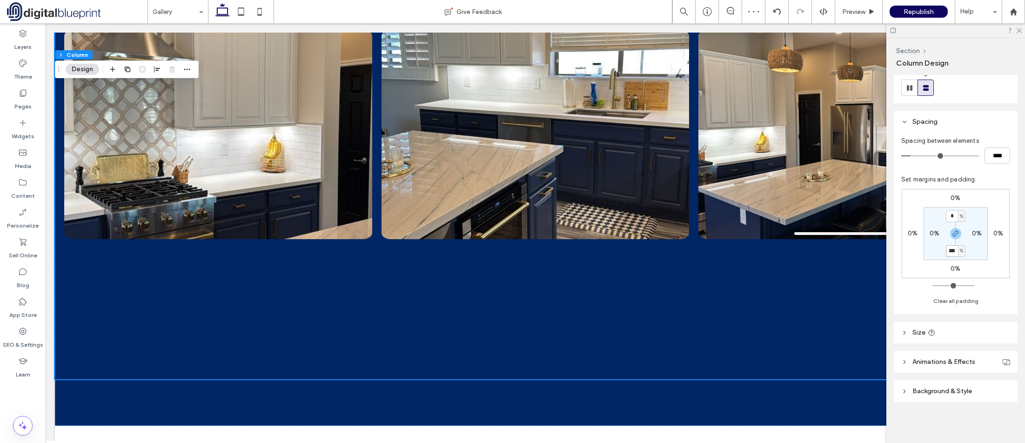
type input "***"
click at [1008, 287] on div "Spacing between elements **** Set margins and padding 0% 0% 0% 0% * % 0% *** % …" at bounding box center [956, 224] width 124 height 182
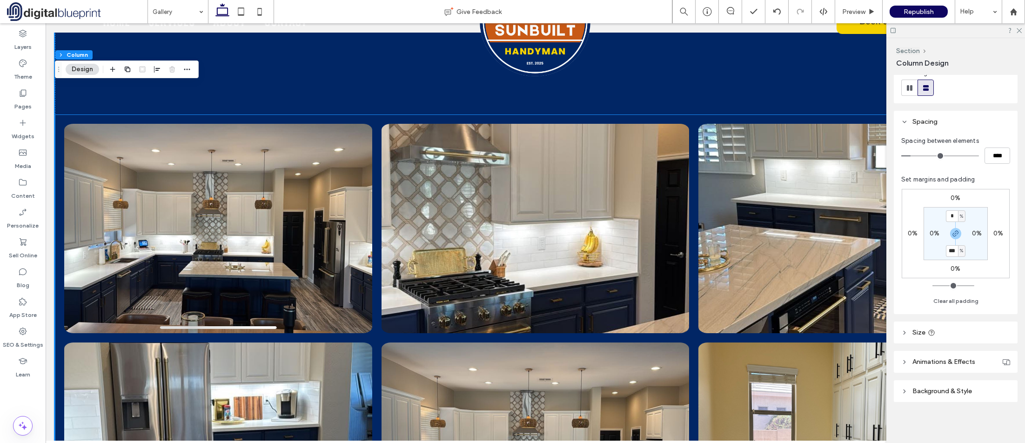
scroll to position [0, 0]
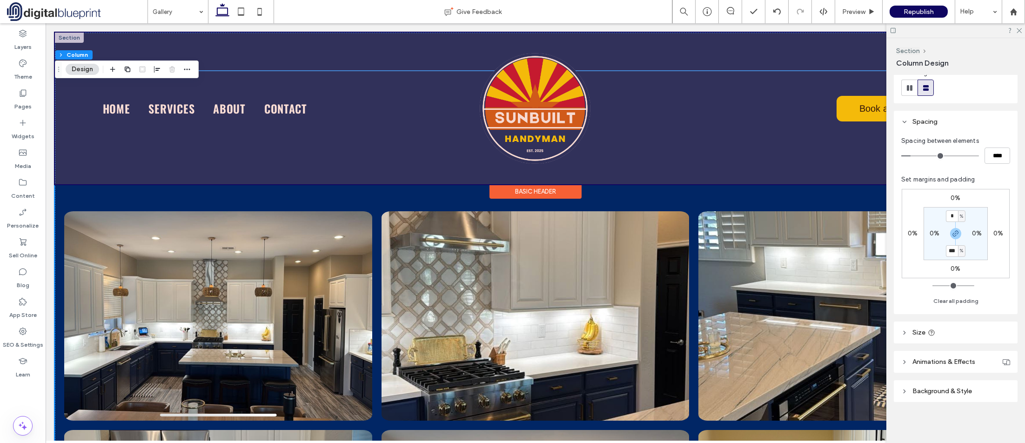
click at [337, 159] on div at bounding box center [535, 109] width 961 height 152
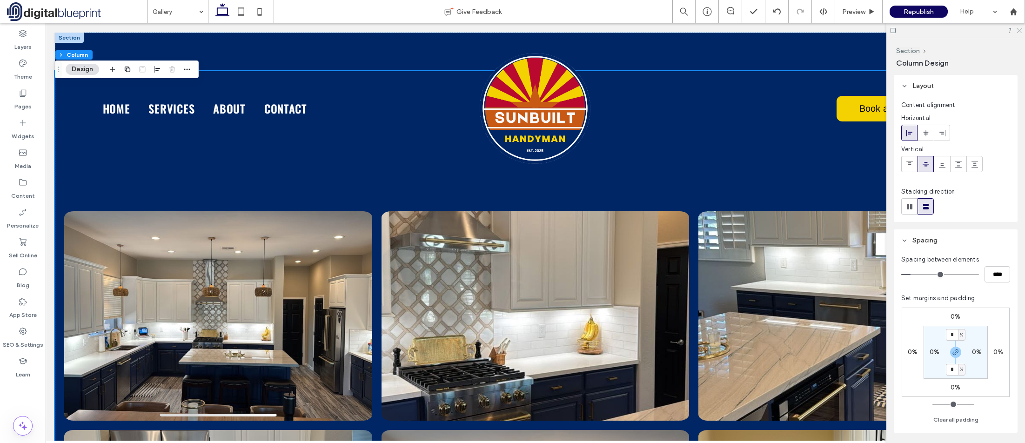
click at [1020, 32] on icon at bounding box center [1019, 30] width 6 height 6
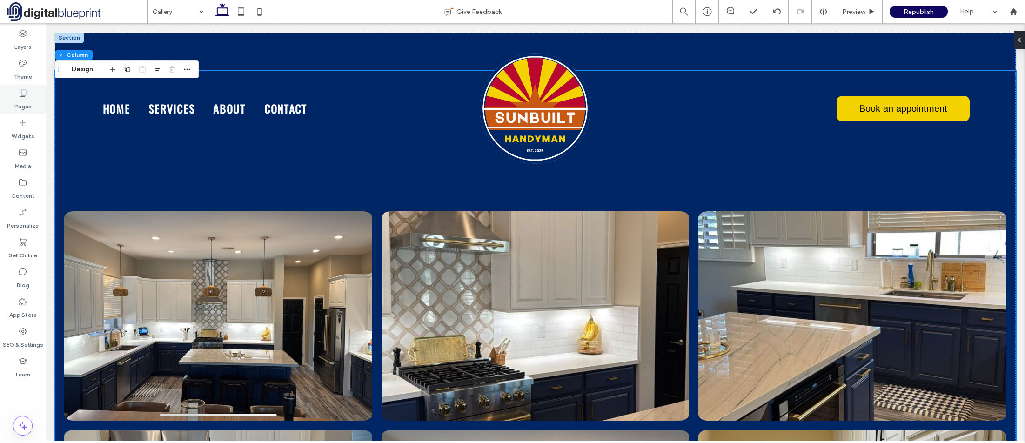
click at [22, 93] on icon at bounding box center [22, 92] width 9 height 9
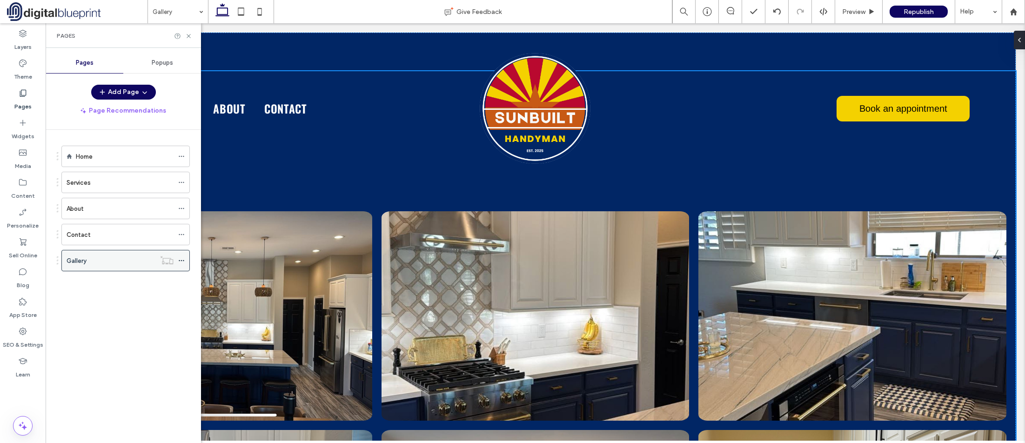
click at [182, 257] on span at bounding box center [181, 261] width 7 height 14
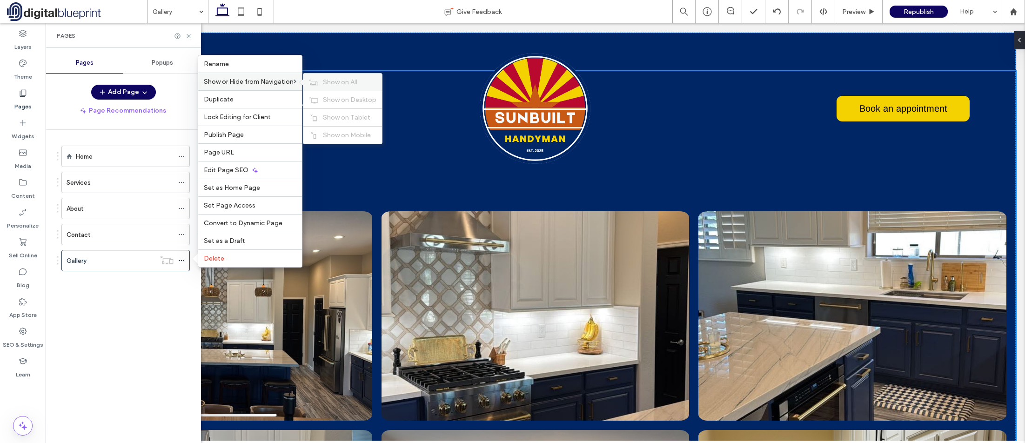
click at [318, 85] on use at bounding box center [313, 82] width 9 height 6
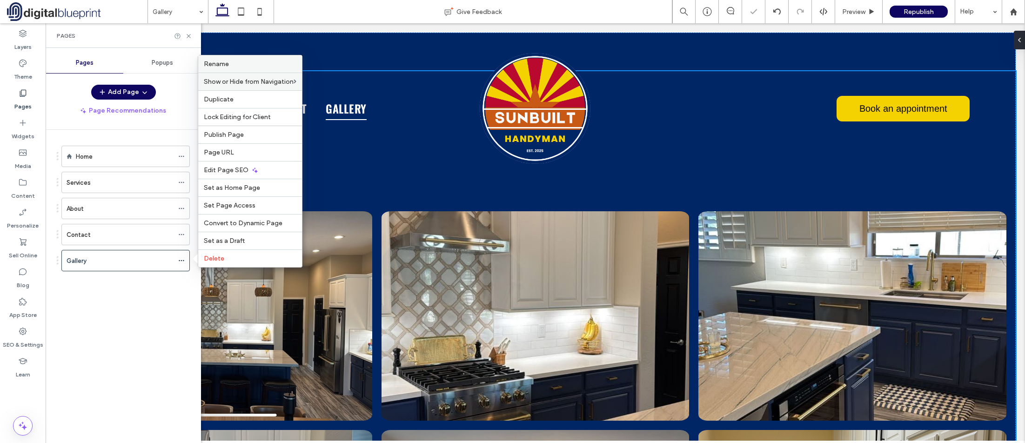
click at [234, 65] on label "Rename" at bounding box center [250, 64] width 93 height 8
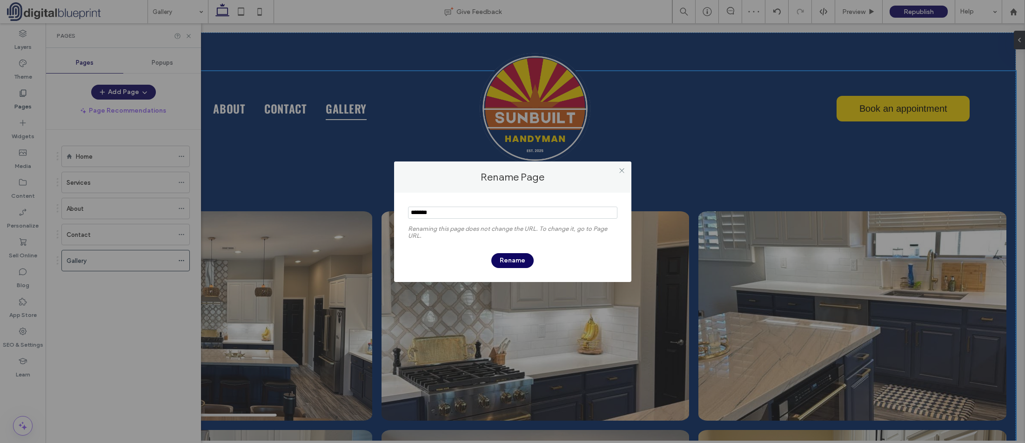
click at [437, 216] on input "notEmpty" at bounding box center [512, 213] width 209 height 12
type input "**********"
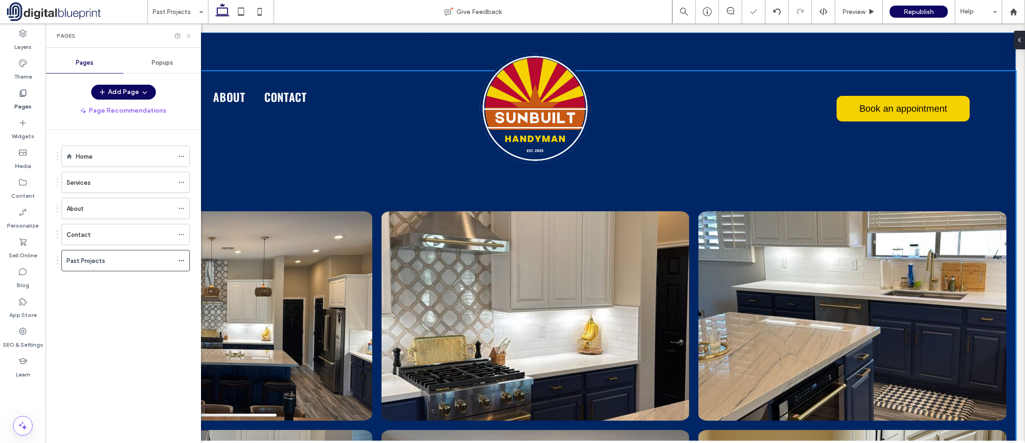
click at [189, 39] on icon at bounding box center [188, 36] width 7 height 7
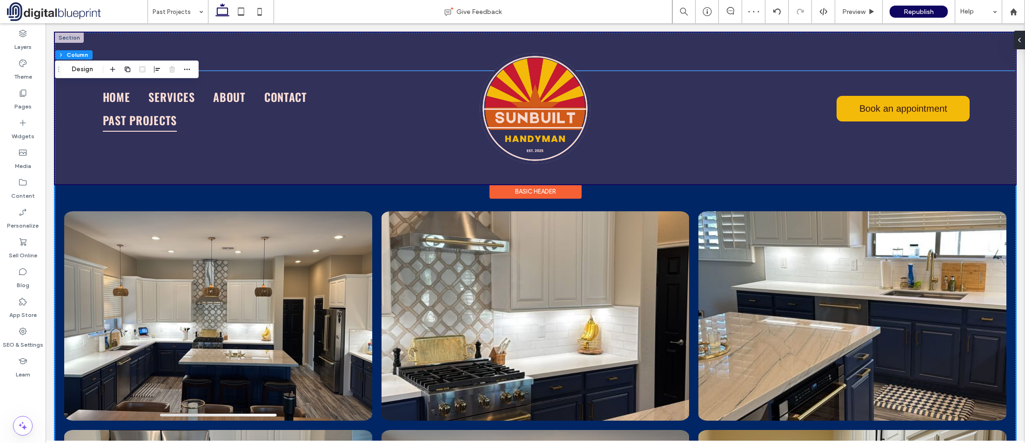
click at [267, 113] on div at bounding box center [535, 109] width 961 height 152
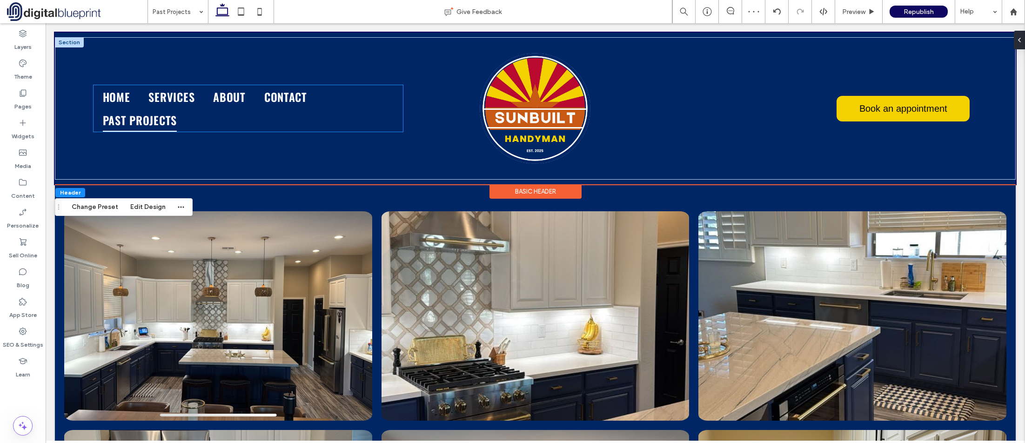
drag, startPoint x: 381, startPoint y: 114, endPoint x: 390, endPoint y: 116, distance: 9.0
click at [382, 114] on ul "Home Services About Contact Past Projects" at bounding box center [248, 108] width 309 height 46
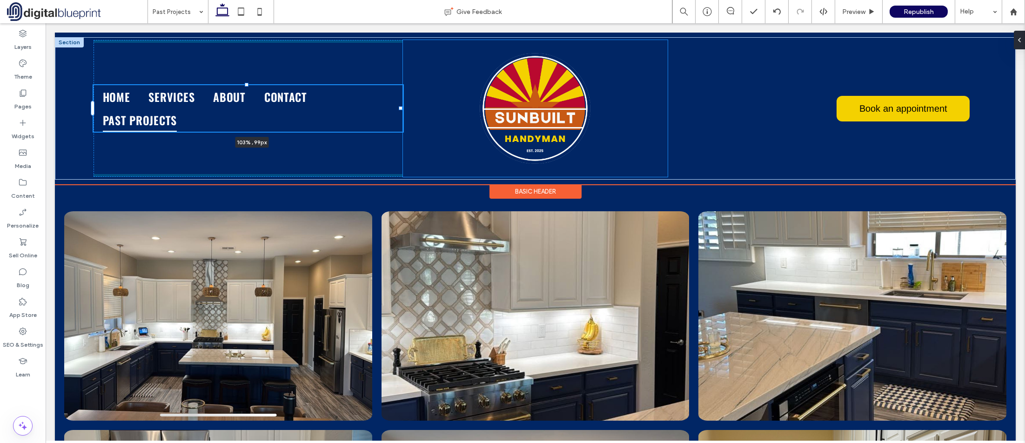
drag, startPoint x: 399, startPoint y: 109, endPoint x: 409, endPoint y: 107, distance: 9.9
click at [409, 107] on div "Home Services About Contact Past Projects 103% , 99px Book an appointment" at bounding box center [535, 108] width 961 height 142
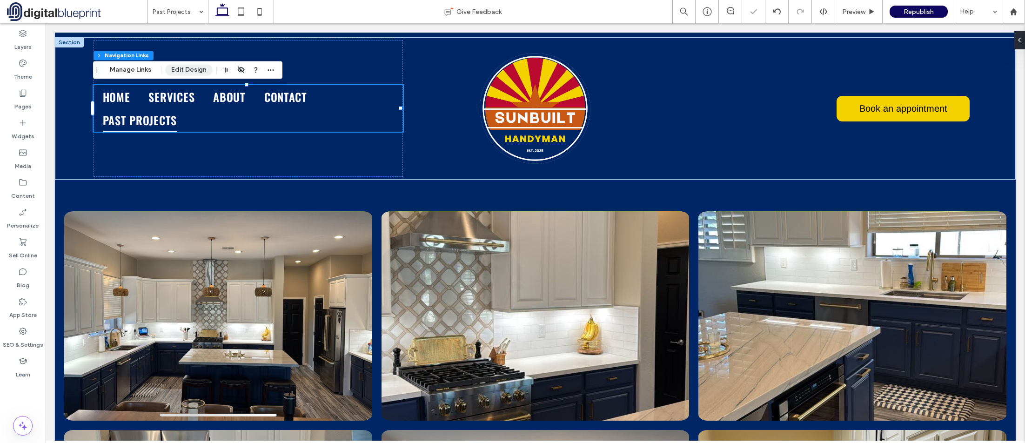
click at [193, 67] on button "Edit Design" at bounding box center [188, 69] width 47 height 11
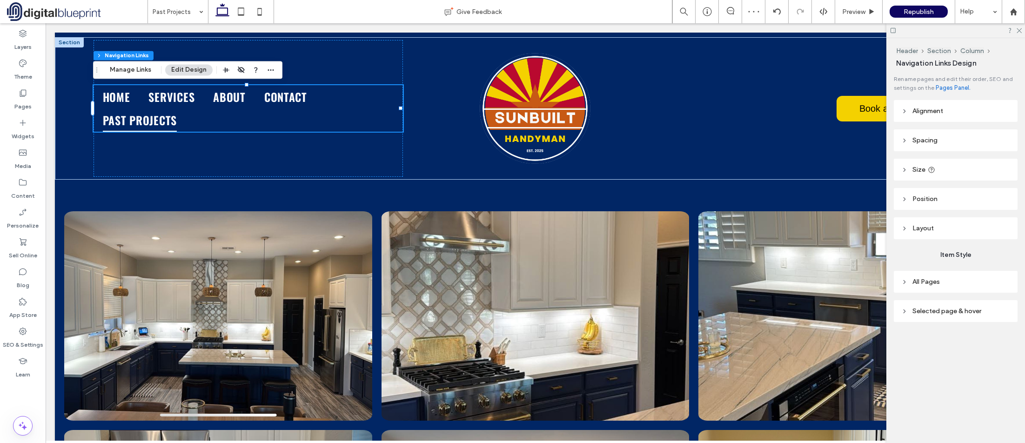
click at [914, 169] on span "Size" at bounding box center [919, 170] width 13 height 8
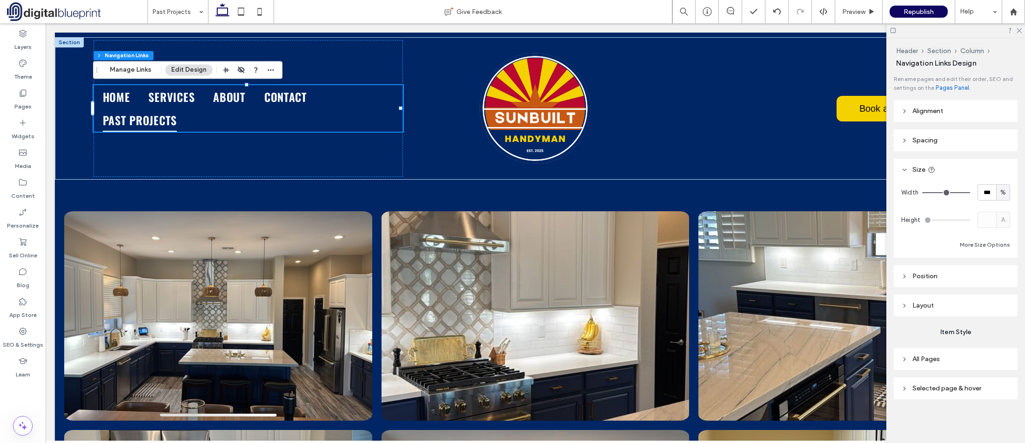
click at [935, 143] on span "Spacing" at bounding box center [925, 140] width 25 height 8
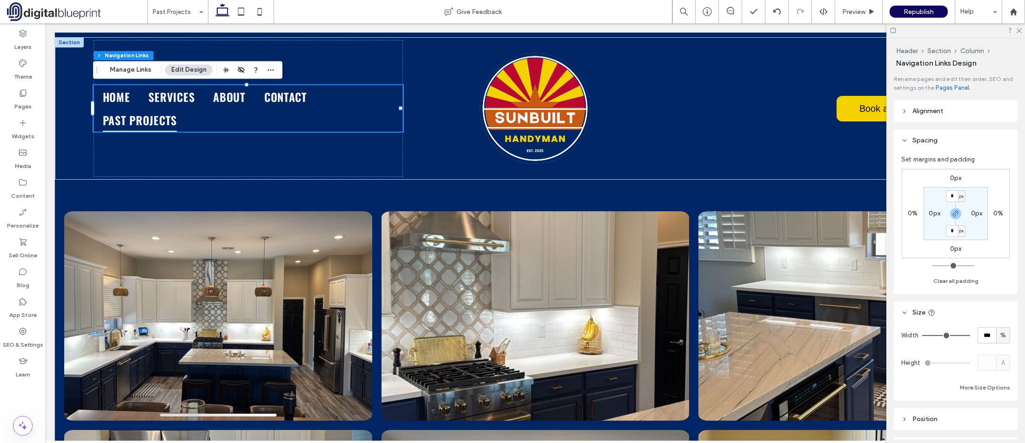
click at [935, 143] on span "Spacing" at bounding box center [925, 140] width 25 height 8
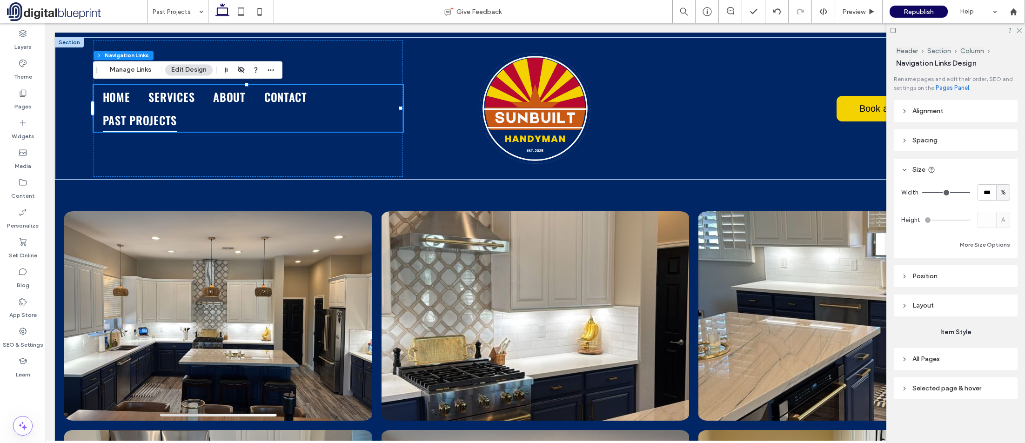
click at [938, 305] on header "Layout" at bounding box center [956, 306] width 124 height 22
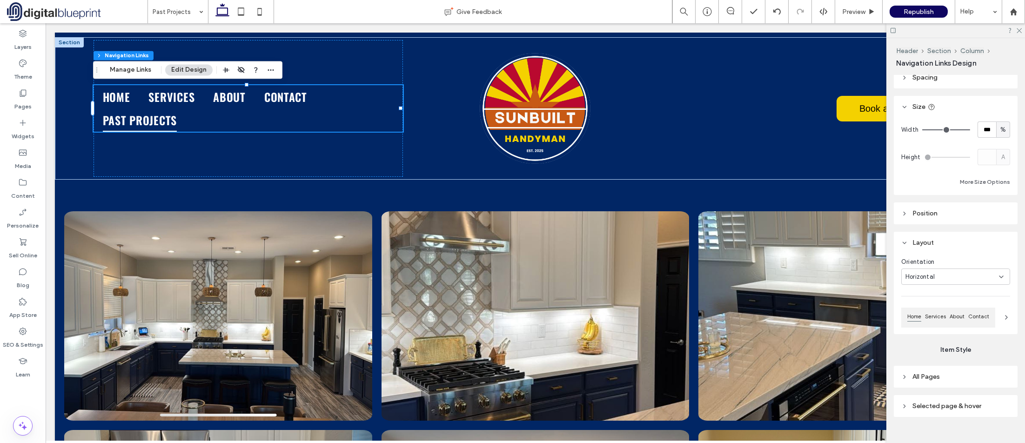
scroll to position [78, 0]
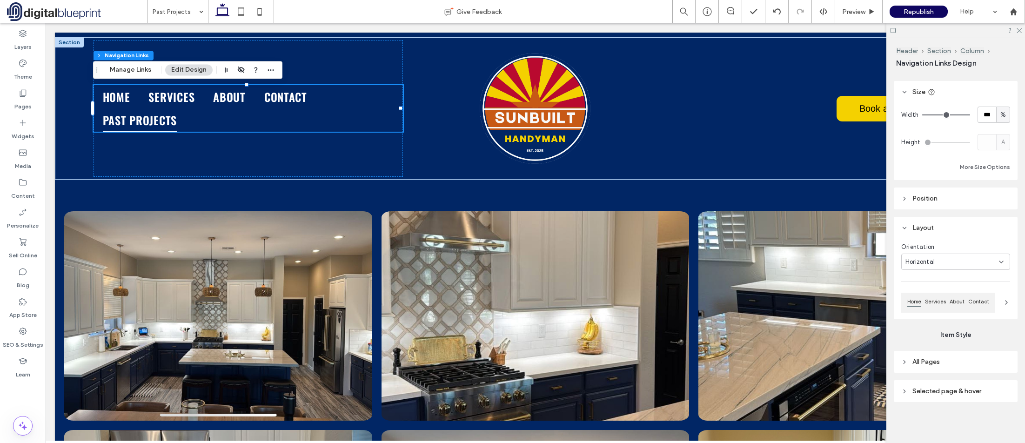
click at [936, 360] on span "All Pages" at bounding box center [926, 362] width 27 height 8
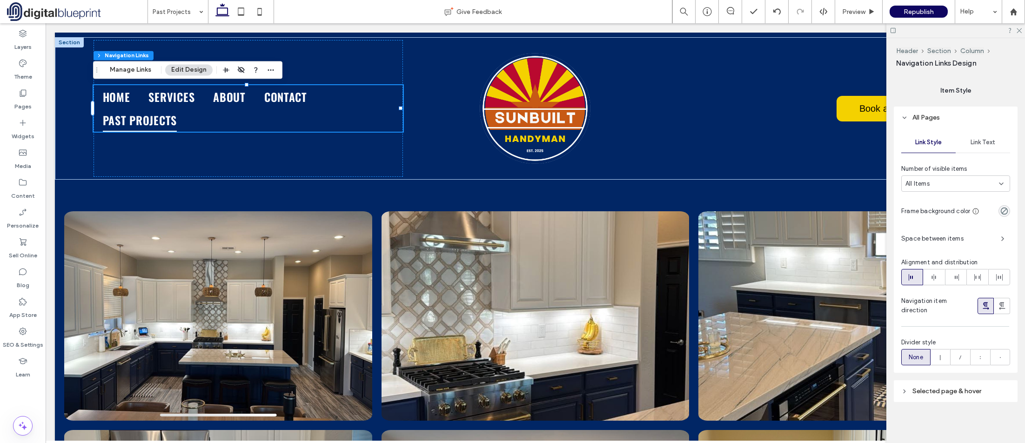
click at [981, 144] on span "Link Text" at bounding box center [983, 142] width 25 height 7
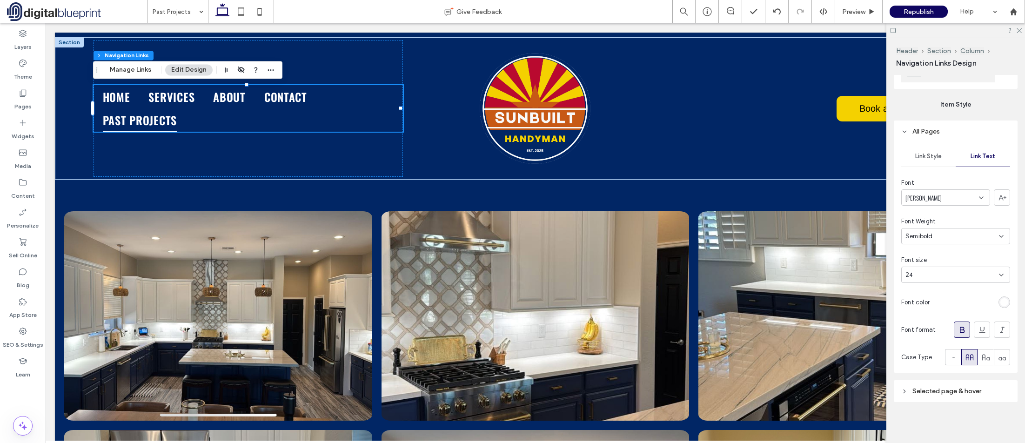
scroll to position [308, 0]
click at [947, 273] on div "24" at bounding box center [950, 274] width 89 height 9
click at [936, 312] on div "18" at bounding box center [953, 312] width 103 height 16
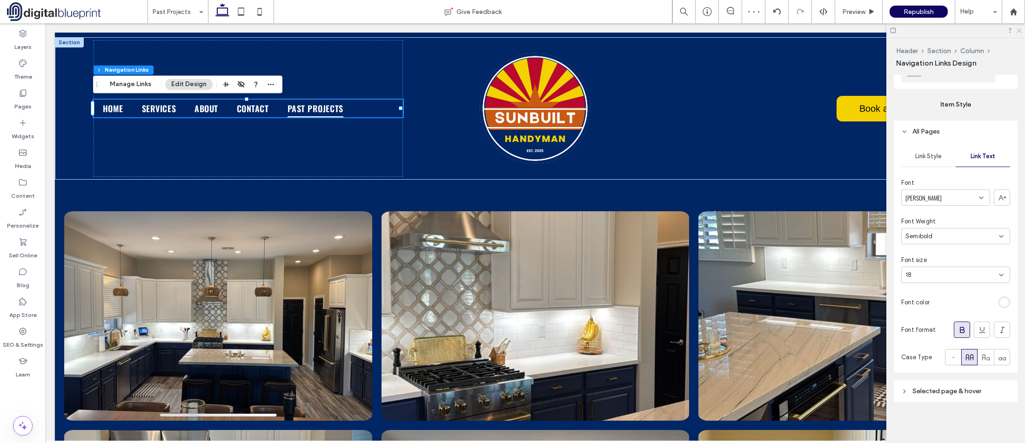
click at [1019, 27] on icon at bounding box center [1019, 30] width 6 height 6
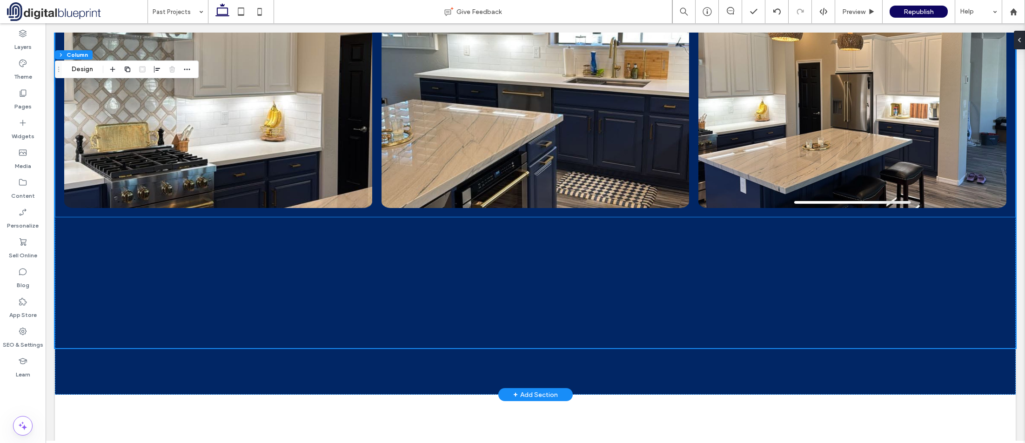
scroll to position [884, 0]
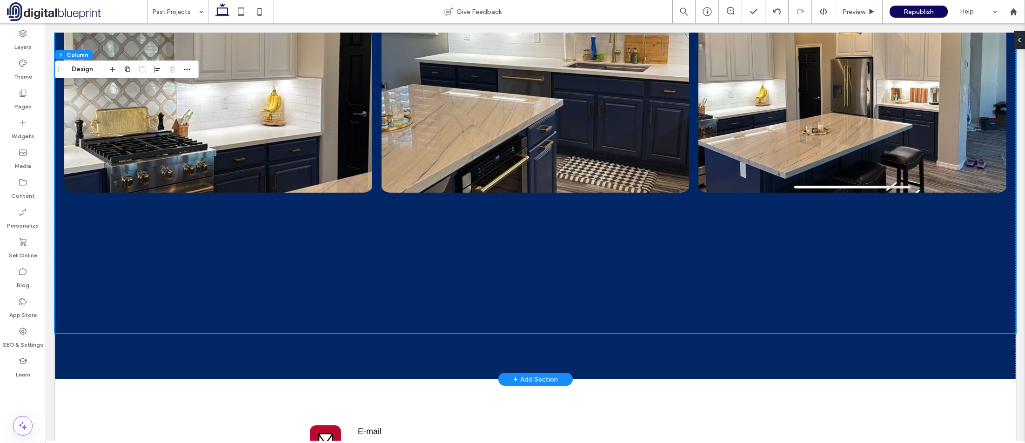
click at [151, 71] on div at bounding box center [150, 69] width 86 height 17
click at [154, 70] on icon "button" at bounding box center [157, 69] width 7 height 7
click at [160, 89] on icon "center" at bounding box center [157, 87] width 7 height 7
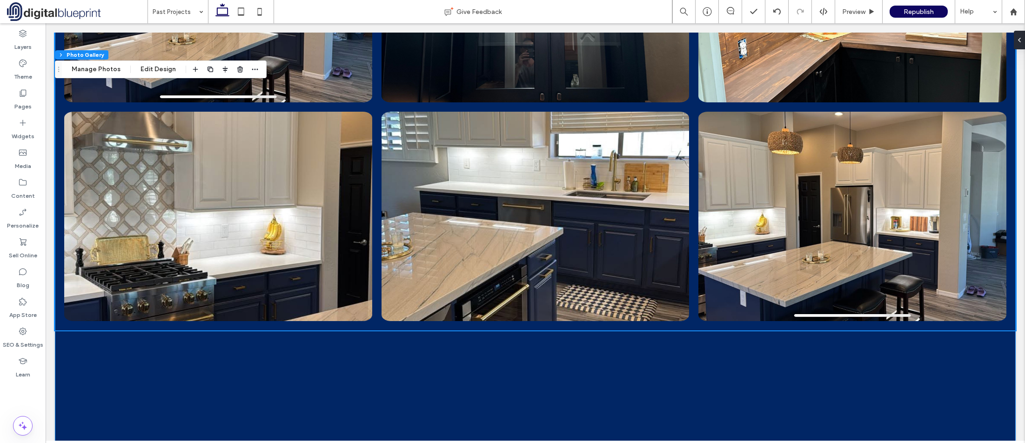
scroll to position [745, 0]
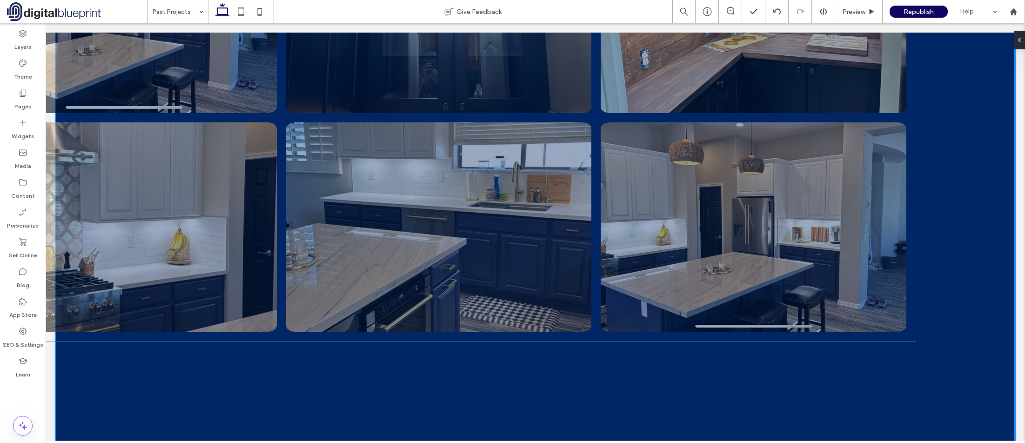
drag, startPoint x: 848, startPoint y: 330, endPoint x: 796, endPoint y: 319, distance: 52.9
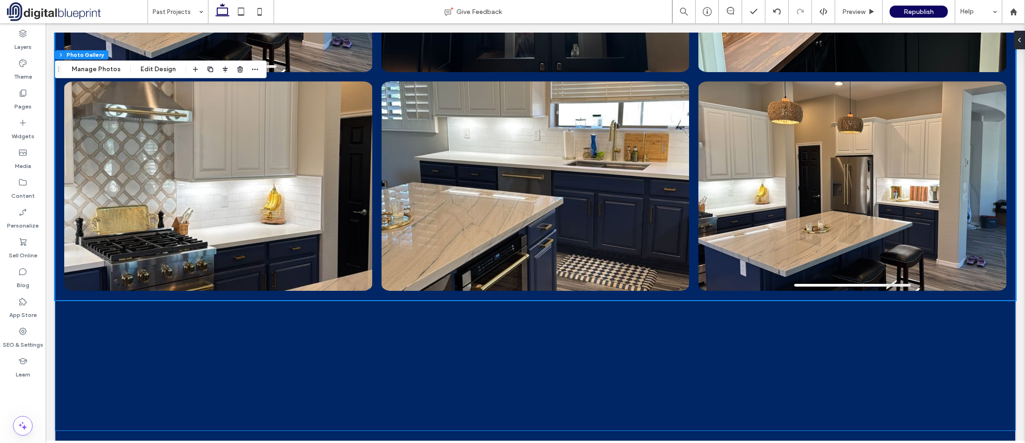
scroll to position [931, 0]
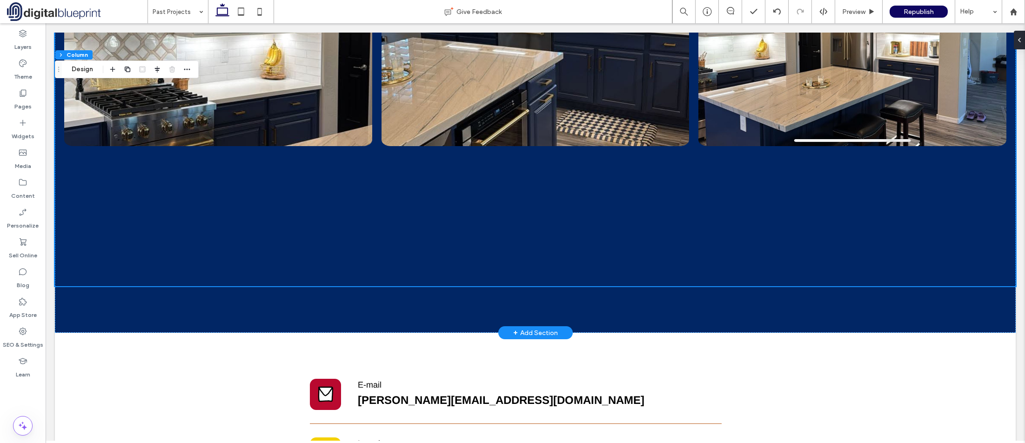
click at [88, 69] on button "Design" at bounding box center [83, 69] width 34 height 11
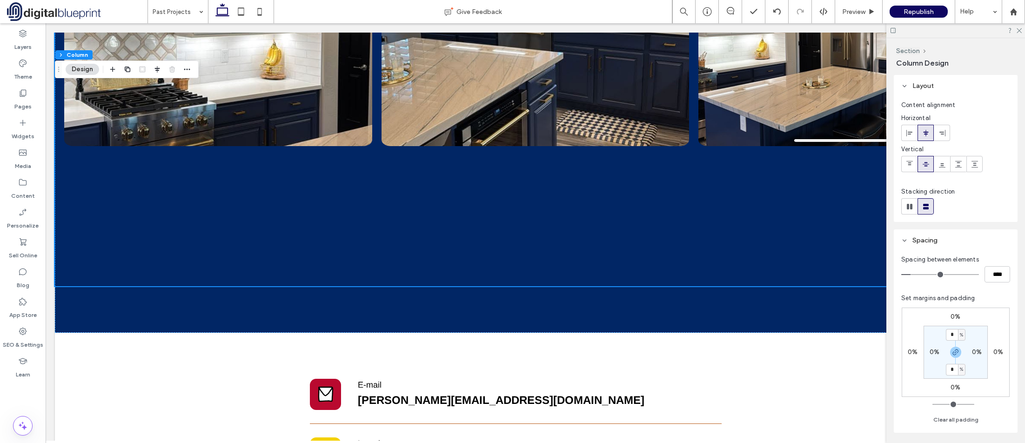
type input "**"
type input "****"
type input "**"
type input "****"
type input "**"
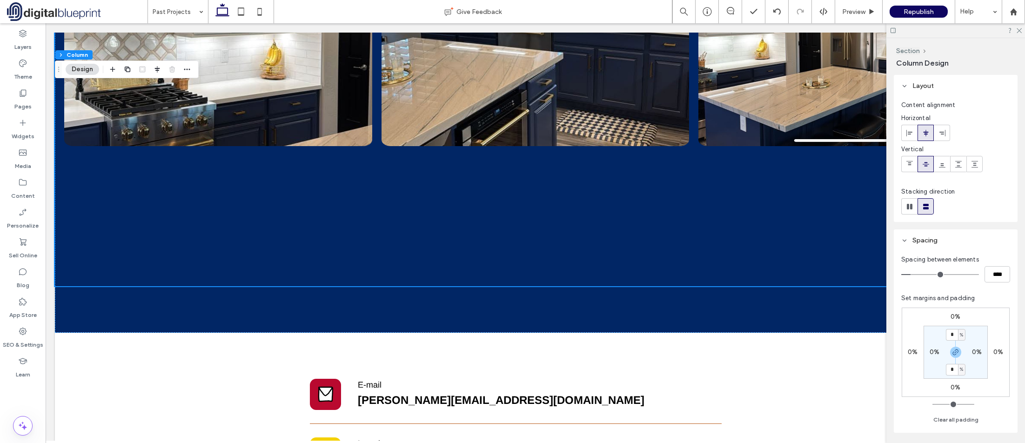
type input "****"
type input "**"
type input "****"
type input "*"
type input "***"
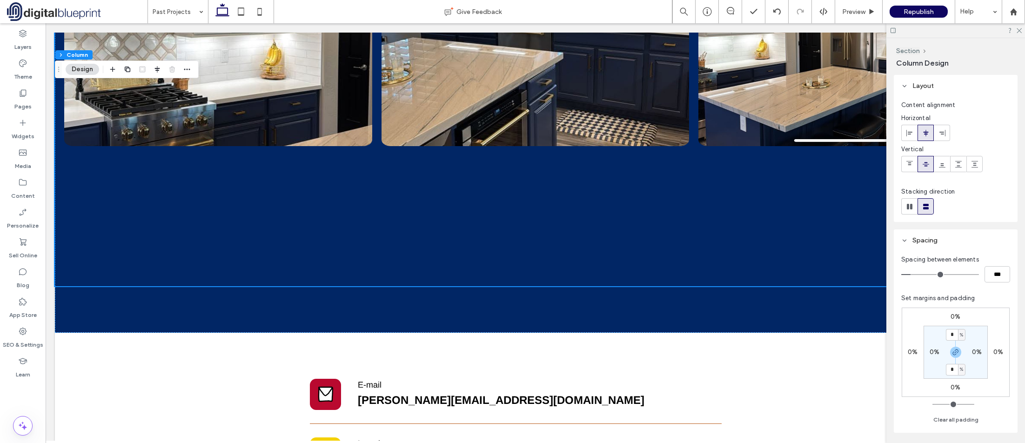
type input "*"
type input "***"
type input "*"
type input "***"
type input "*"
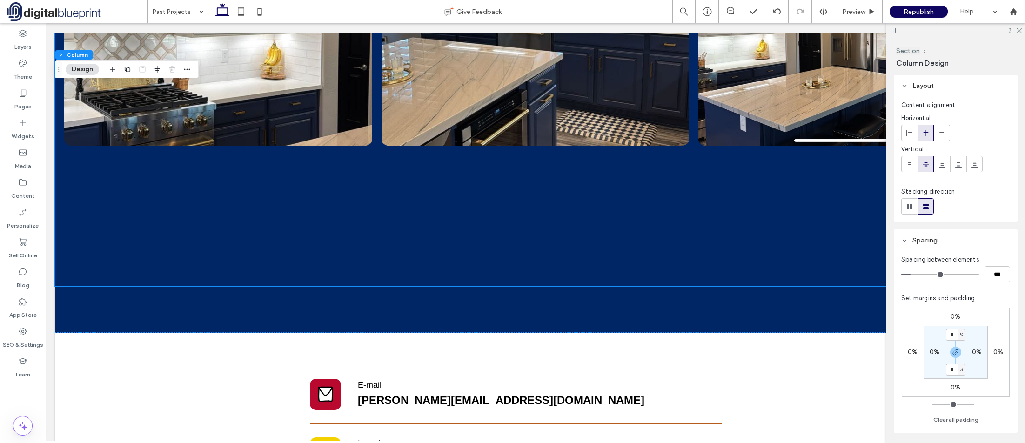
type input "***"
type input "*"
type input "***"
type input "*"
type input "***"
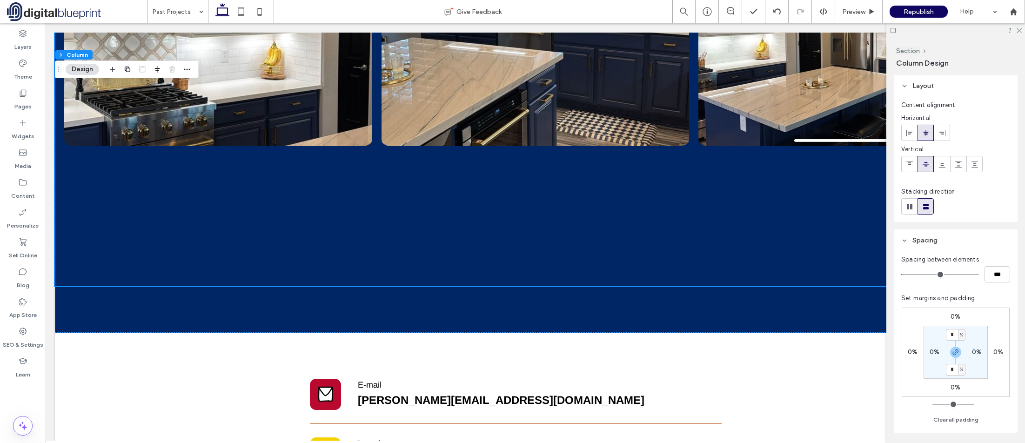
type input "*"
type input "***"
type input "*"
type input "***"
type input "*"
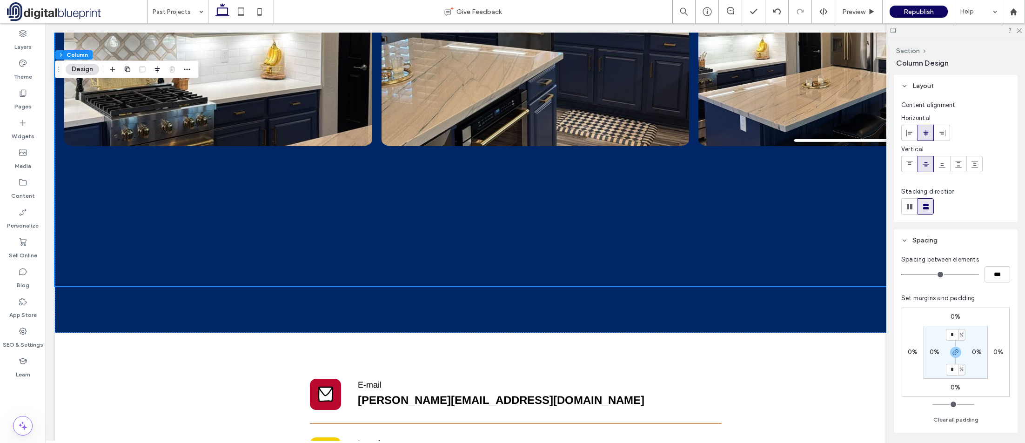
type input "***"
type input "*"
click at [911, 275] on input "range" at bounding box center [940, 274] width 78 height 1
click at [954, 371] on input "*" at bounding box center [952, 370] width 12 height 12
type input "***"
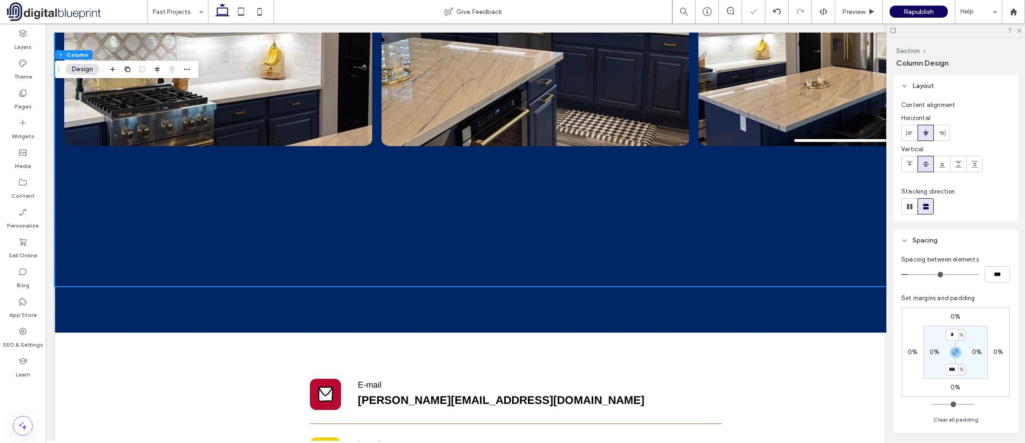
click at [985, 366] on section "* % 0% *** % 0%" at bounding box center [956, 352] width 64 height 53
click at [958, 370] on div "%" at bounding box center [961, 370] width 7 height 12
click at [957, 370] on span "%" at bounding box center [959, 369] width 6 height 9
click at [960, 351] on div at bounding box center [955, 352] width 21 height 11
click at [956, 353] on icon "button" at bounding box center [955, 352] width 7 height 7
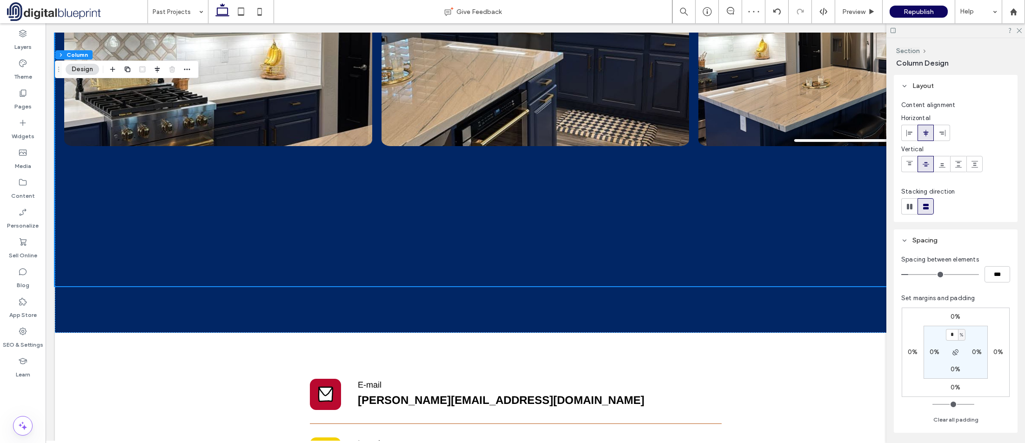
click at [986, 366] on section "* % 0% 0% 0%" at bounding box center [956, 352] width 64 height 53
click at [955, 370] on label "0%" at bounding box center [956, 369] width 10 height 8
type input "**"
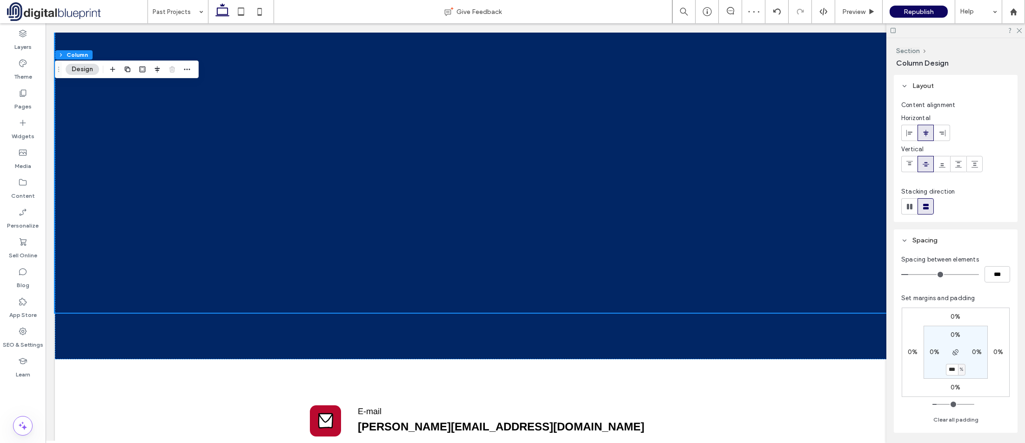
type input "***"
type input "*"
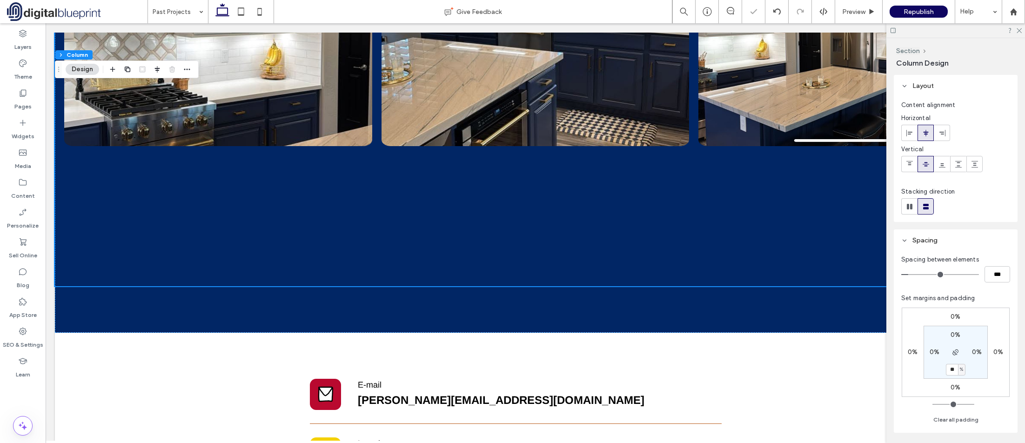
type input "*"
click at [1006, 381] on div "0% 0% 0% 0% 0% 0% *** % 0%" at bounding box center [956, 352] width 108 height 89
click at [963, 367] on span "%" at bounding box center [961, 369] width 3 height 9
click at [960, 385] on span "px" at bounding box center [958, 383] width 7 height 9
type input "*"
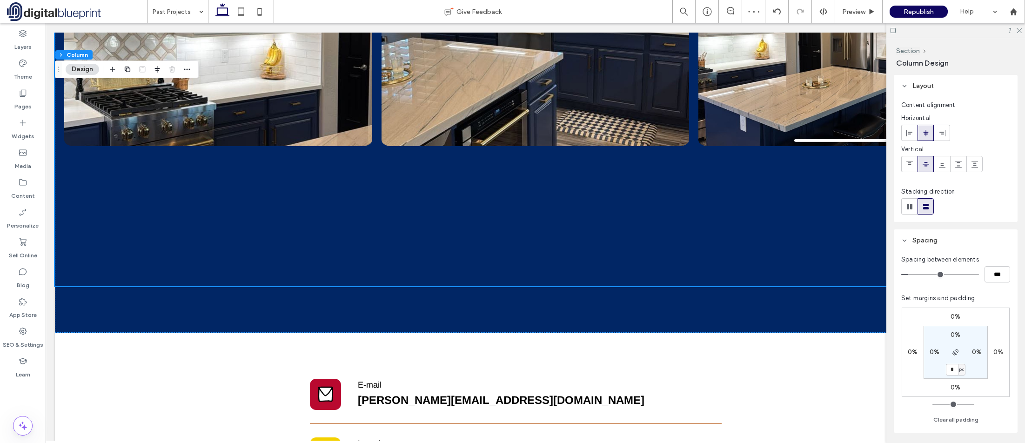
click at [954, 383] on label "0%" at bounding box center [956, 387] width 10 height 8
type input "***"
type input "*"
type input "***"
type input "*"
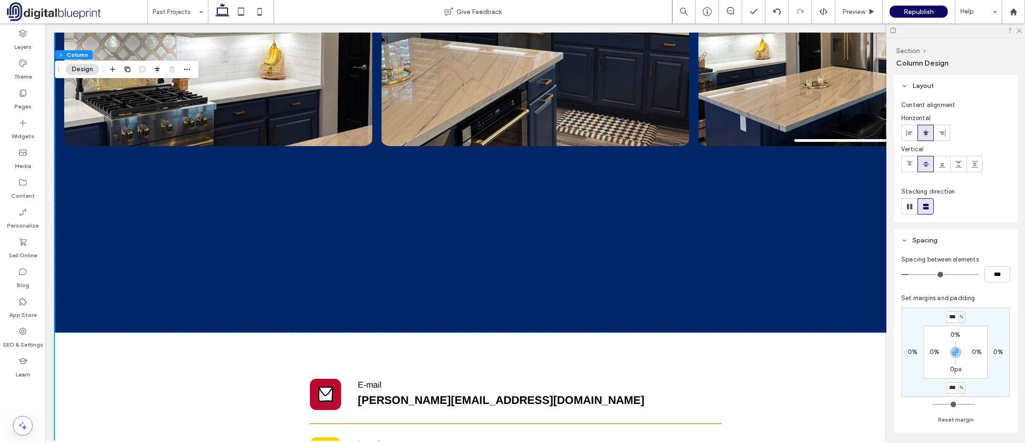
type input "***"
type input "*"
type input "***"
click at [1013, 395] on div "Spacing between elements *** Set margins and padding *** % 0% *** % 0% 0% 0% 0p…" at bounding box center [956, 342] width 124 height 182
click at [994, 384] on div "*** % 0% *** % 0% 0% 0% 0px 0%" at bounding box center [956, 352] width 108 height 89
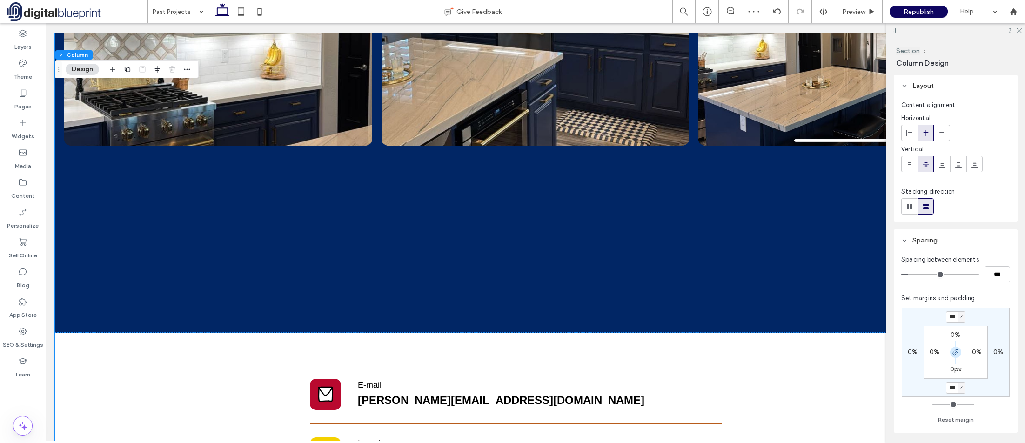
click at [956, 352] on icon "button" at bounding box center [955, 352] width 7 height 7
type input "*"
click at [953, 390] on input "***" at bounding box center [952, 388] width 12 height 12
type input "*"
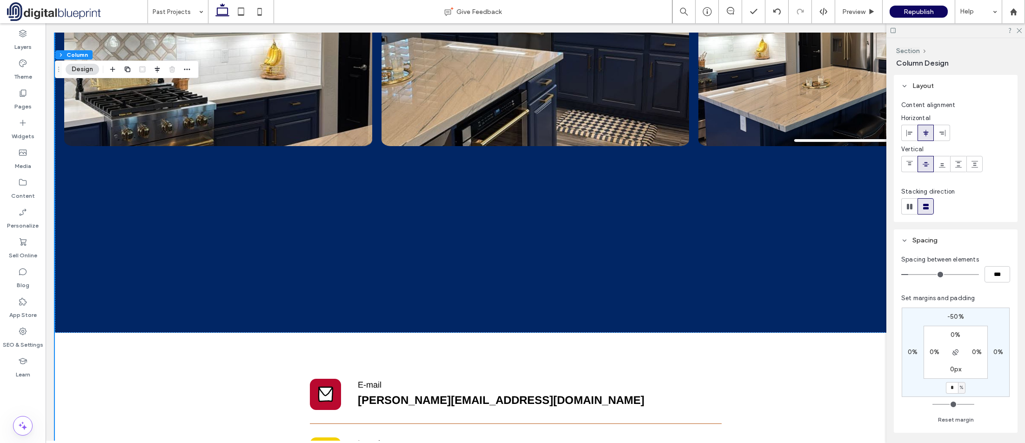
click at [980, 391] on div "-50% 0% * % 0% 0% 0% 0px 0%" at bounding box center [956, 352] width 108 height 89
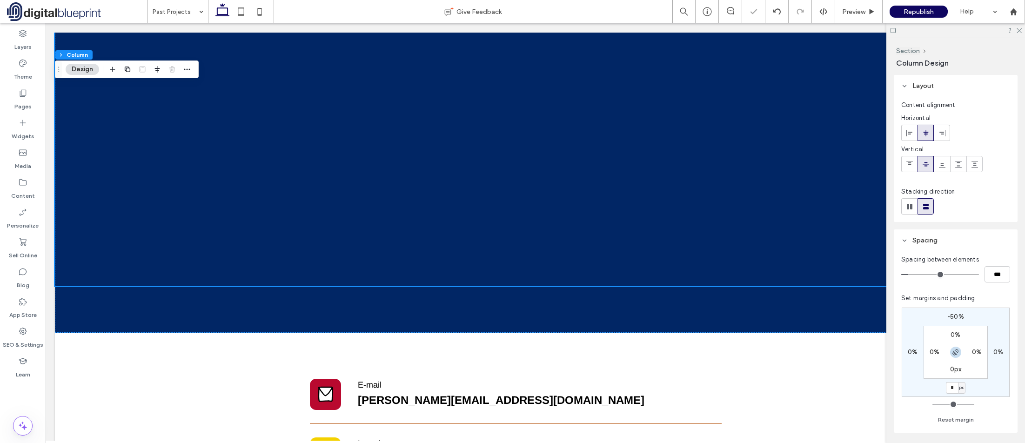
click at [955, 357] on span "button" at bounding box center [955, 352] width 11 height 11
type input "*"
click at [1004, 388] on div "* % 0% * px 0% 0% 0% 0px 0%" at bounding box center [956, 352] width 108 height 89
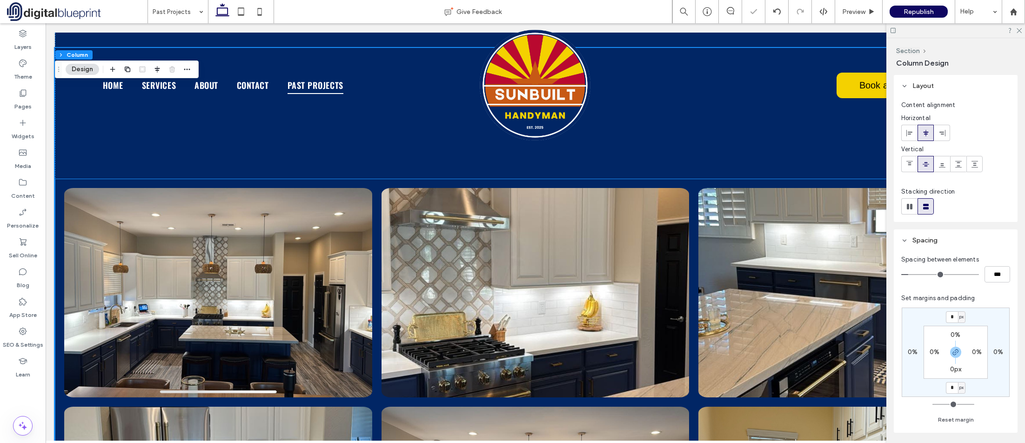
scroll to position [0, 0]
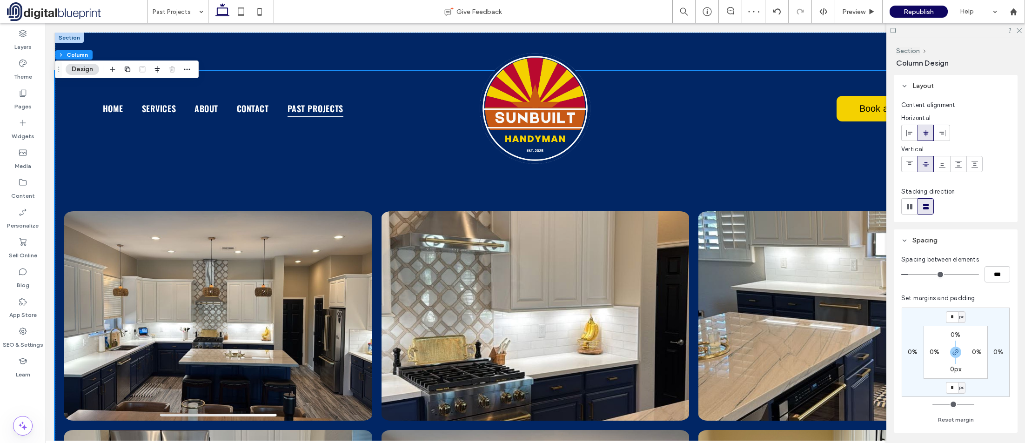
click at [1022, 30] on div at bounding box center [956, 30] width 139 height 14
click at [859, 12] on span "Preview" at bounding box center [853, 12] width 23 height 8
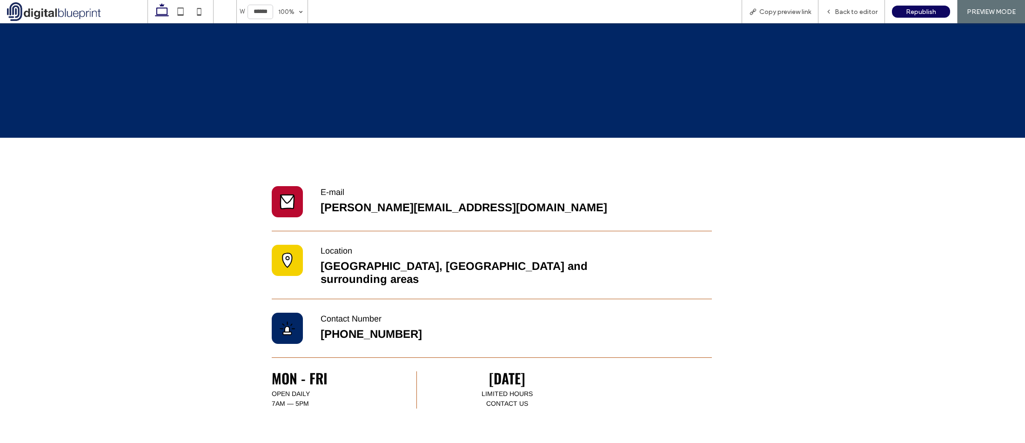
scroll to position [1024, 0]
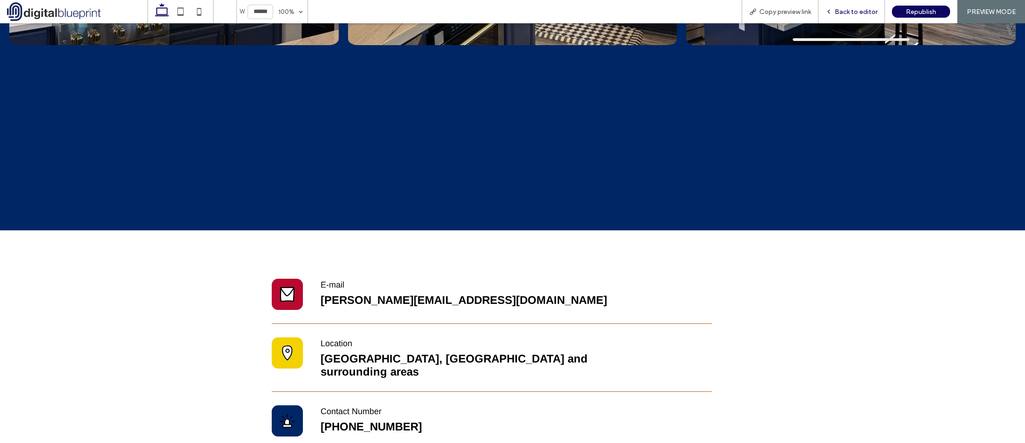
click at [865, 12] on span "Back to editor" at bounding box center [856, 12] width 43 height 8
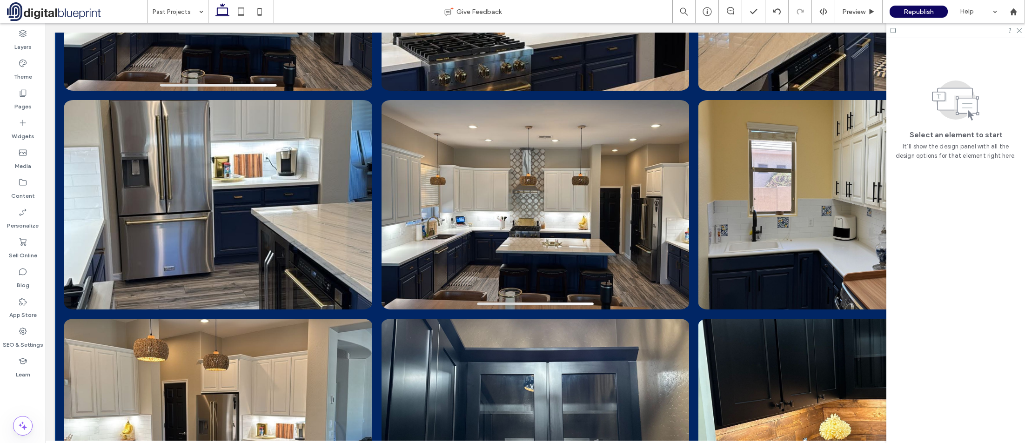
scroll to position [325, 0]
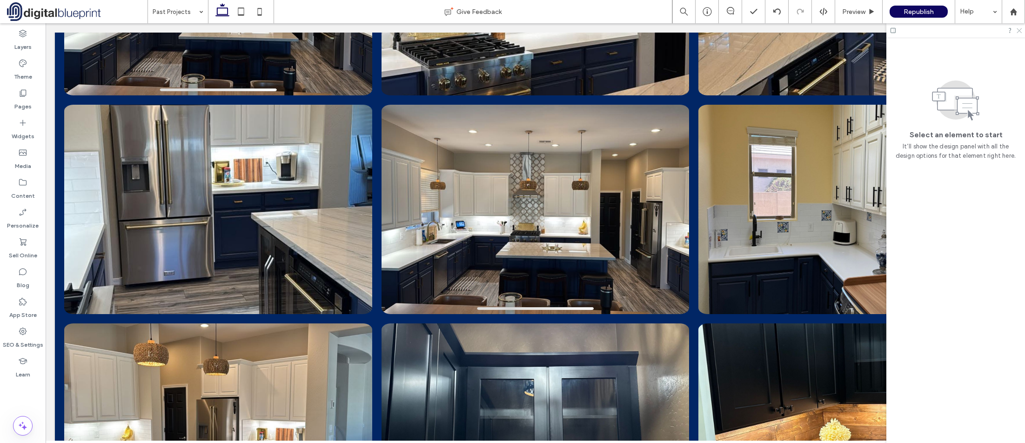
click at [1020, 29] on icon at bounding box center [1019, 30] width 6 height 6
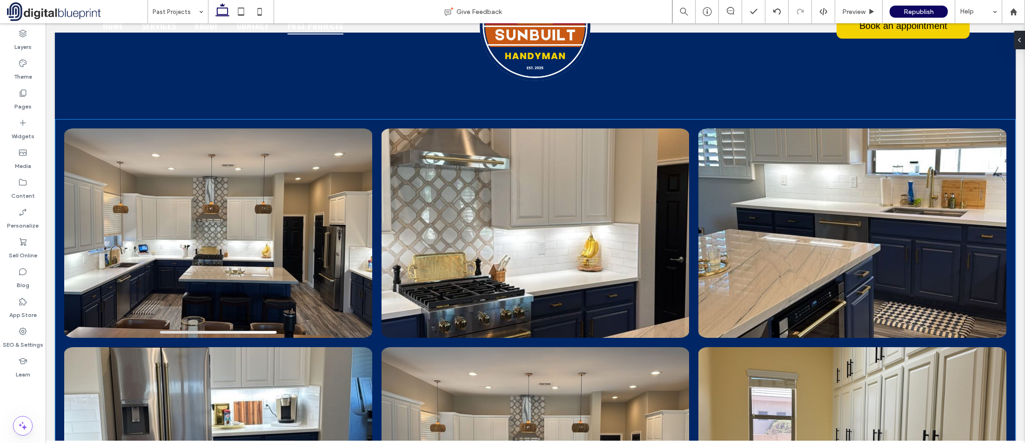
scroll to position [0, 0]
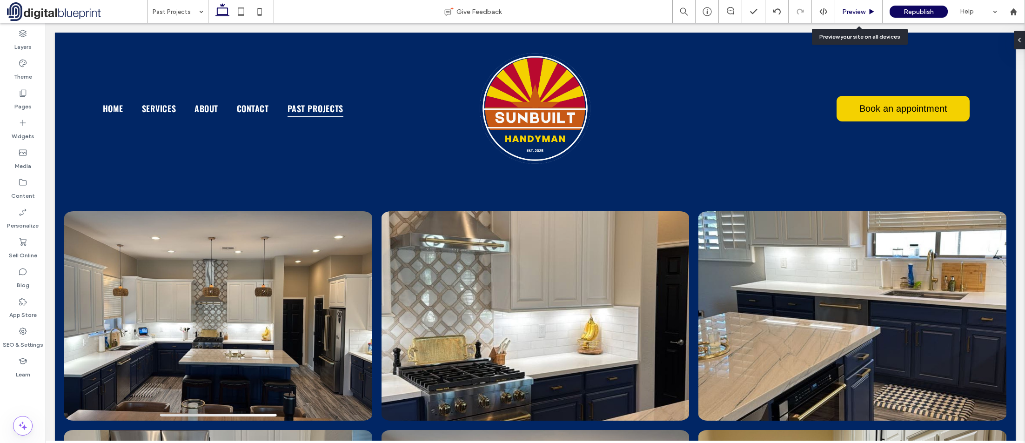
click at [858, 10] on span "Preview" at bounding box center [853, 12] width 23 height 8
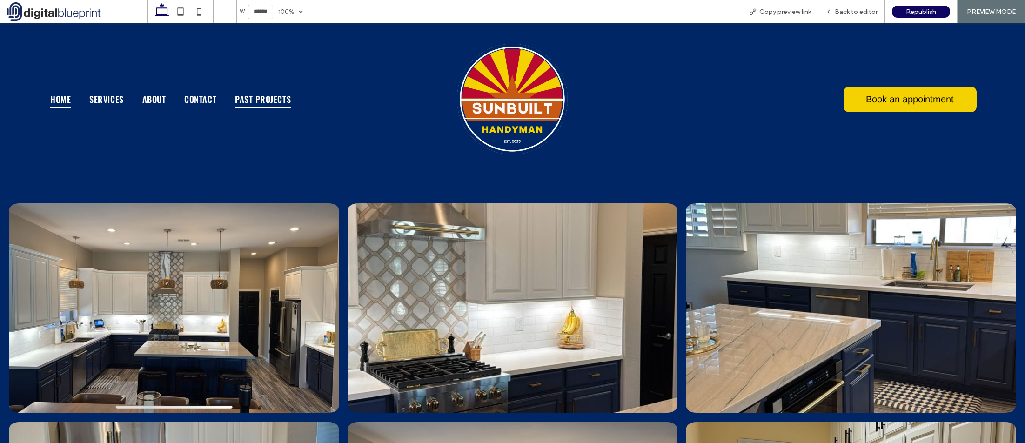
click at [59, 103] on span "Home" at bounding box center [60, 98] width 20 height 17
click at [199, 14] on icon at bounding box center [199, 11] width 19 height 19
type input "*****"
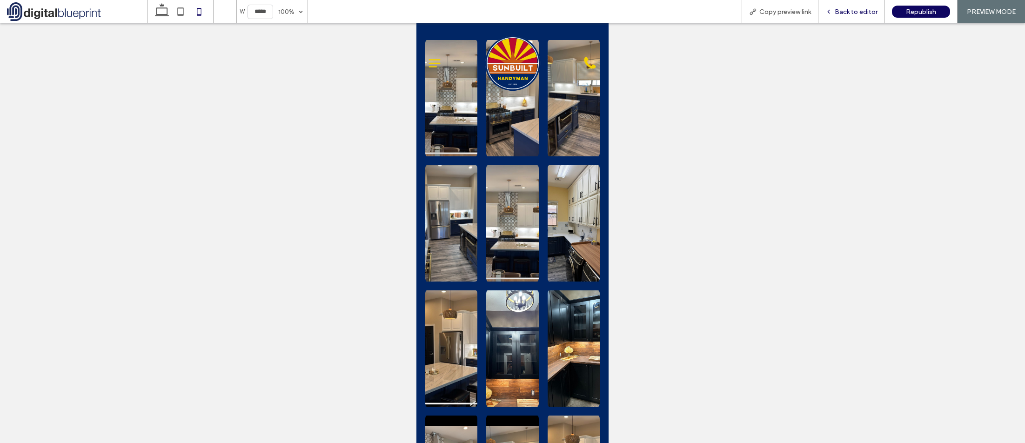
click at [859, 8] on span "Back to editor" at bounding box center [856, 12] width 43 height 8
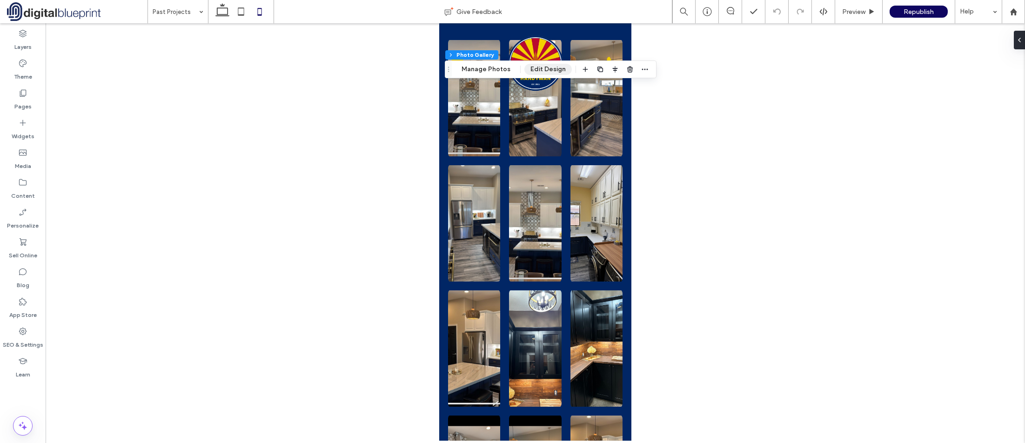
click at [531, 71] on button "Edit Design" at bounding box center [547, 69] width 47 height 11
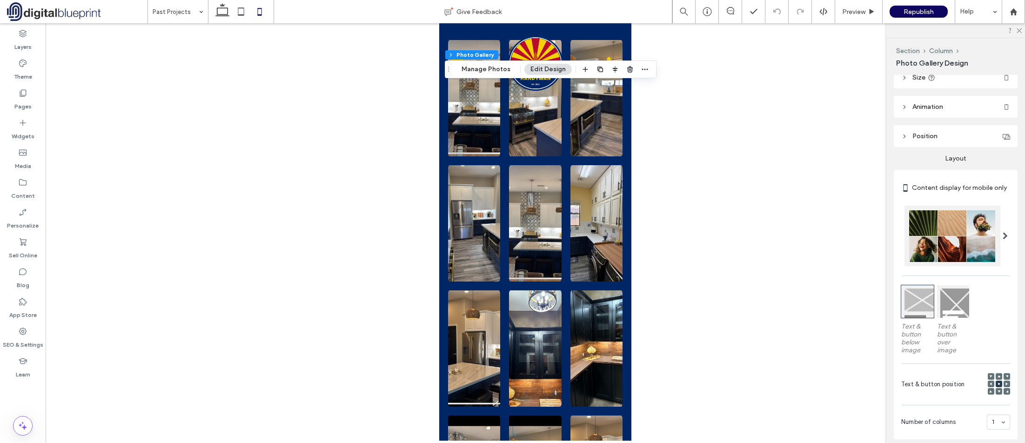
scroll to position [233, 0]
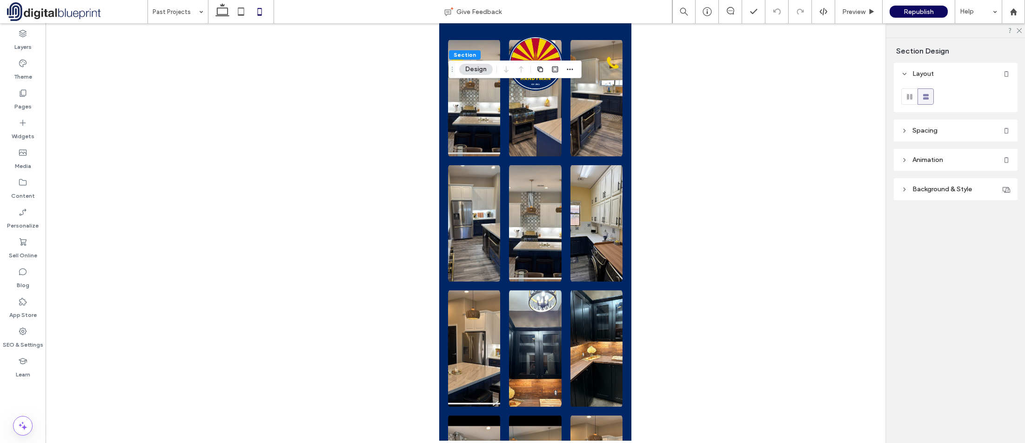
type input "***"
type input "*"
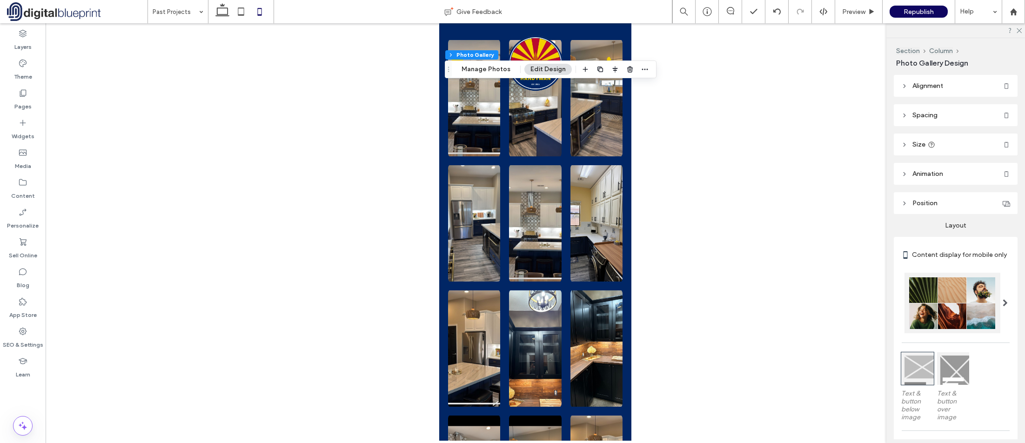
drag, startPoint x: 935, startPoint y: 103, endPoint x: 935, endPoint y: 115, distance: 12.6
click at [935, 107] on div "Alignment Spacing Set margins and padding 0px 0% 0px 0% * px 0px * px 0px Clear…" at bounding box center [959, 257] width 130 height 364
click at [934, 118] on span "Spacing" at bounding box center [925, 115] width 25 height 8
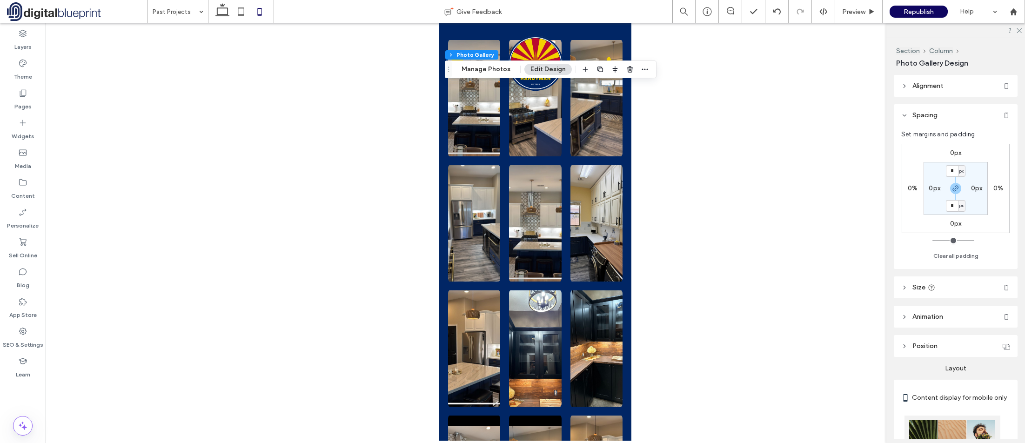
click at [953, 153] on label "0px" at bounding box center [956, 153] width 12 height 8
click at [953, 153] on input "*" at bounding box center [952, 154] width 12 height 12
type input "**"
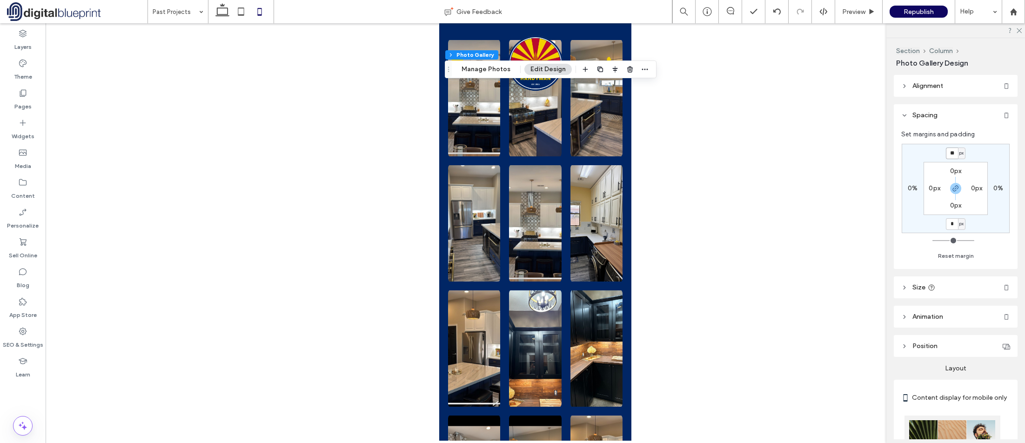
type input "**"
click at [952, 151] on input "**" at bounding box center [952, 154] width 12 height 12
type input "**"
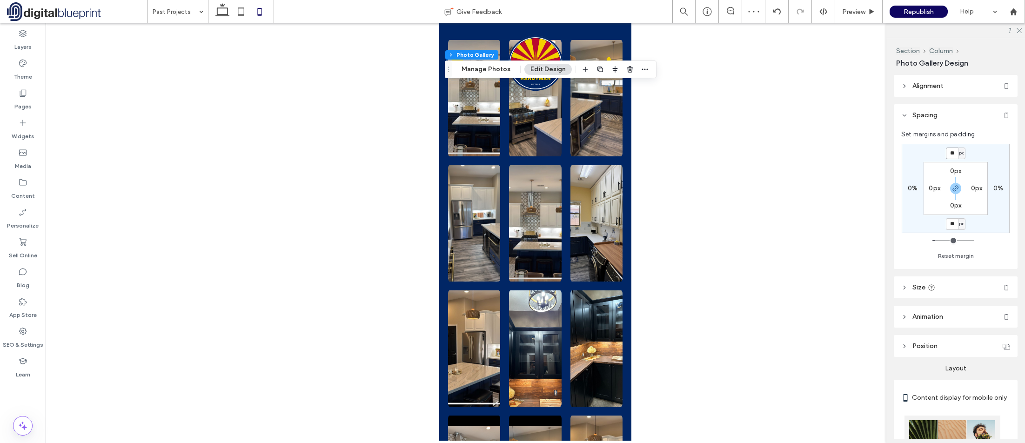
type input "**"
click at [951, 157] on input "**" at bounding box center [952, 154] width 12 height 12
type input "***"
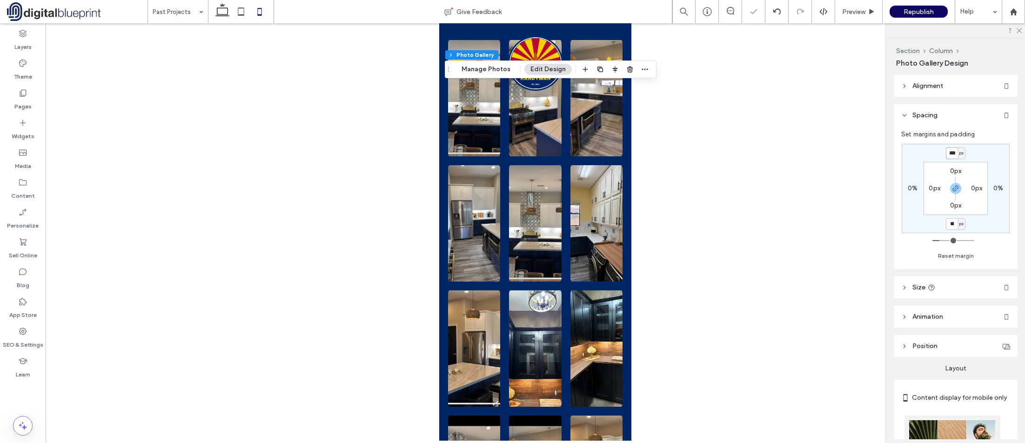
type input "***"
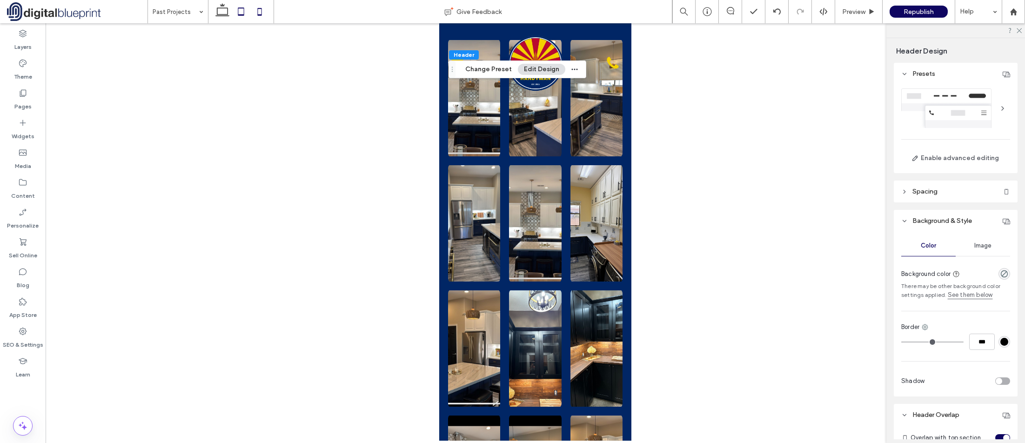
click at [234, 11] on icon at bounding box center [241, 11] width 19 height 19
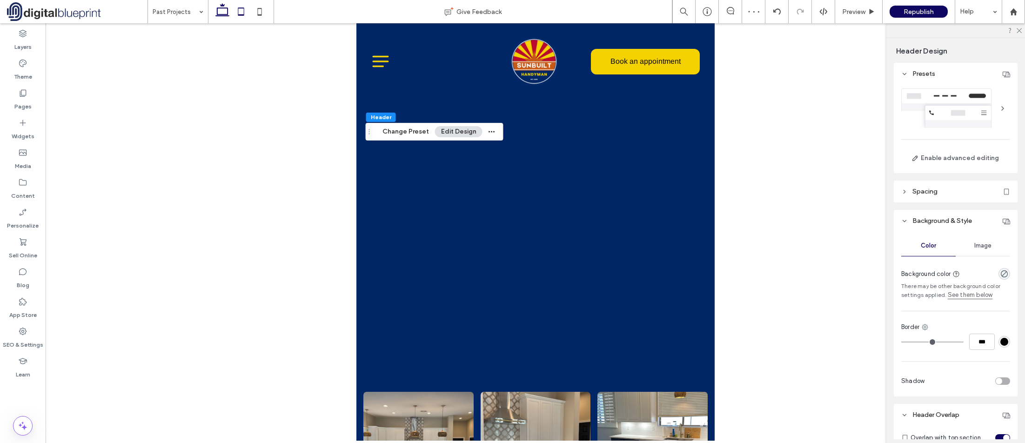
drag, startPoint x: 218, startPoint y: 13, endPoint x: 225, endPoint y: 15, distance: 7.2
click at [219, 13] on icon at bounding box center [222, 11] width 19 height 19
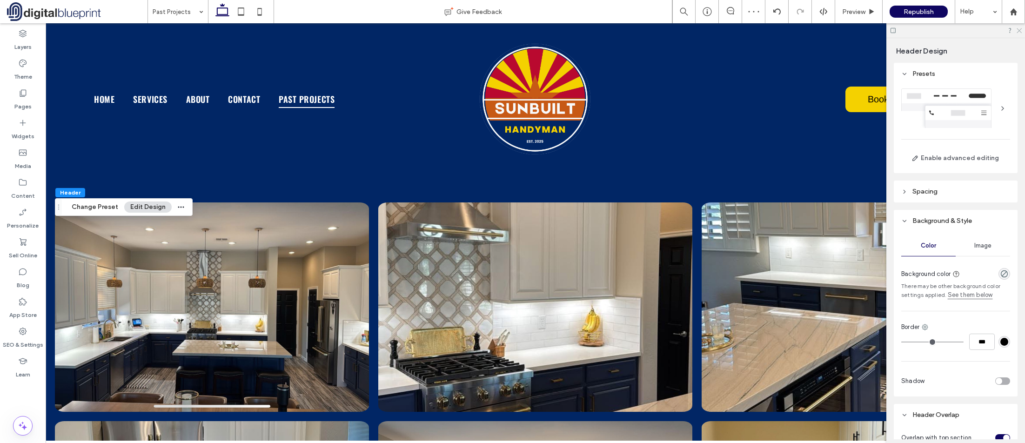
click at [1018, 31] on icon at bounding box center [1019, 30] width 6 height 6
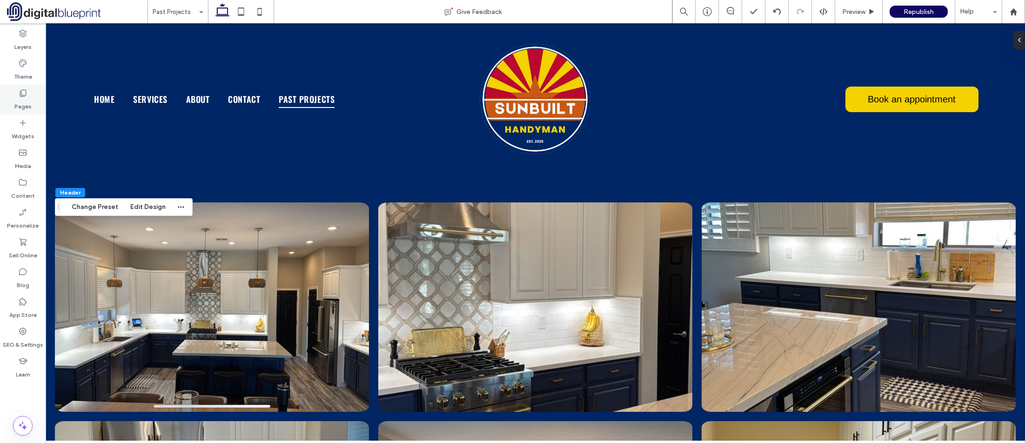
click at [33, 92] on div "Pages" at bounding box center [23, 100] width 46 height 30
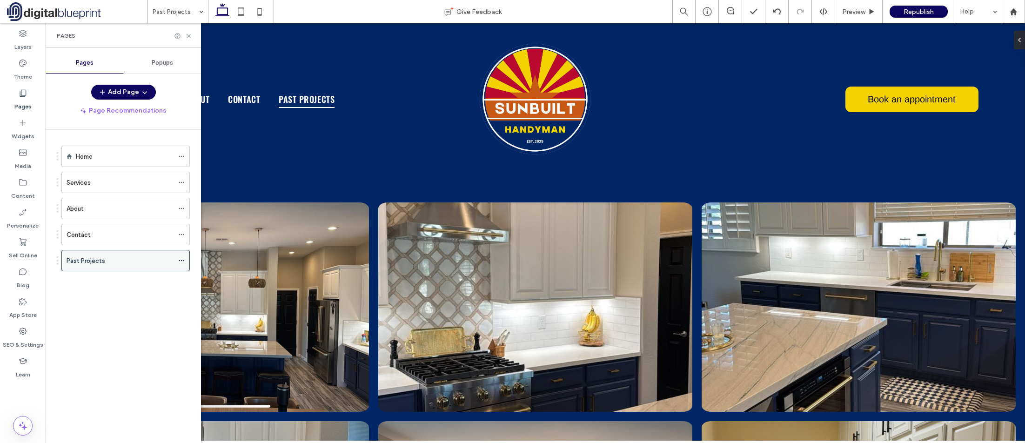
click at [182, 260] on icon at bounding box center [181, 260] width 7 height 7
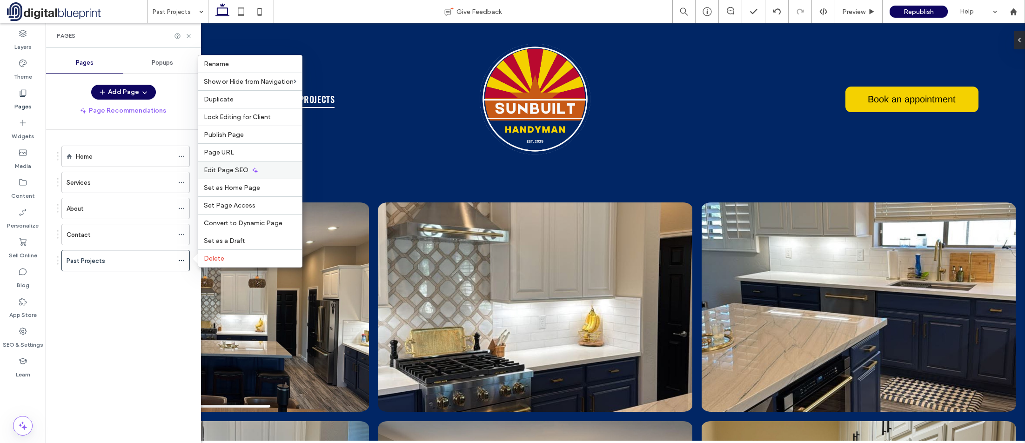
click at [236, 167] on span "Edit Page SEO" at bounding box center [226, 170] width 45 height 8
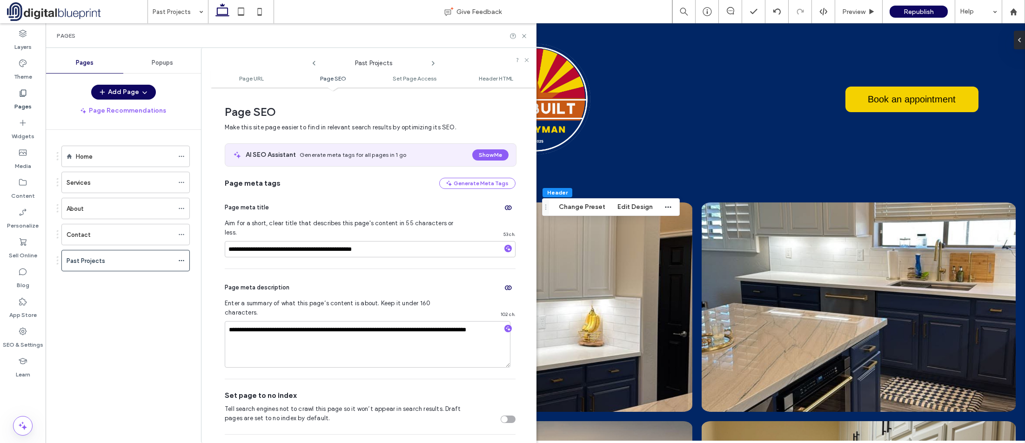
scroll to position [128, 0]
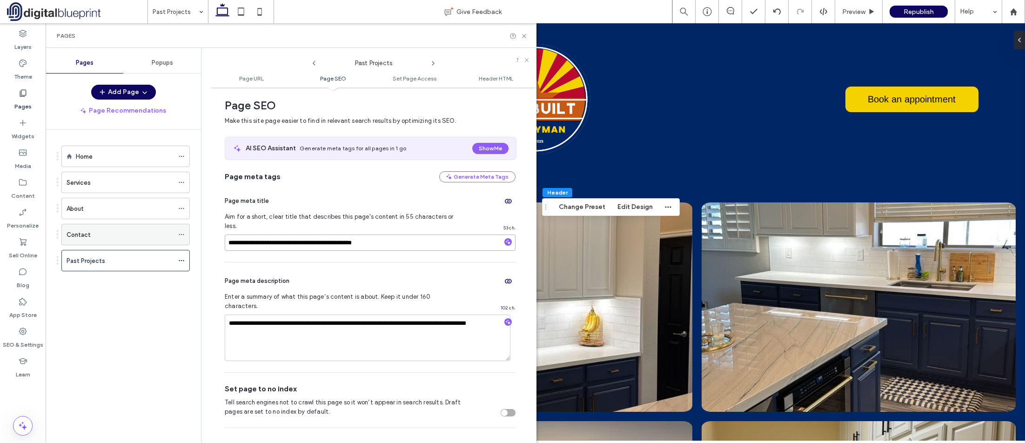
drag, startPoint x: 283, startPoint y: 233, endPoint x: 174, endPoint y: 234, distance: 108.9
click at [174, 234] on div "**********" at bounding box center [291, 245] width 491 height 395
type input "**********"
click at [318, 262] on div "**********" at bounding box center [370, 317] width 291 height 110
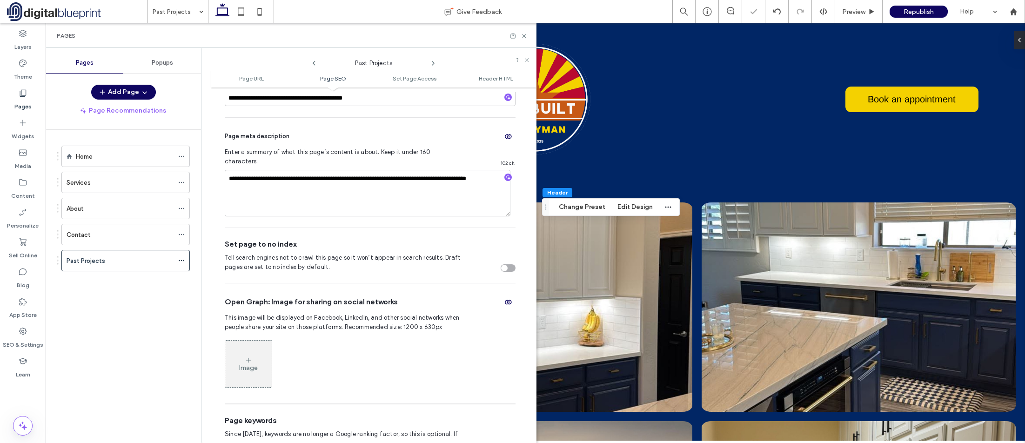
scroll to position [267, 0]
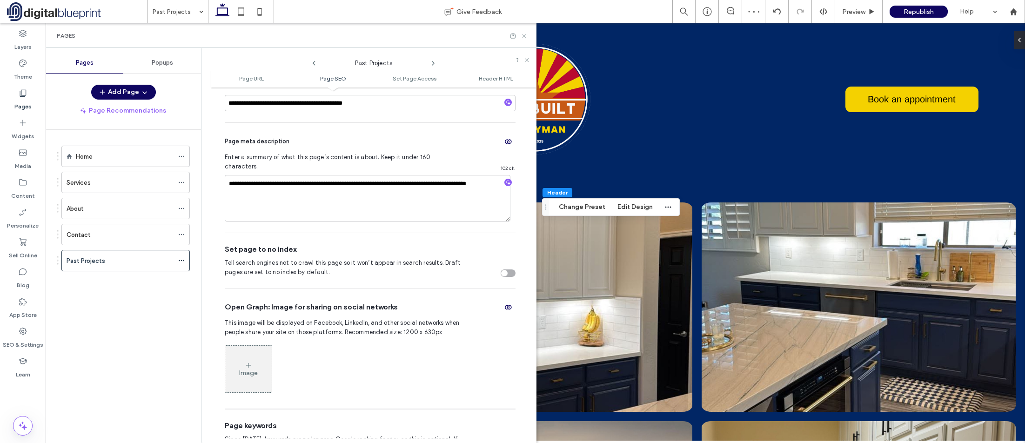
click at [525, 36] on icon at bounding box center [524, 36] width 7 height 7
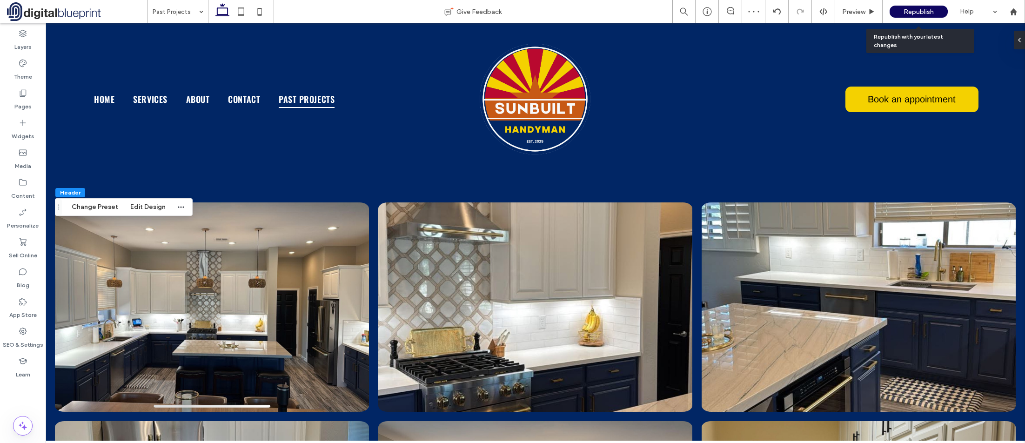
click at [936, 11] on div "Republish" at bounding box center [919, 12] width 58 height 12
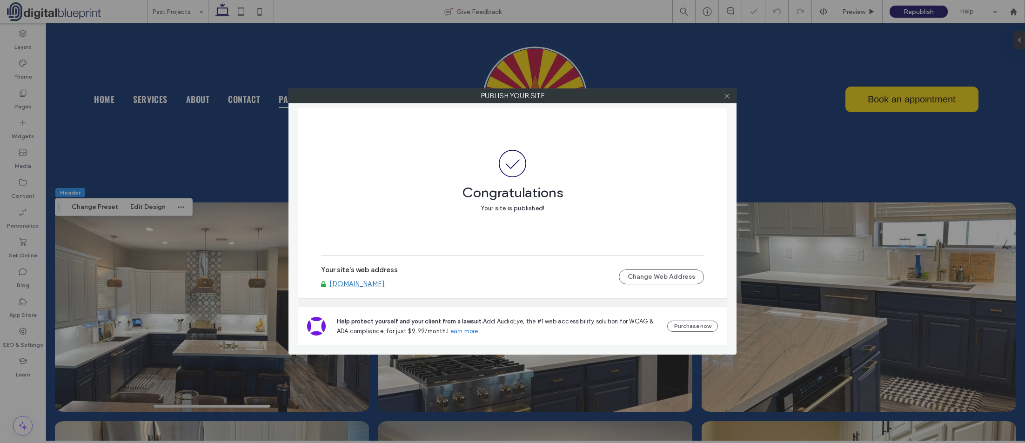
click at [727, 99] on icon at bounding box center [727, 96] width 7 height 7
